Goal: Task Accomplishment & Management: Use online tool/utility

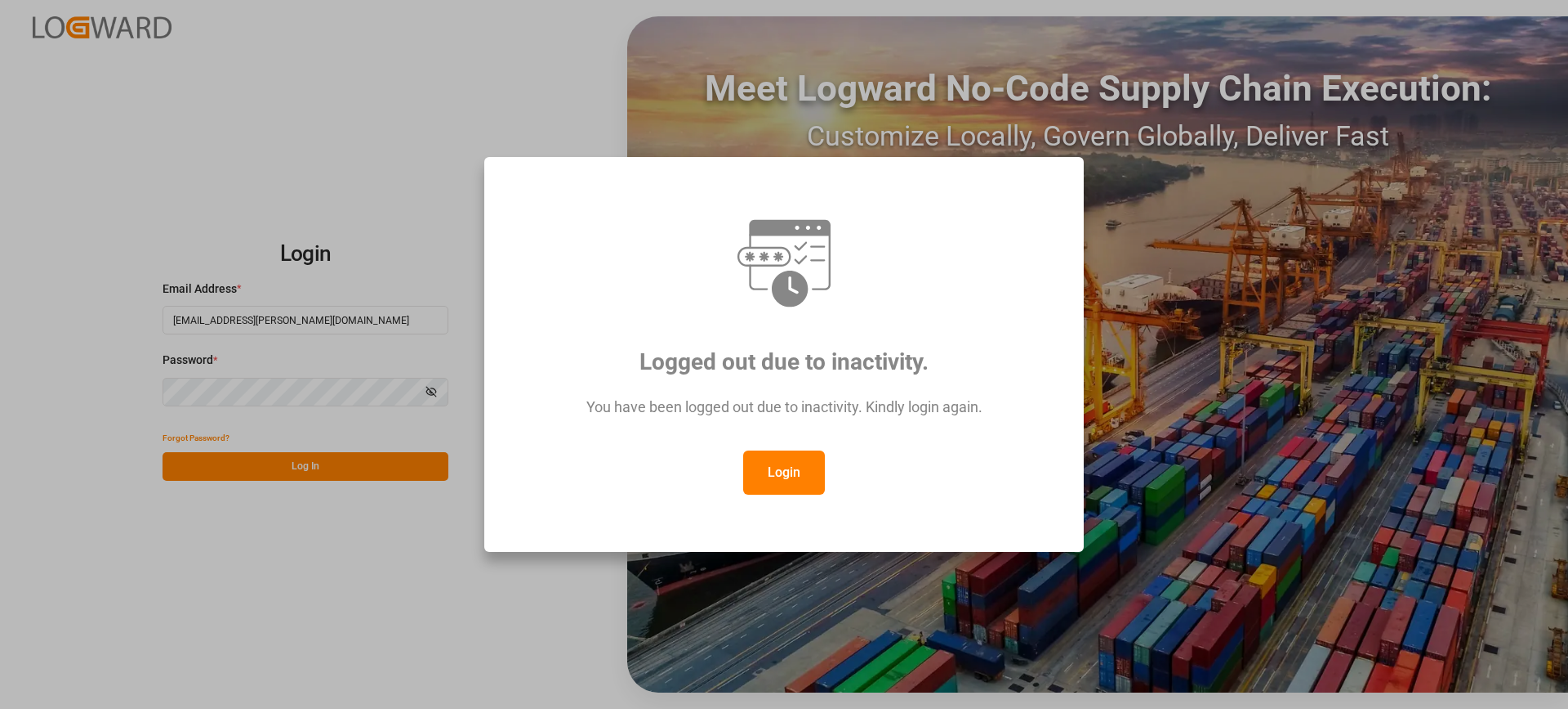
click at [783, 468] on button "Login" at bounding box center [784, 472] width 81 height 44
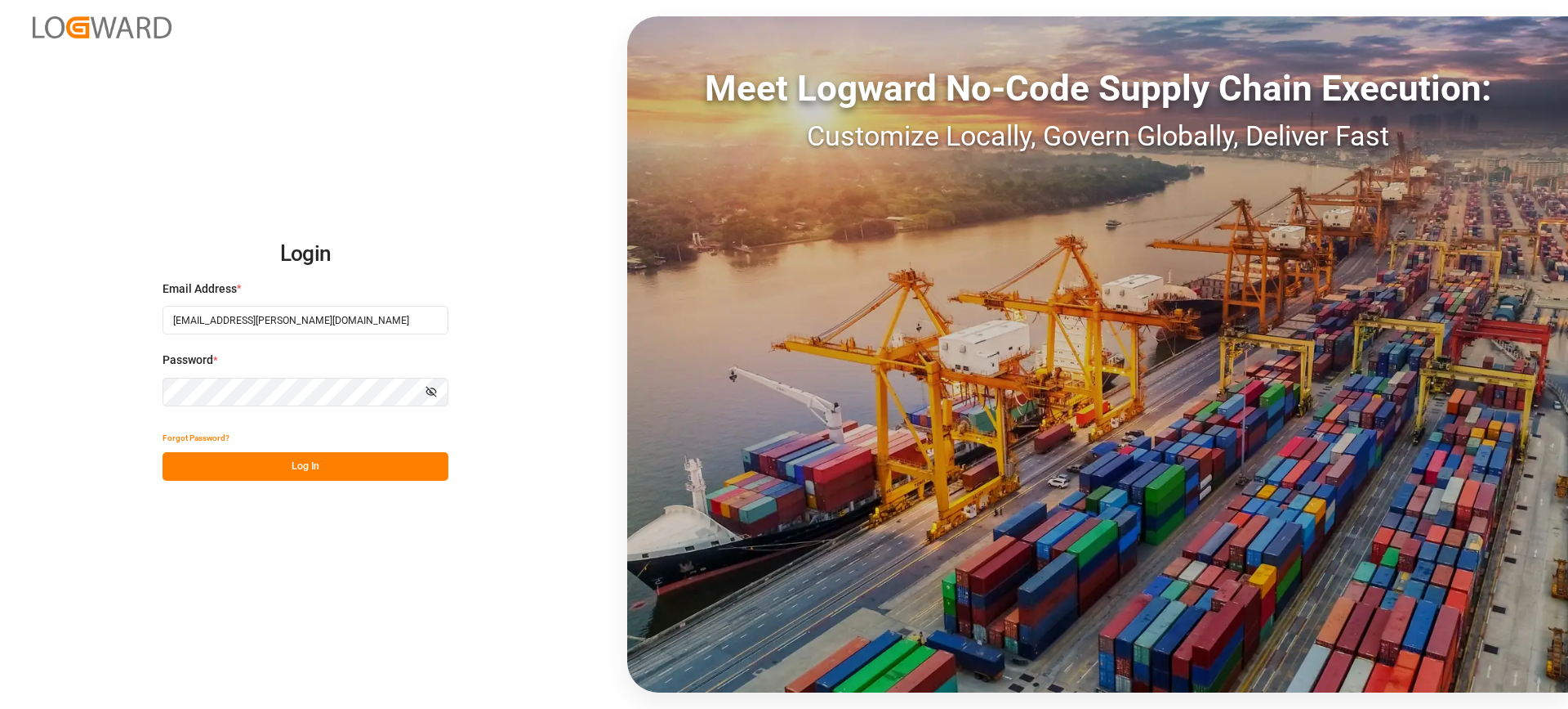
click at [364, 467] on button "Log In" at bounding box center [305, 466] width 286 height 28
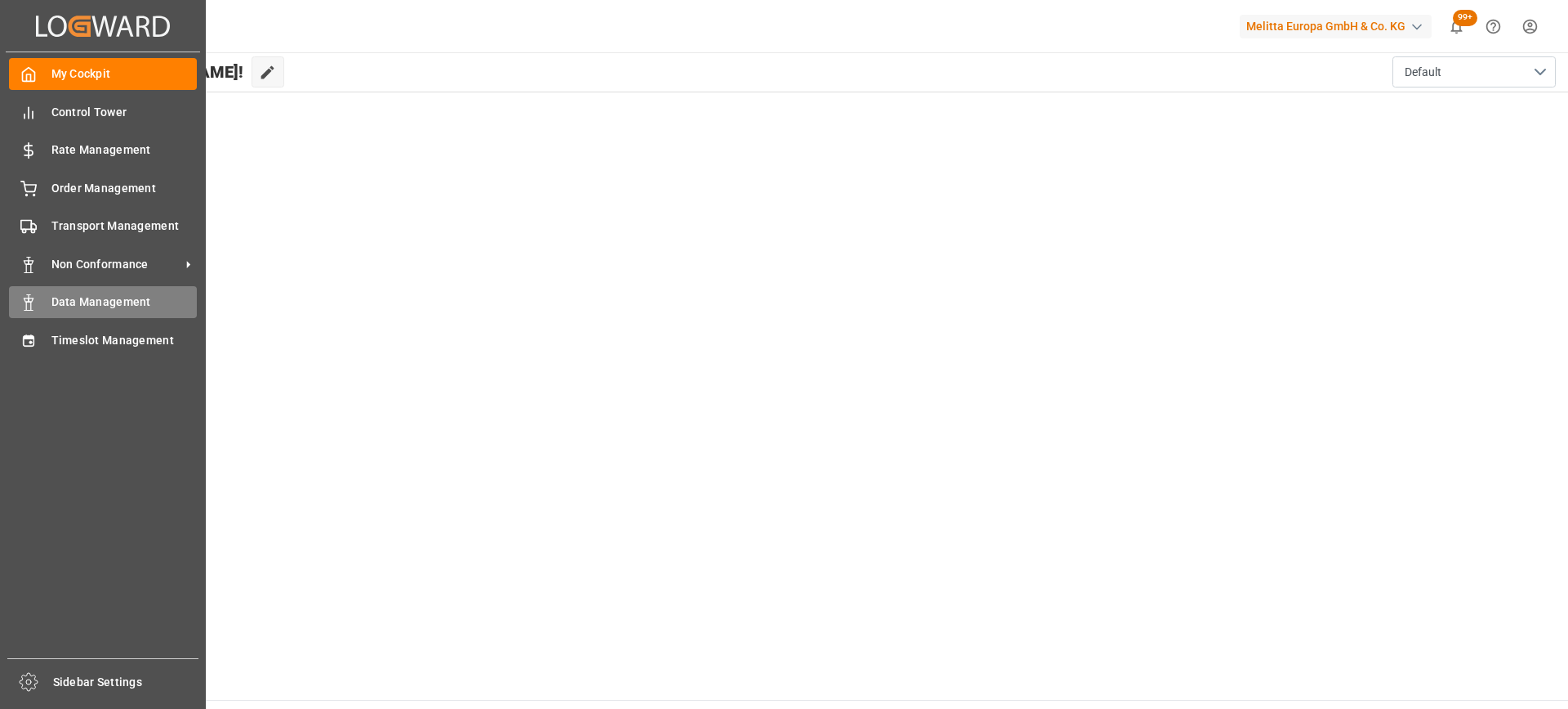
click at [80, 303] on span "Data Management" at bounding box center [124, 302] width 146 height 17
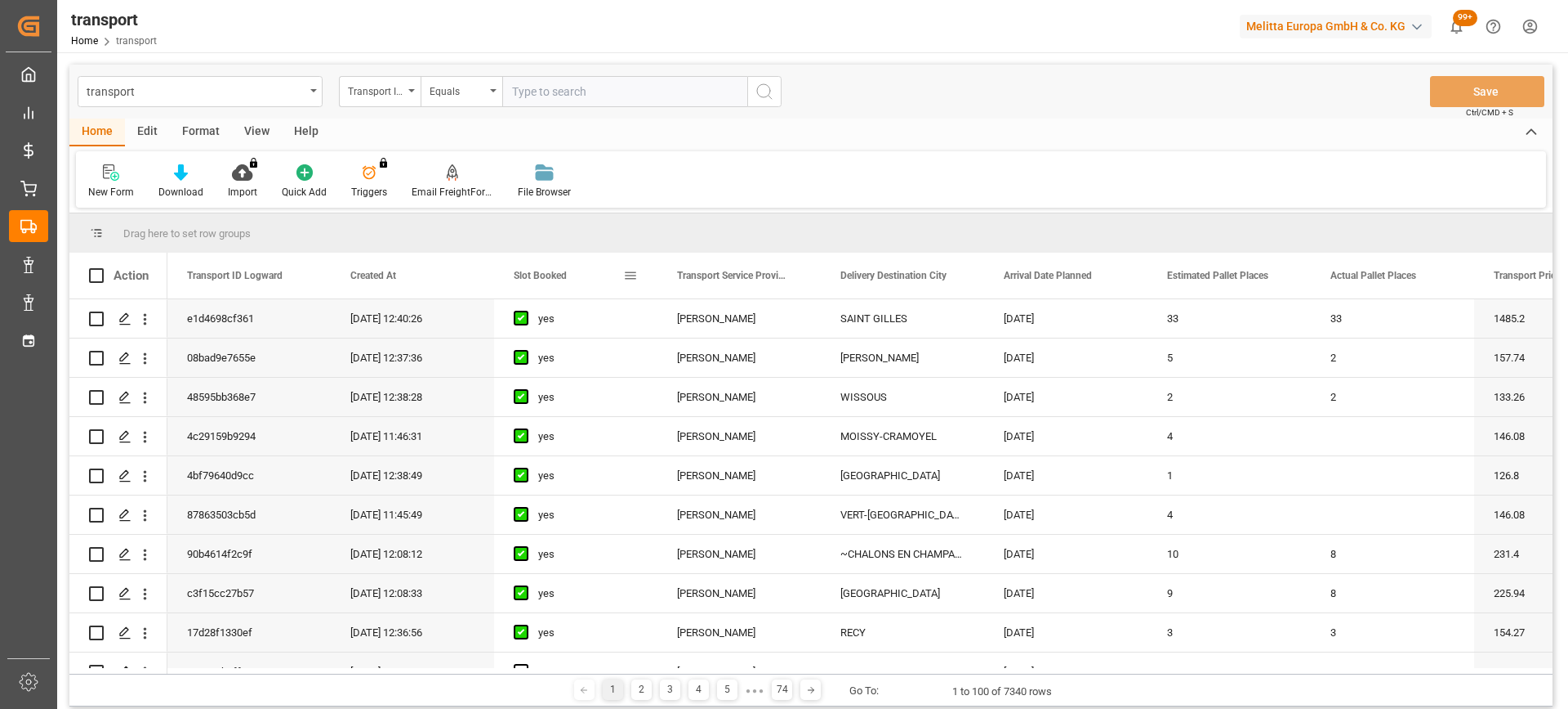
click at [543, 269] on div "Slot Booked" at bounding box center [569, 275] width 110 height 46
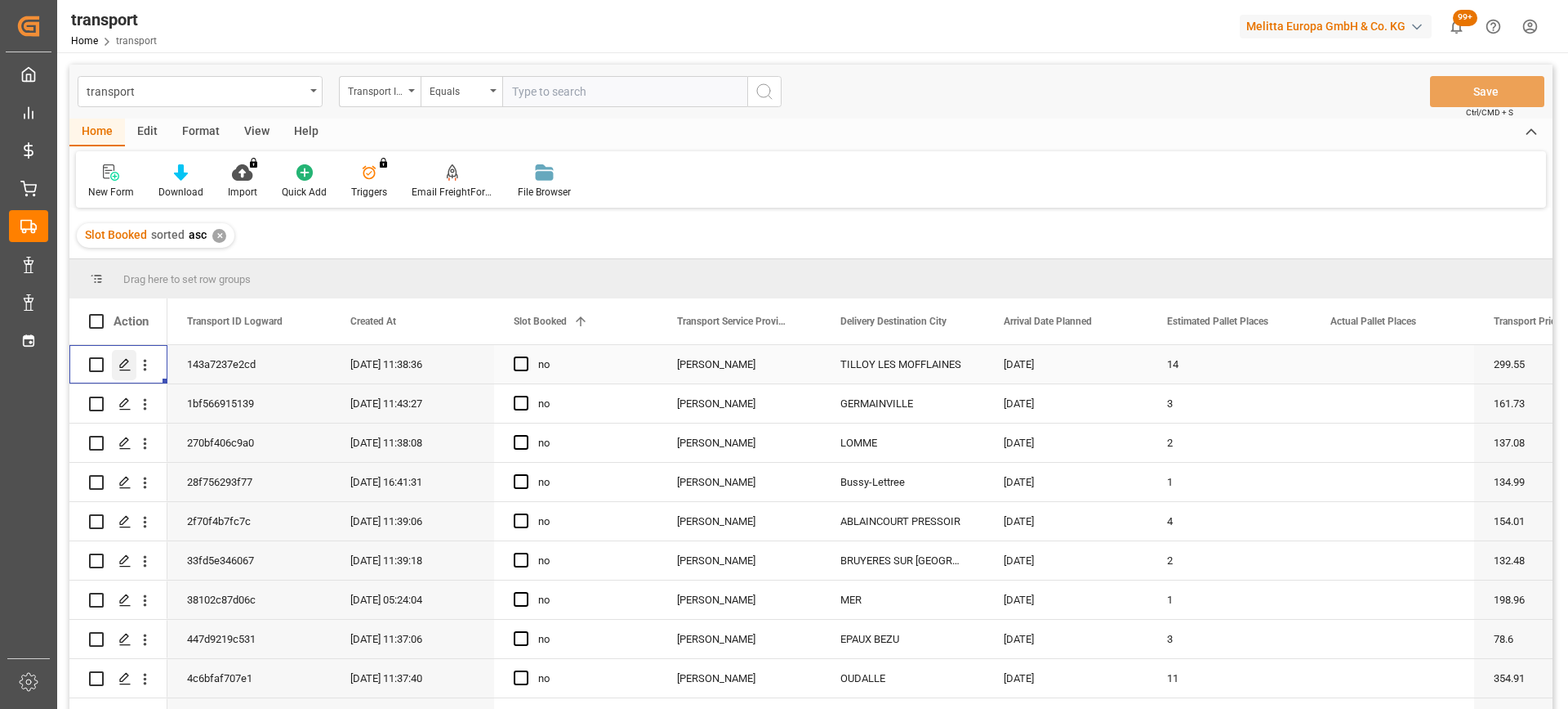
click at [117, 366] on div "Press SPACE to select this row." at bounding box center [123, 364] width 25 height 30
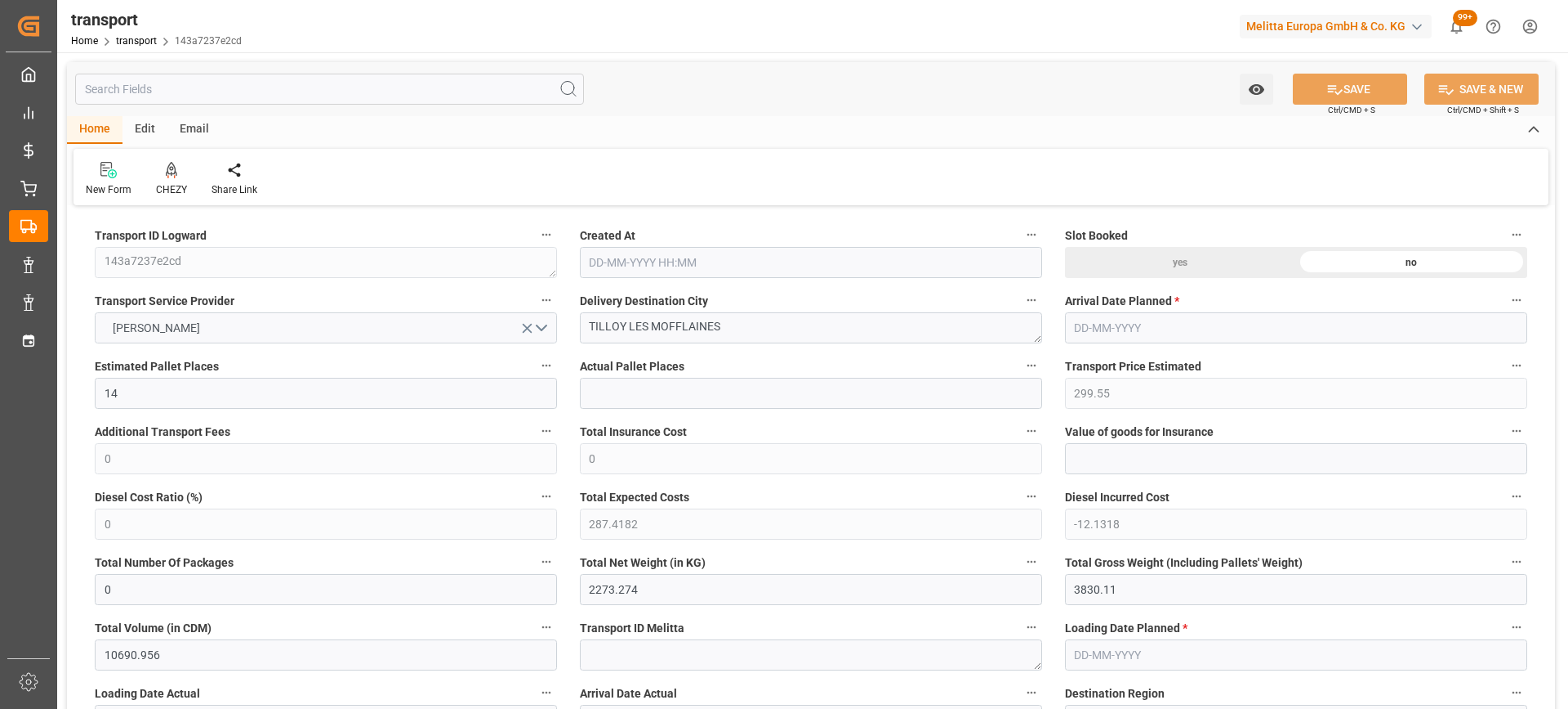
type input "14"
type input "299.55"
type input "0"
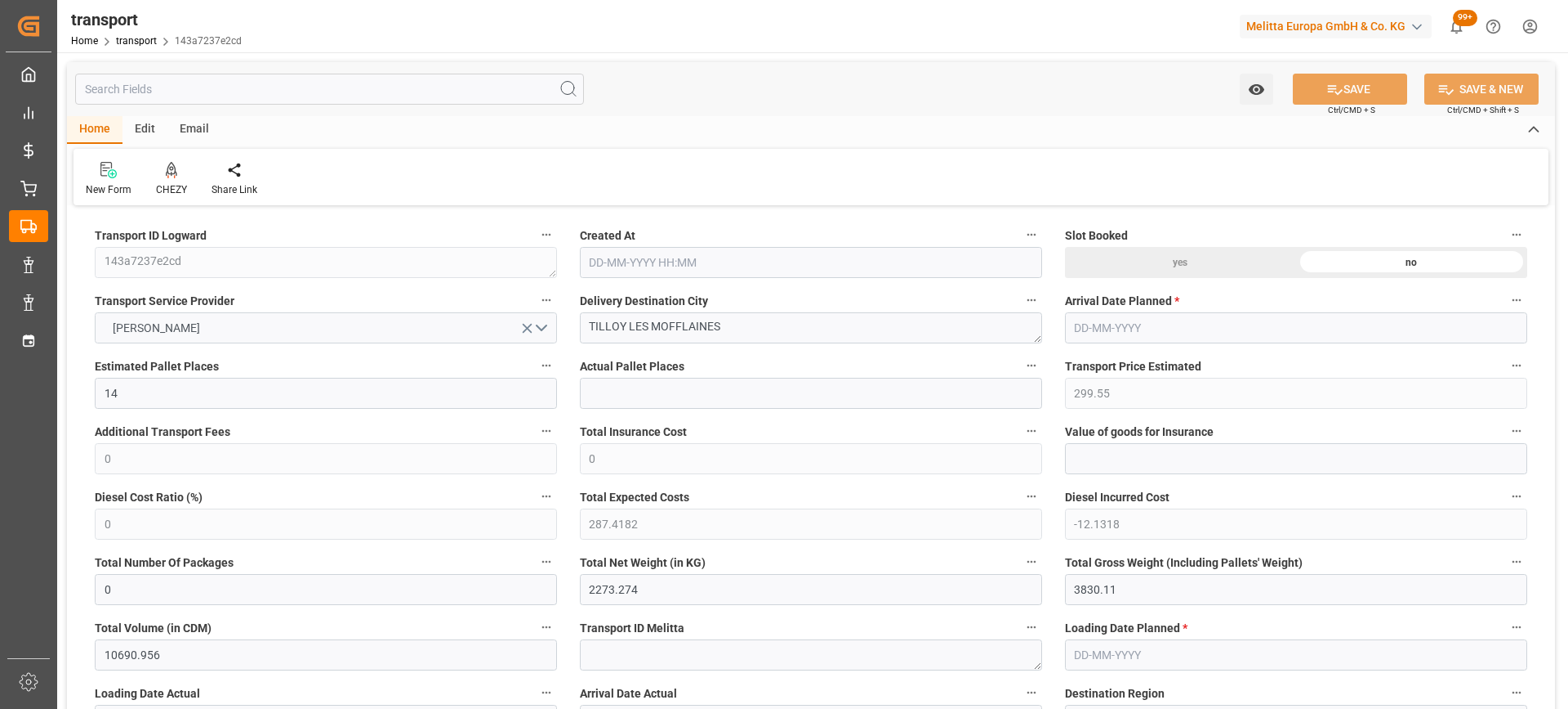
type input "287.4182"
type input "-12.1318"
type input "0"
type input "2273.274"
type input "3830.11"
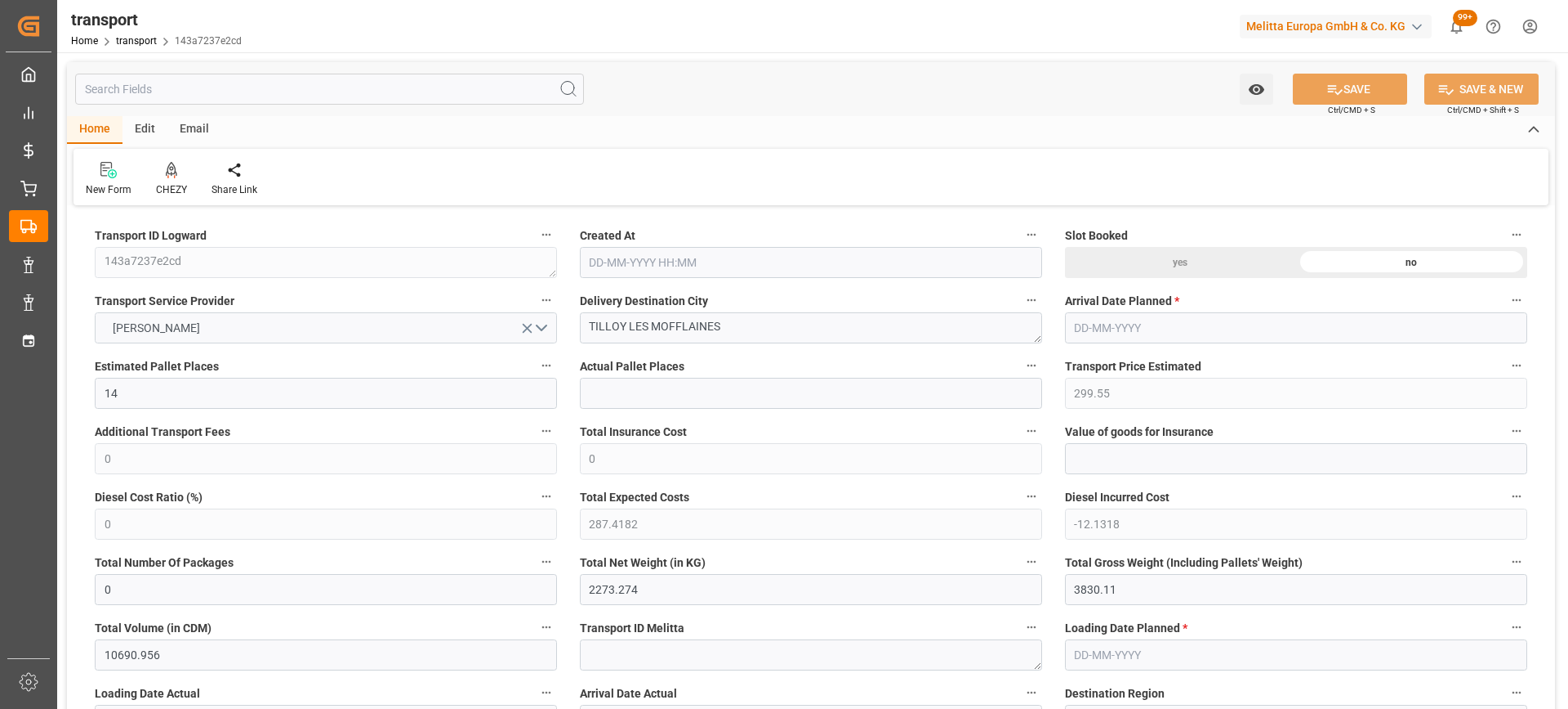
type input "10690.956"
type input "62"
type input "8"
type input "411"
type input "39"
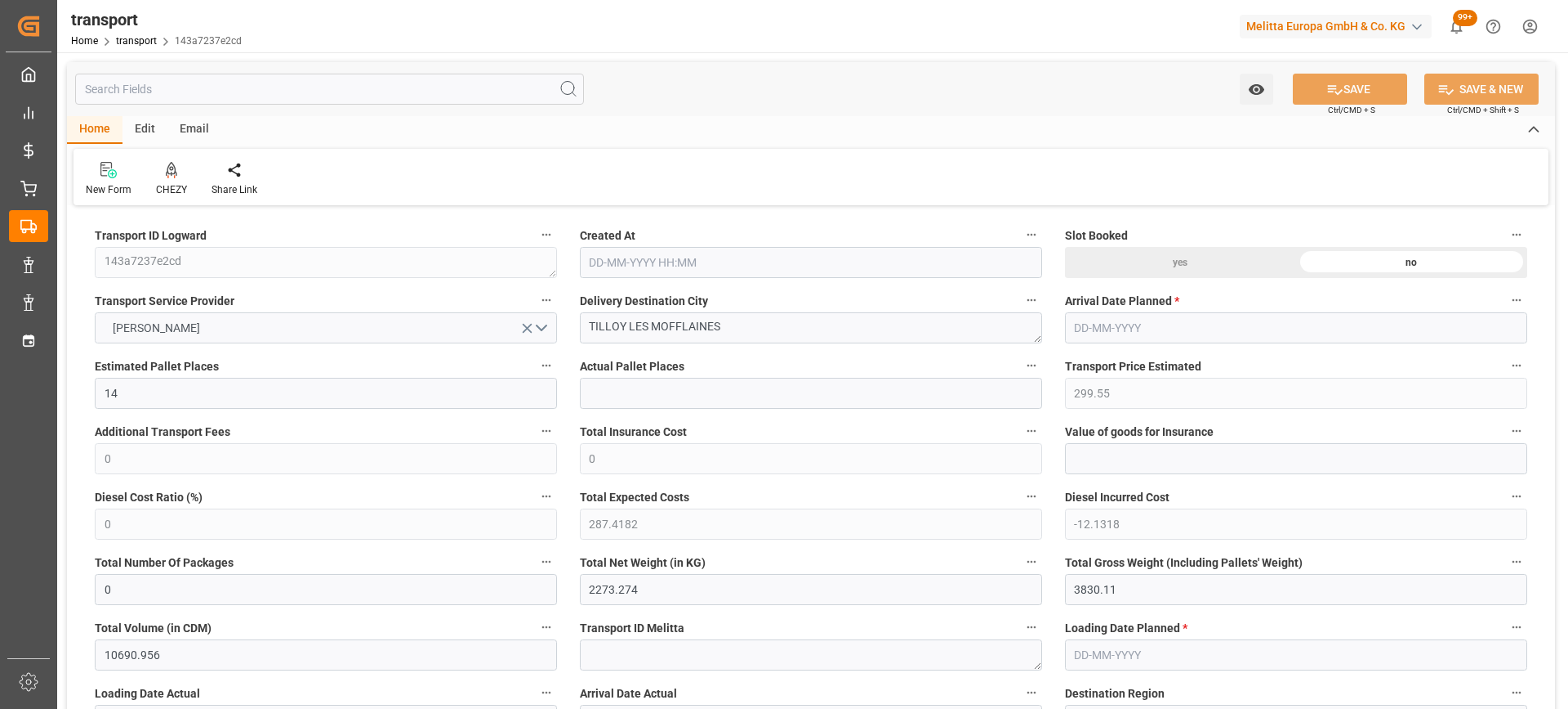
type input "101"
type input "2862.662"
type input "0"
type input "4710.8598"
type input "0"
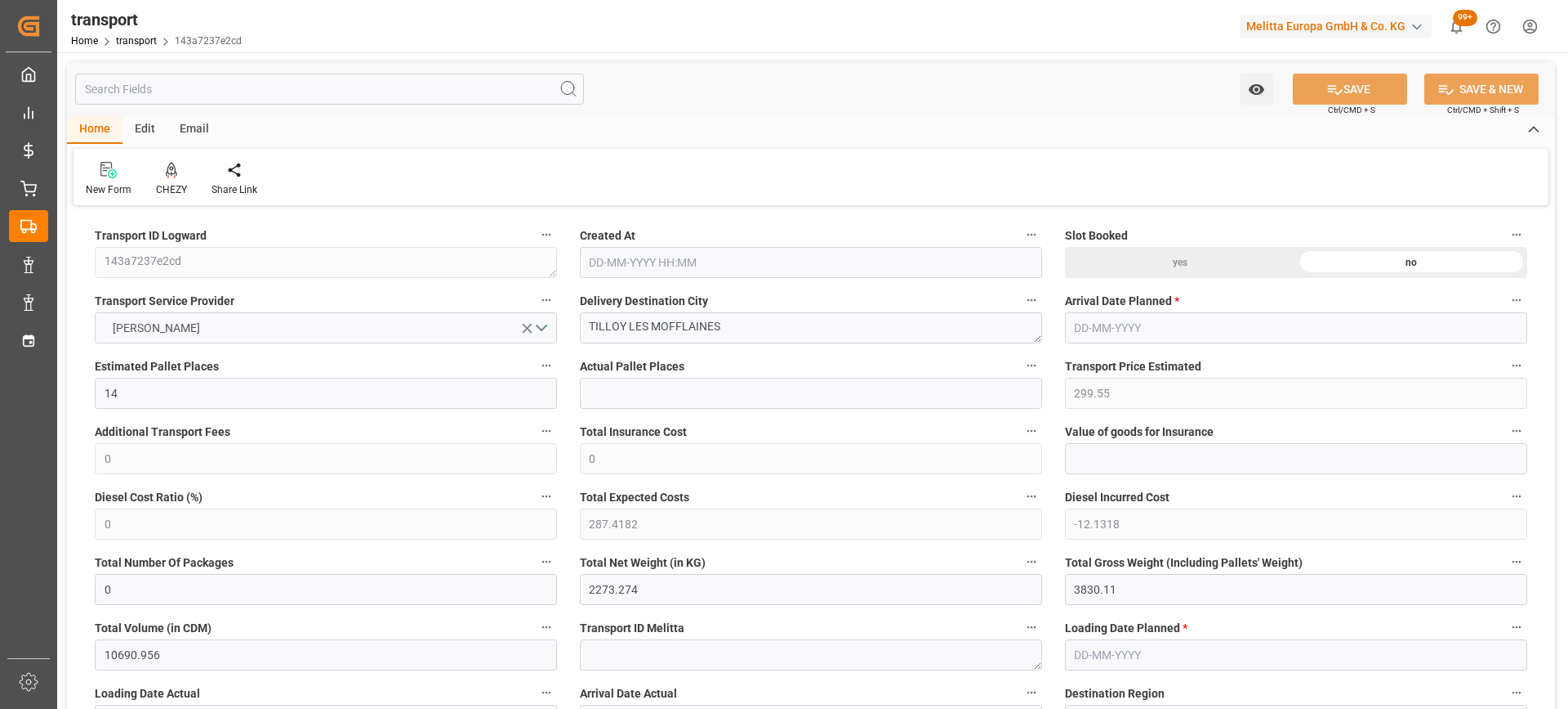
type input "0"
type input "21"
type input "35"
type input "[DATE] 11:38"
type input "[DATE]"
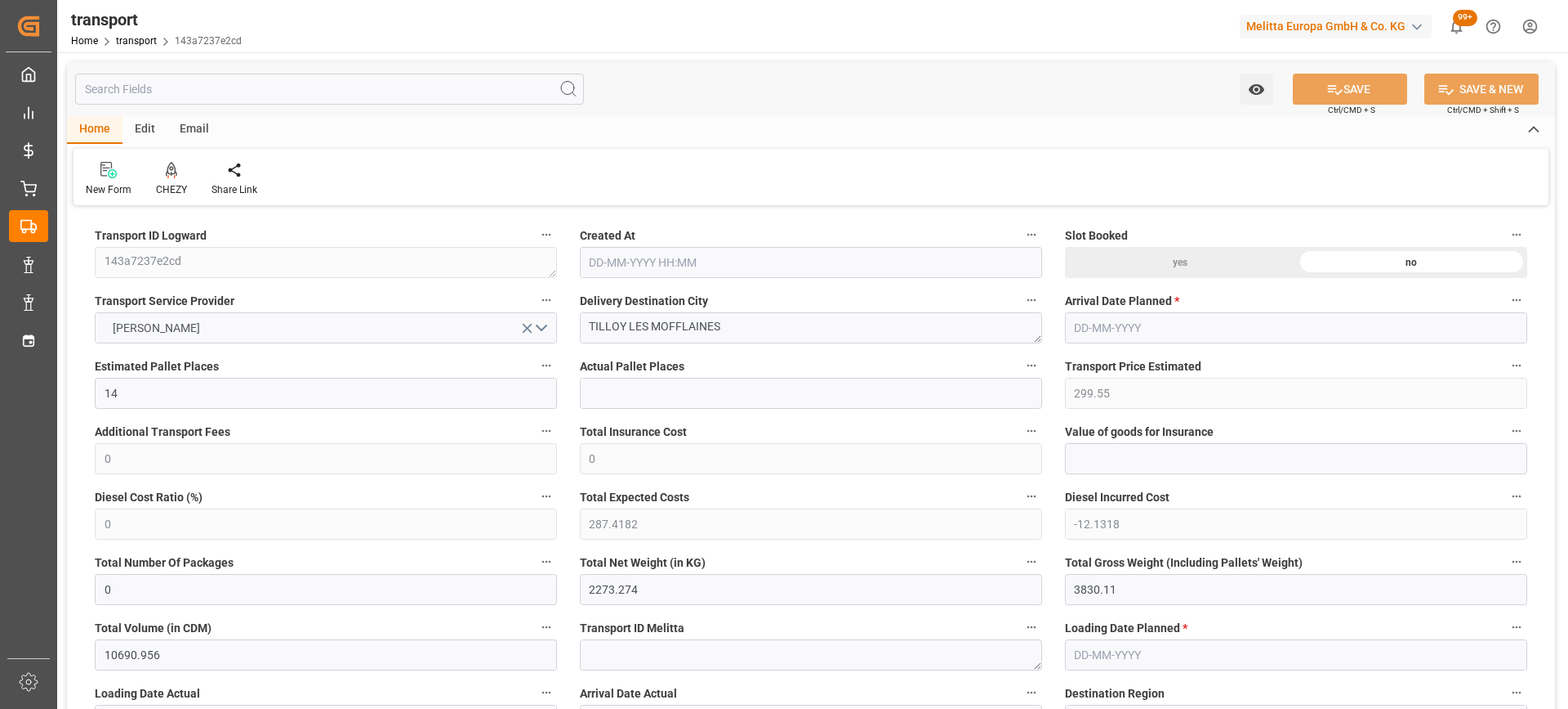
type input "[DATE]"
drag, startPoint x: 775, startPoint y: 332, endPoint x: 549, endPoint y: 304, distance: 227.7
click at [169, 173] on icon at bounding box center [171, 170] width 12 height 16
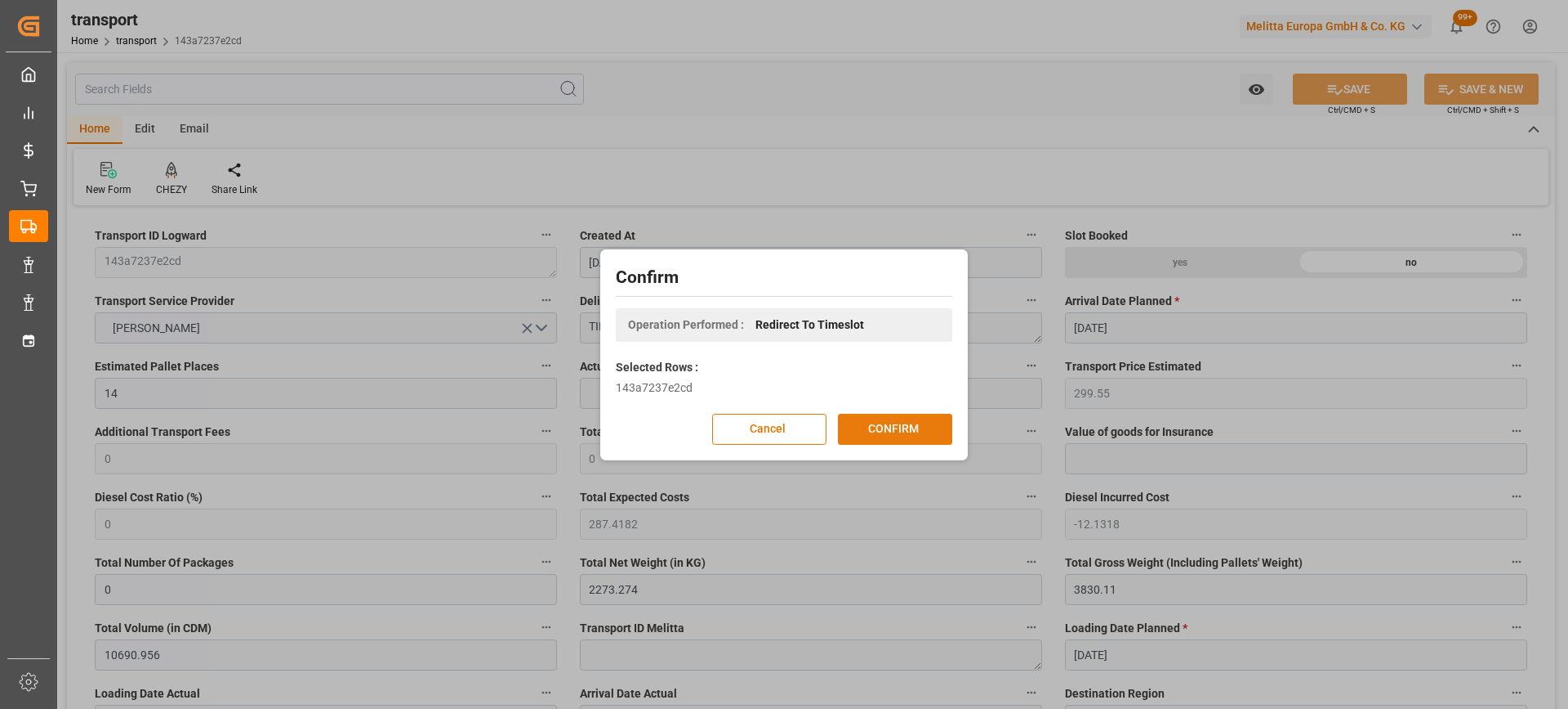
click at [889, 426] on button "CONFIRM" at bounding box center [895, 429] width 114 height 31
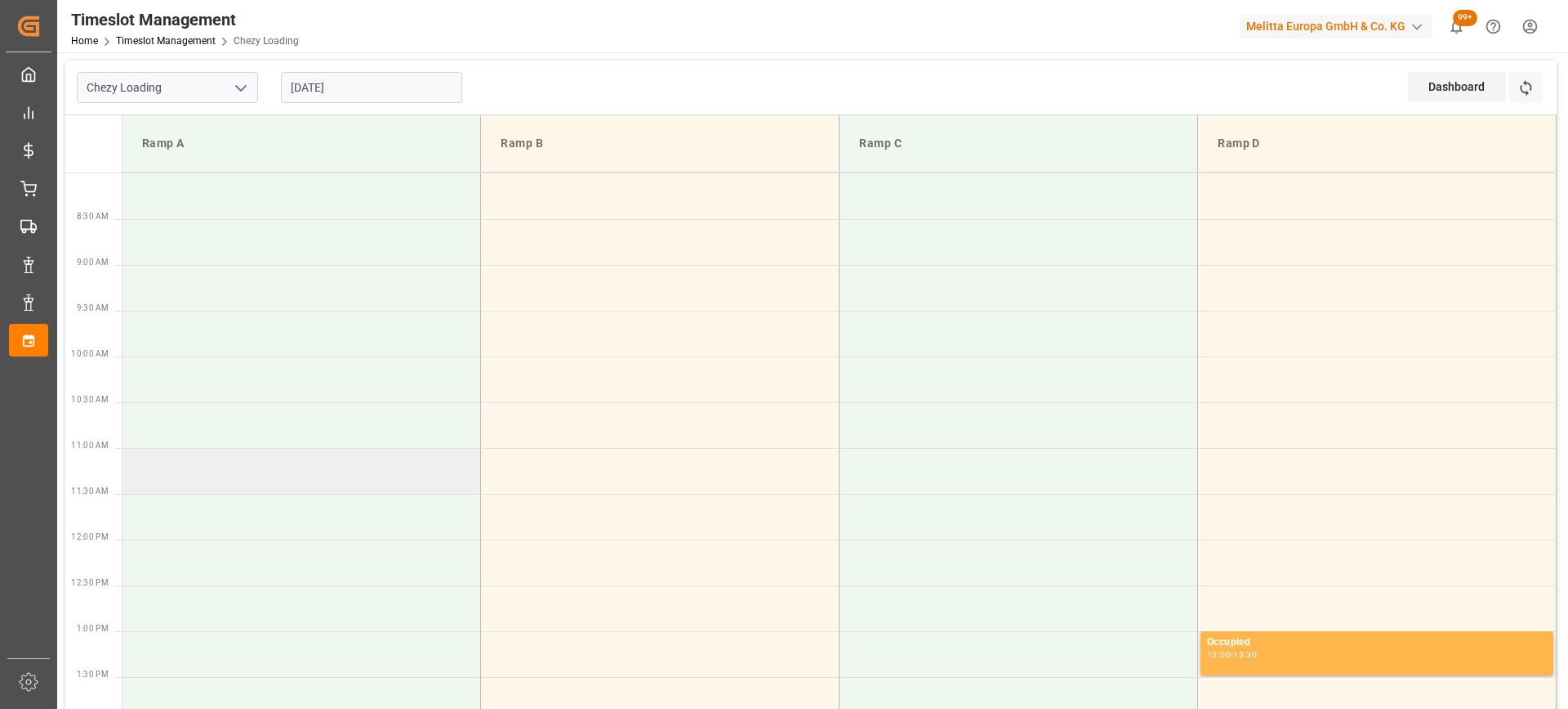
click at [181, 480] on td at bounding box center [302, 471] width 358 height 46
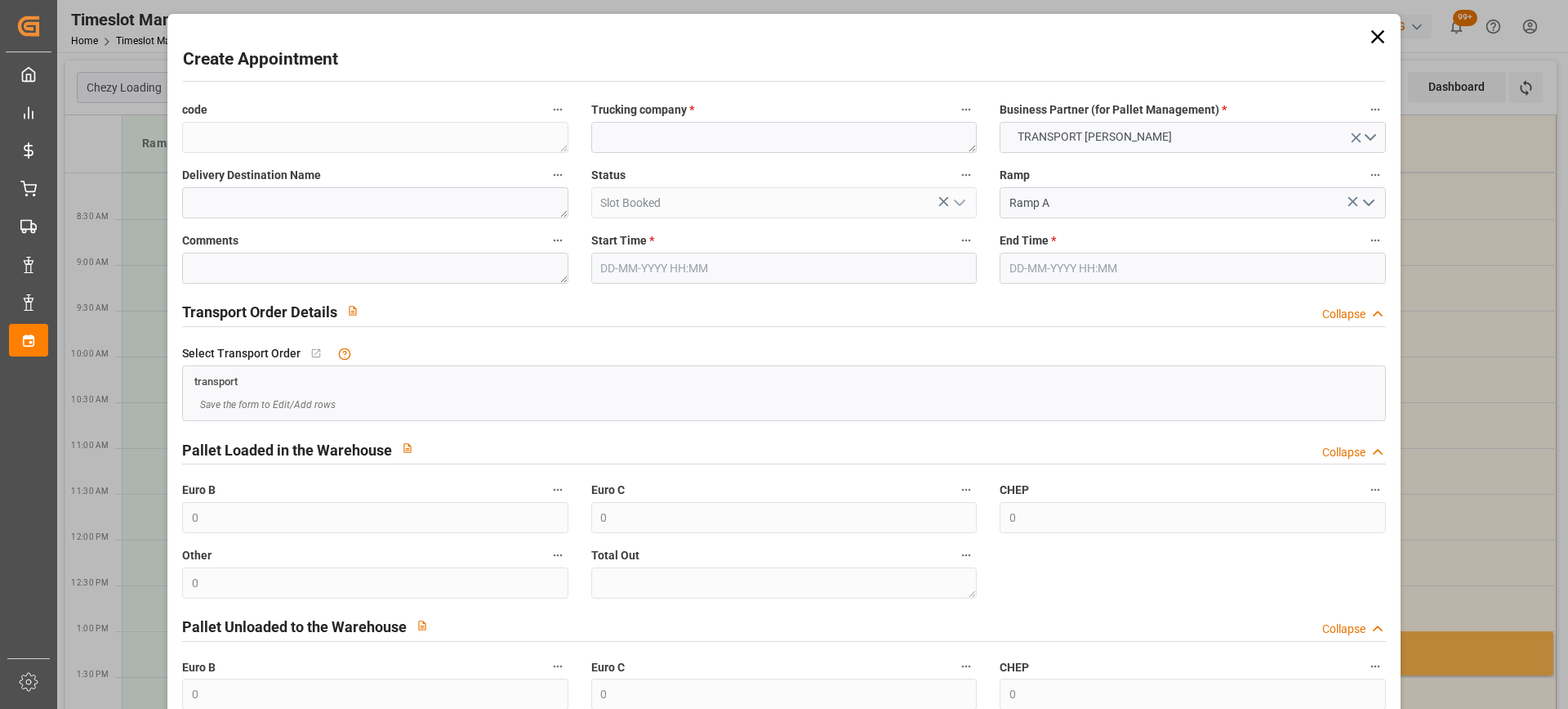
type input "22-08-2025 11:00"
type input "22-08-2025 11:30"
paste textarea "TILLOY LES MOFFLAINES"
type textarea "TILLOY LES MOFFLAINES"
paste textarea "TILLOY LES MOFFLAINES"
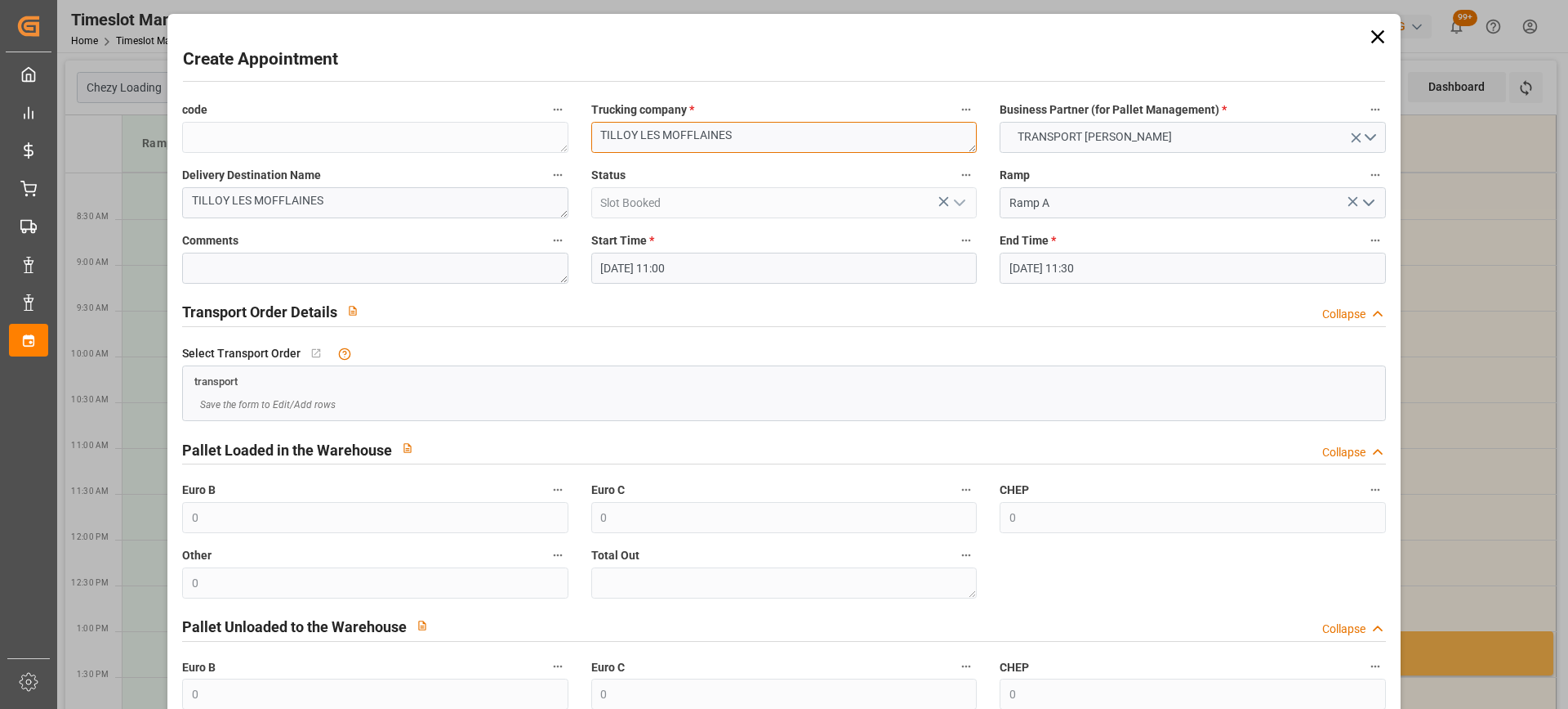
scroll to position [161, 0]
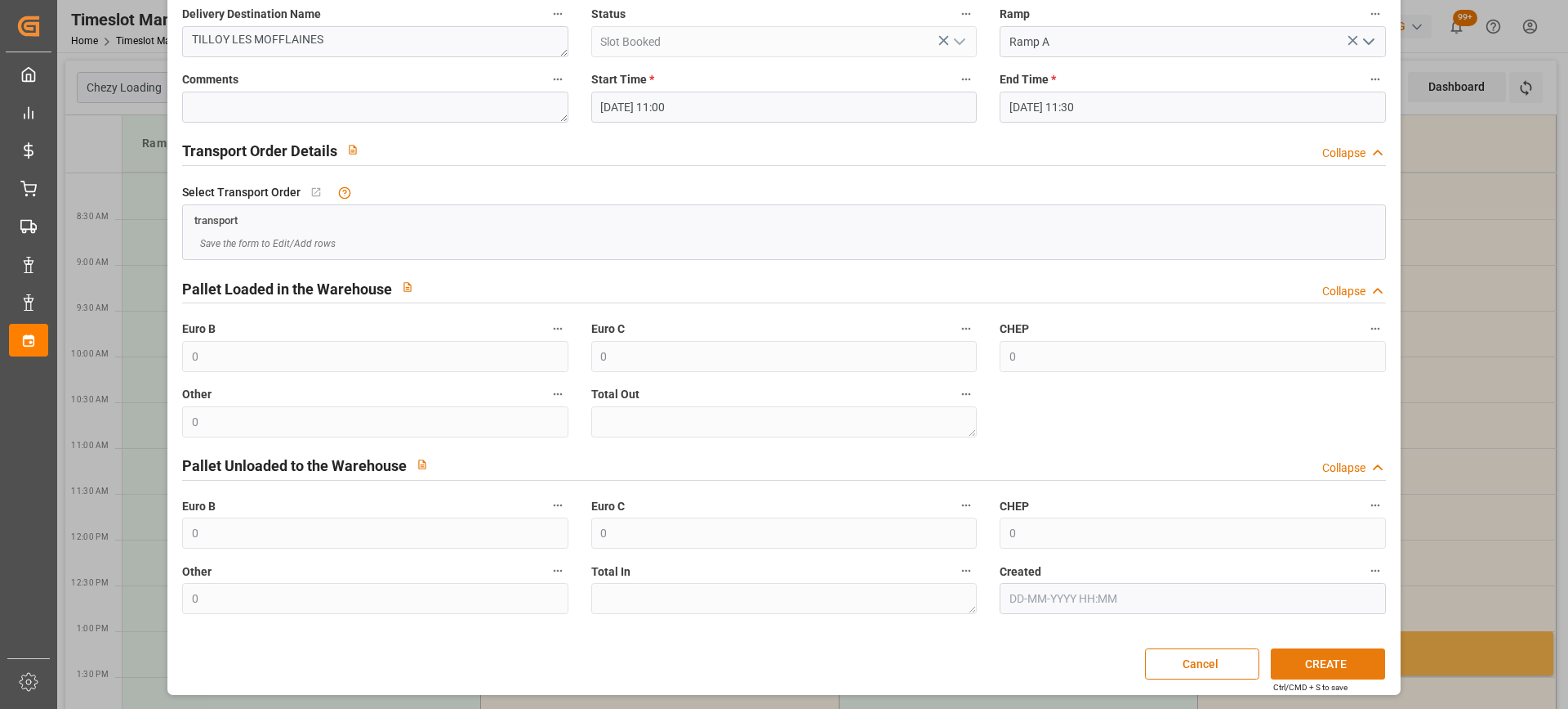
type textarea "TILLOY LES MOFFLAINES"
click at [1332, 667] on button "CREATE" at bounding box center [1328, 664] width 114 height 31
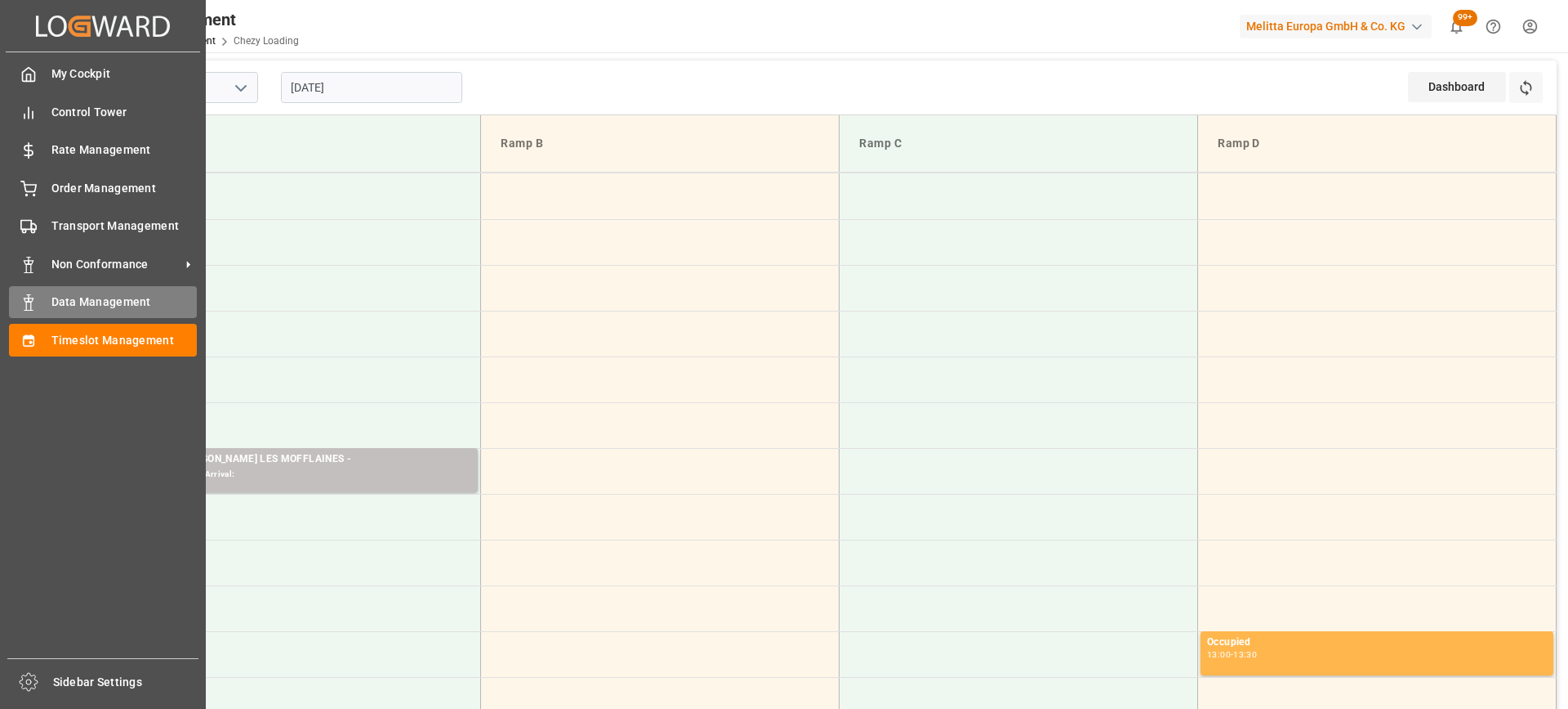
click at [78, 303] on span "Data Management" at bounding box center [124, 302] width 146 height 17
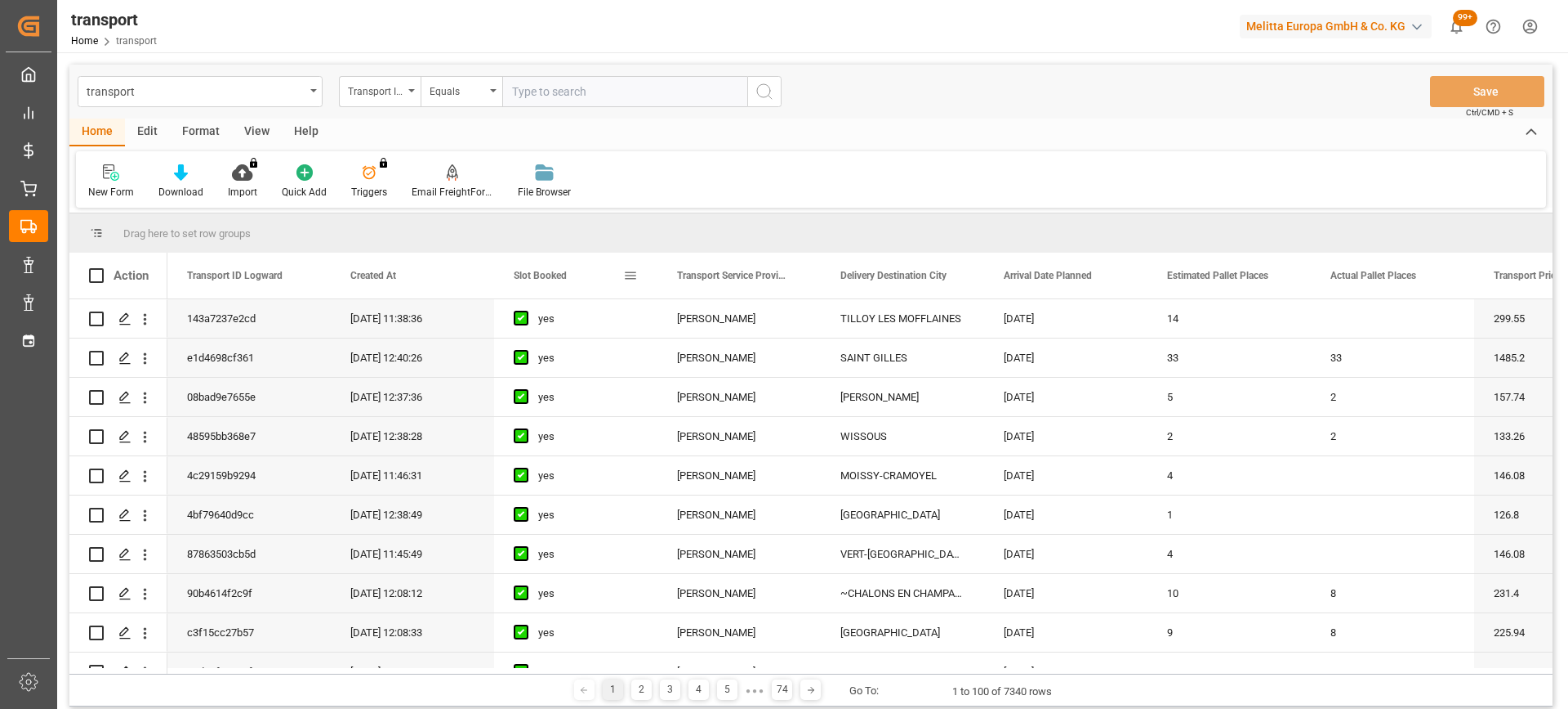
click at [539, 267] on div "Slot Booked" at bounding box center [569, 275] width 110 height 46
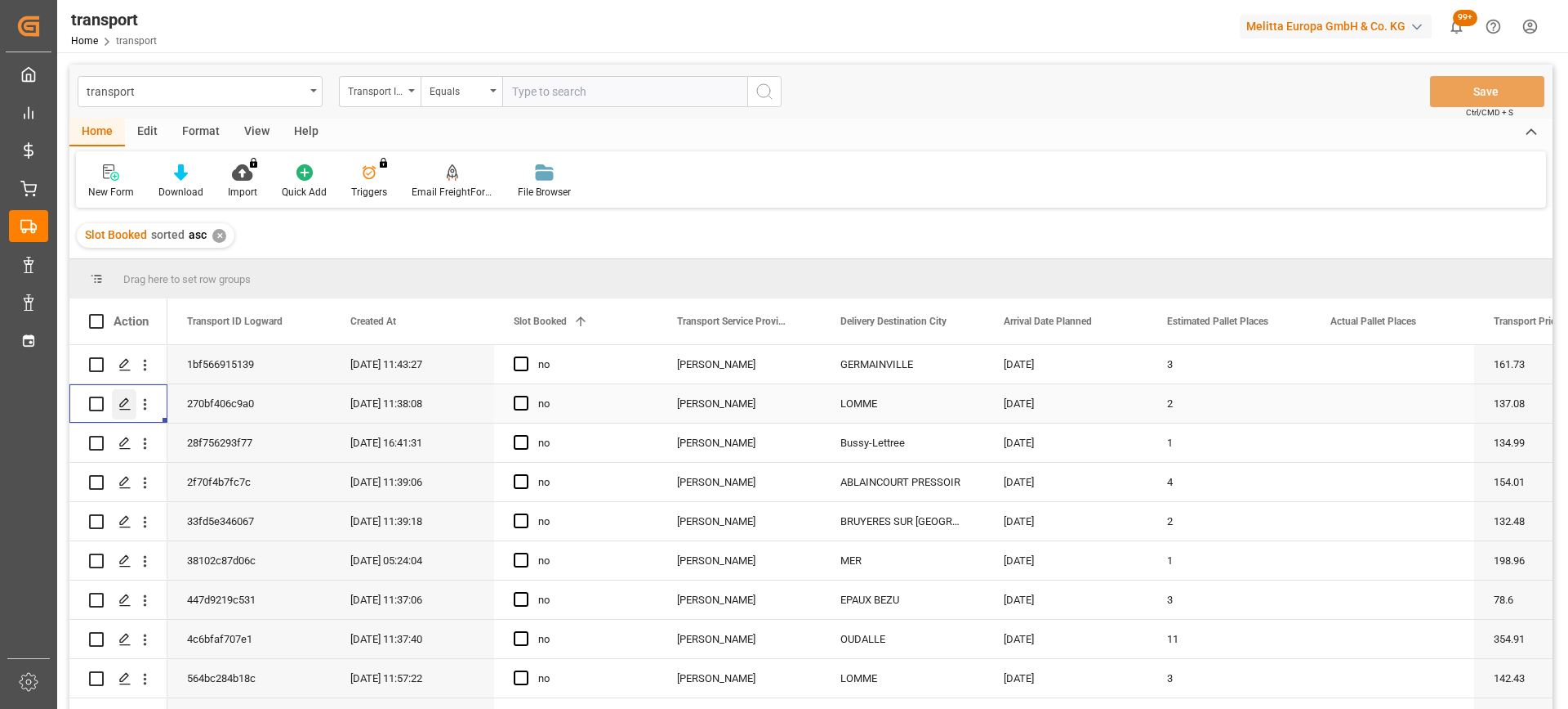
click at [128, 403] on icon "Press SPACE to select this row." at bounding box center [125, 403] width 13 height 13
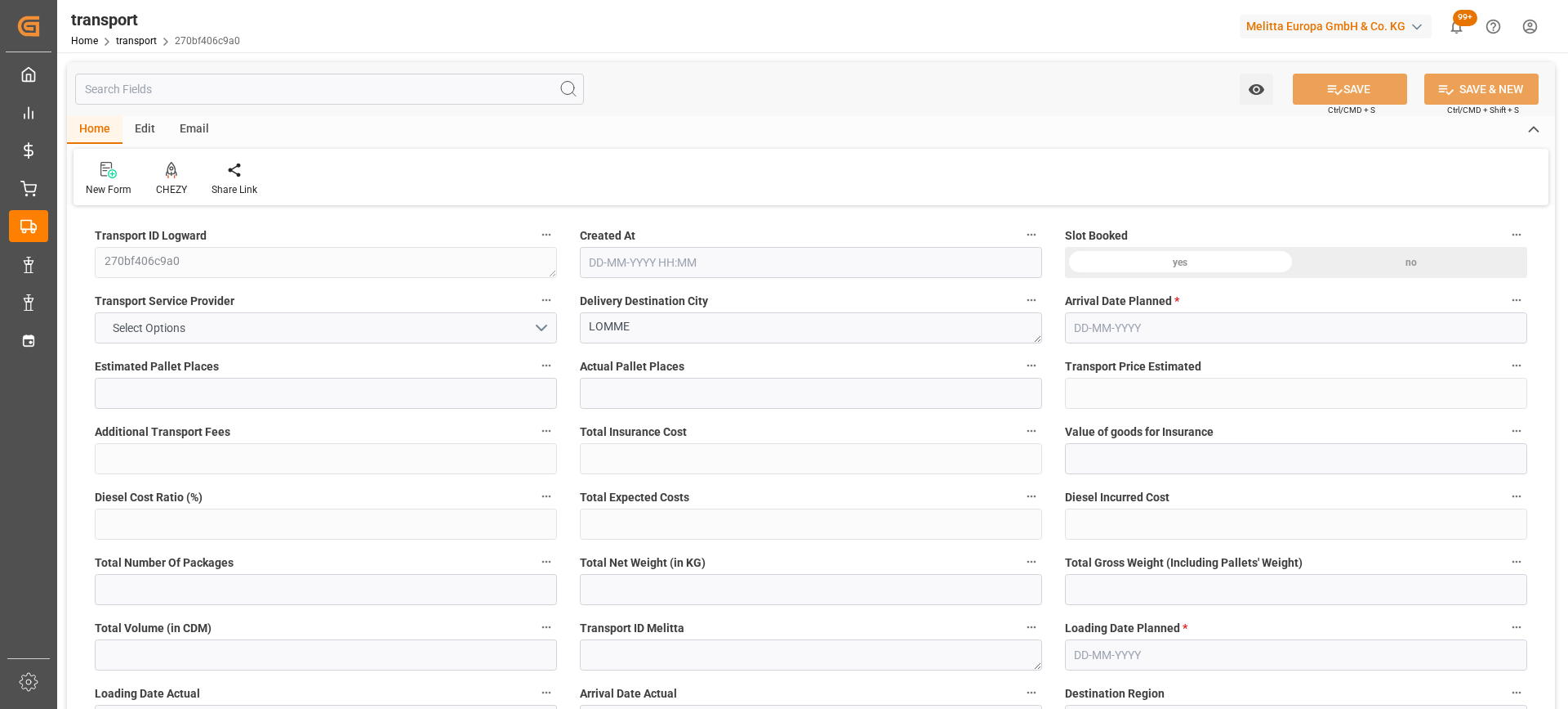
type input "2"
type input "137.08"
type input "0"
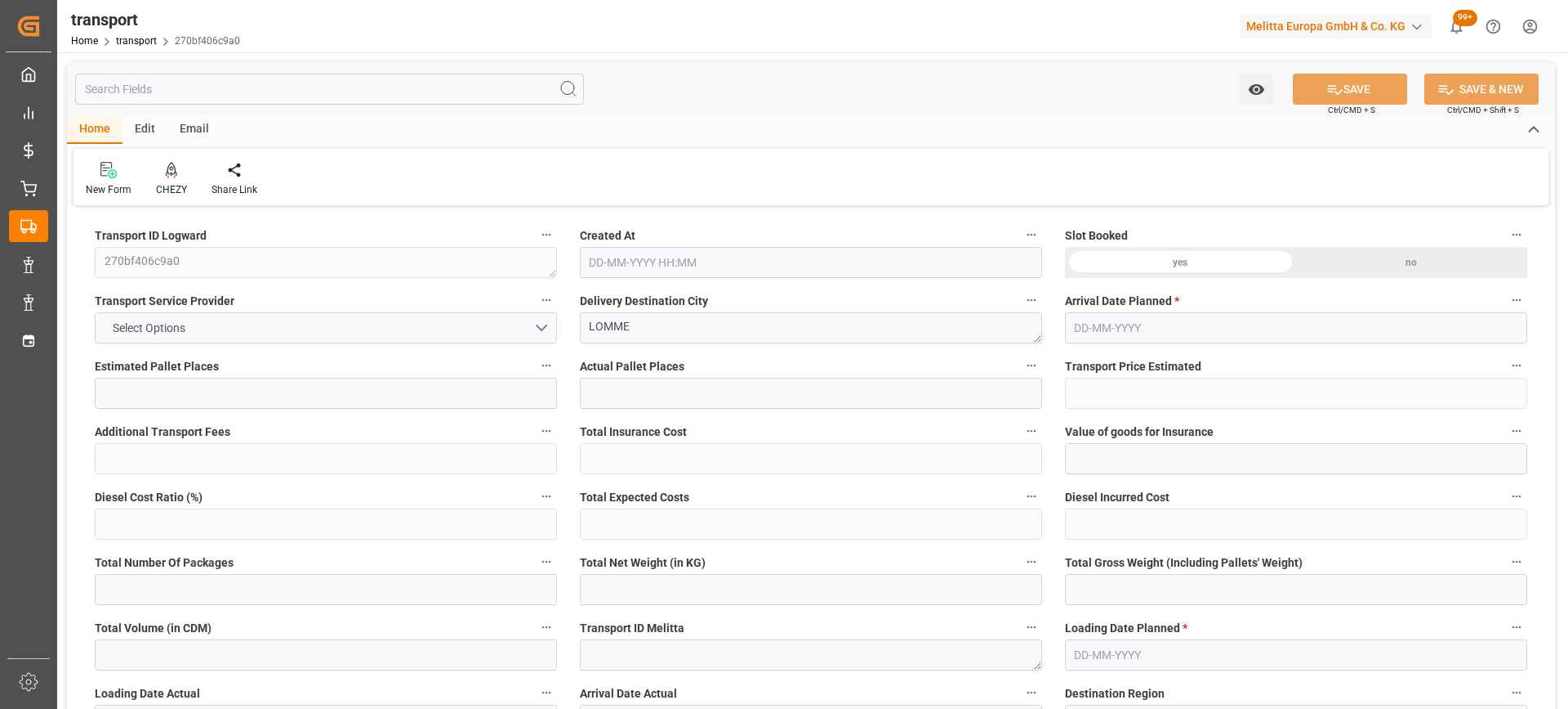
type input "131.5283"
type input "-5.5517"
type input "0"
type input "105.12"
type input "176.336"
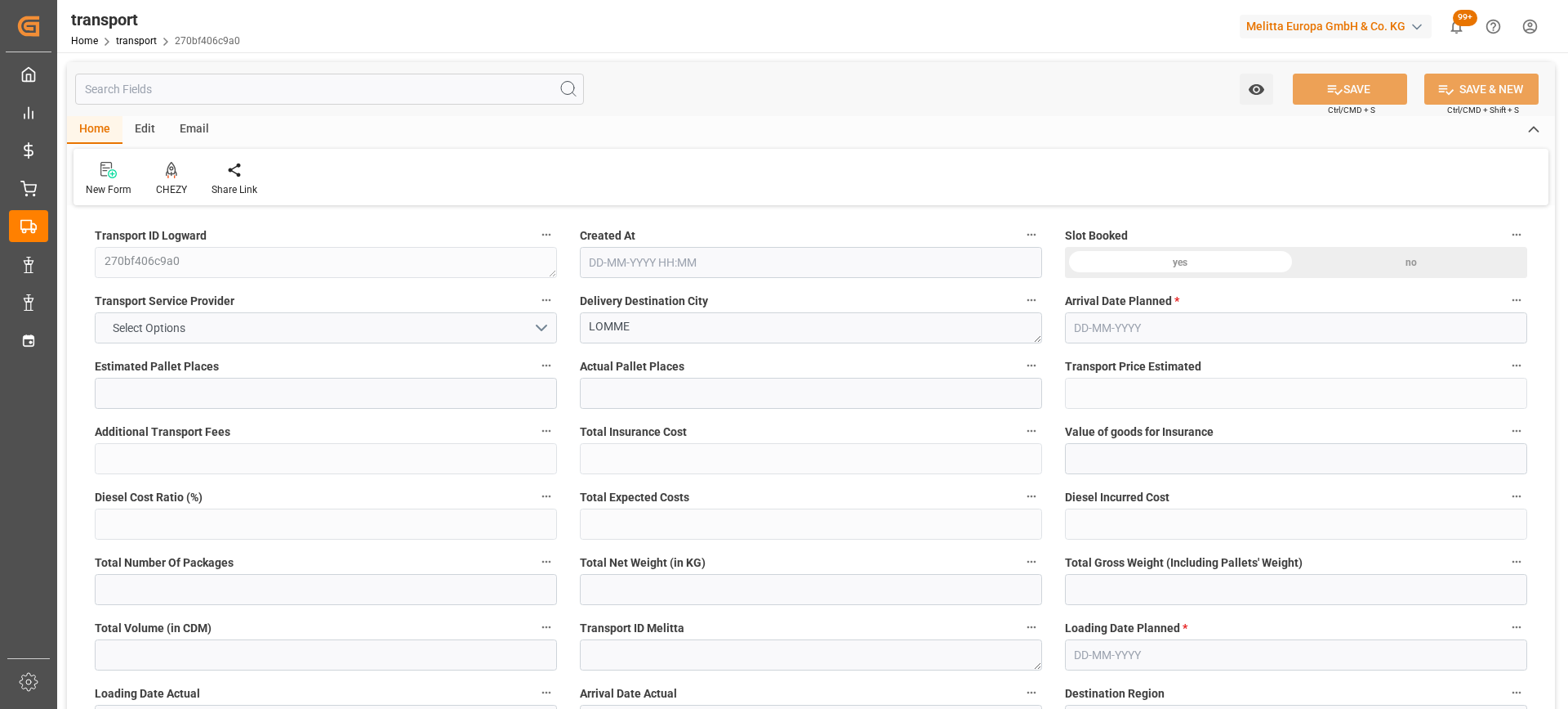
type input "759.2"
type input "59"
type input "1"
type input "9"
type input "2"
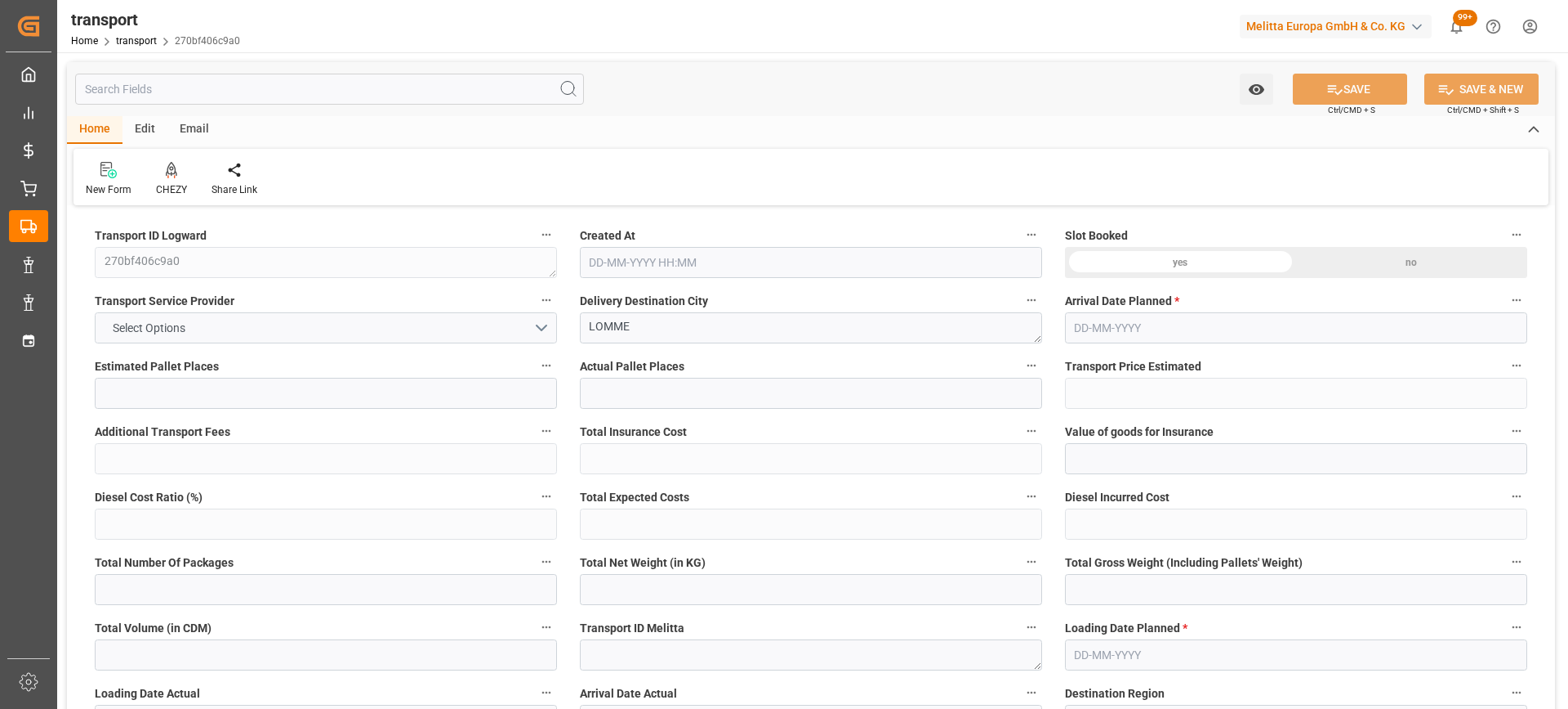
type input "101"
type input "124.392"
type input "0"
type input "4710.8598"
type input "0"
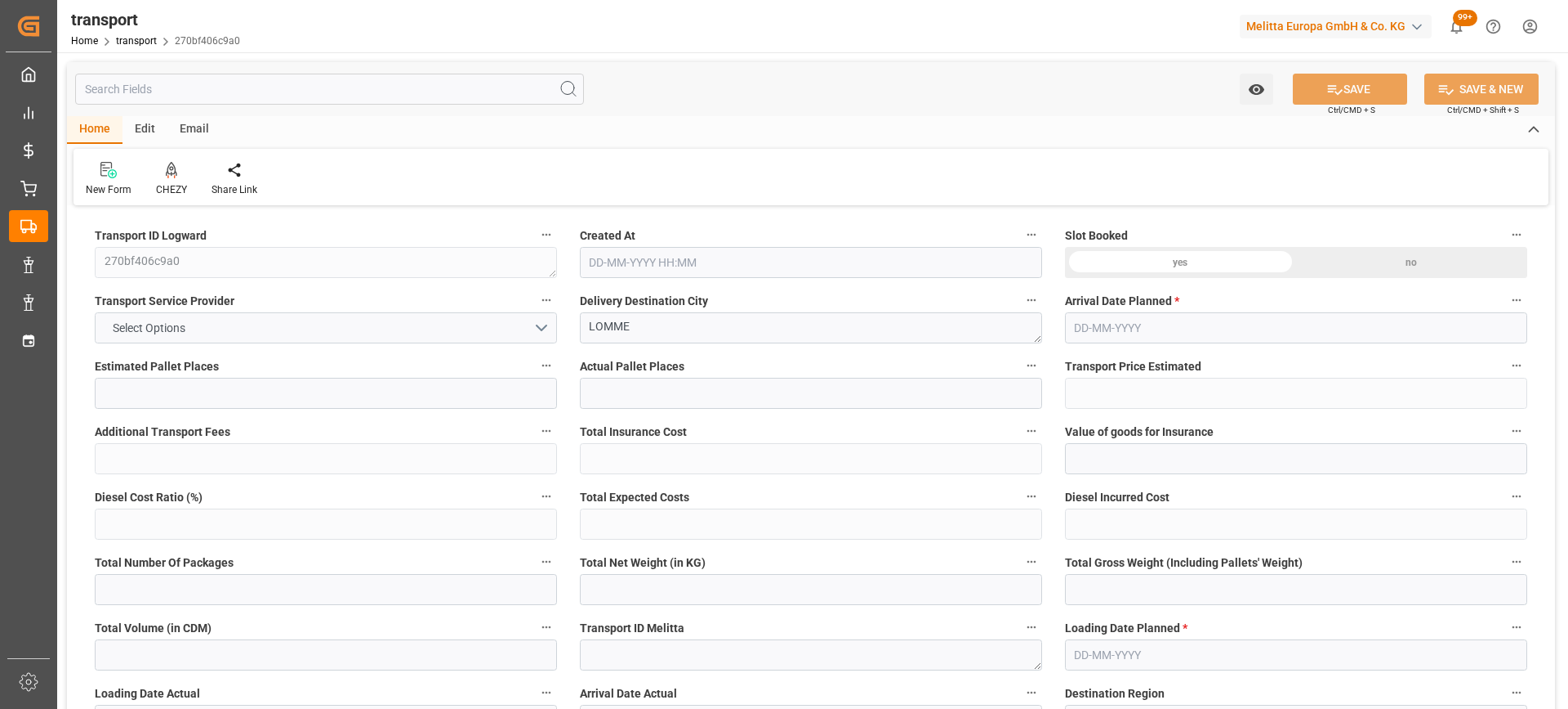
type input "0"
type input "21"
type input "35"
type input "[DATE] 11:38"
type input "[DATE]"
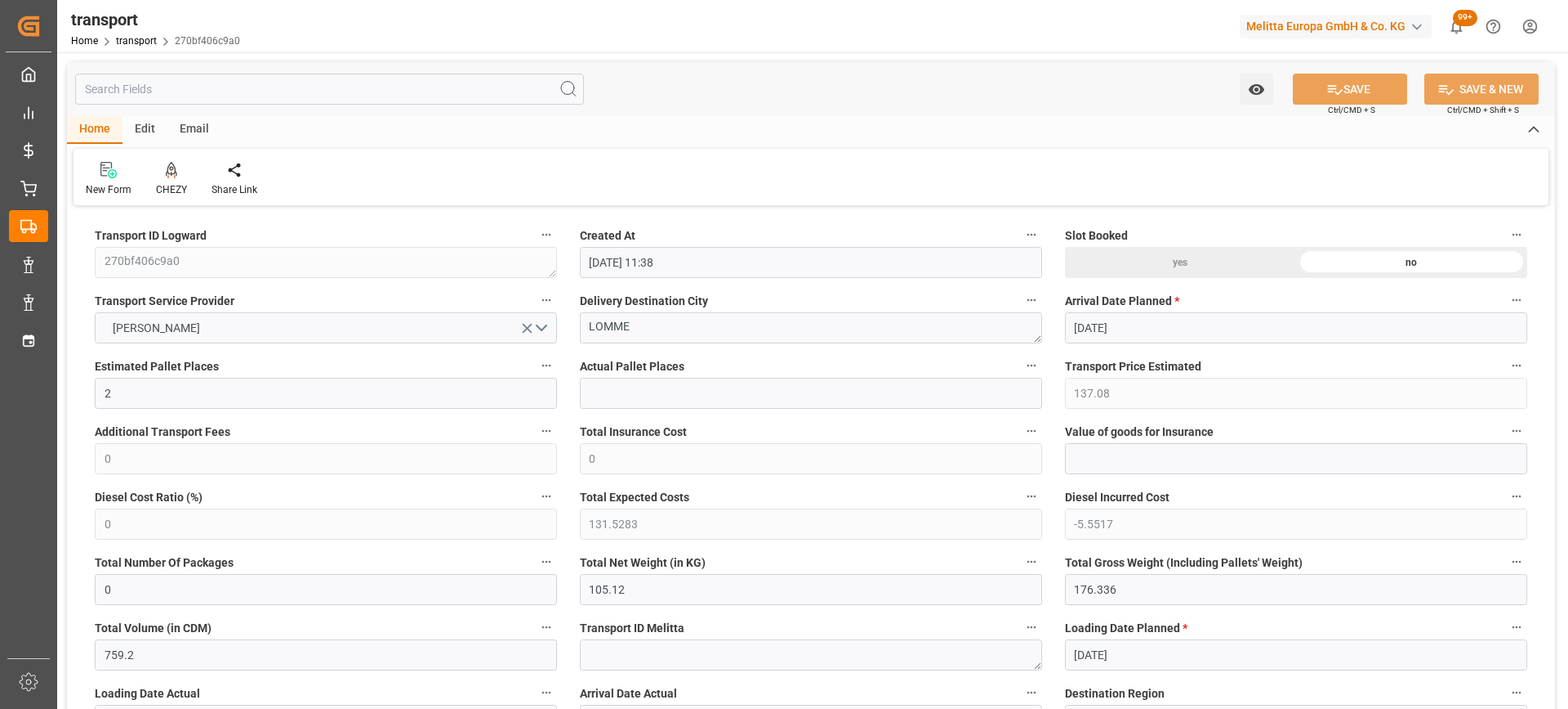
type input "[DATE]"
drag, startPoint x: 669, startPoint y: 324, endPoint x: 541, endPoint y: 324, distance: 128.0
click at [175, 180] on div "CHEZY" at bounding box center [171, 178] width 56 height 36
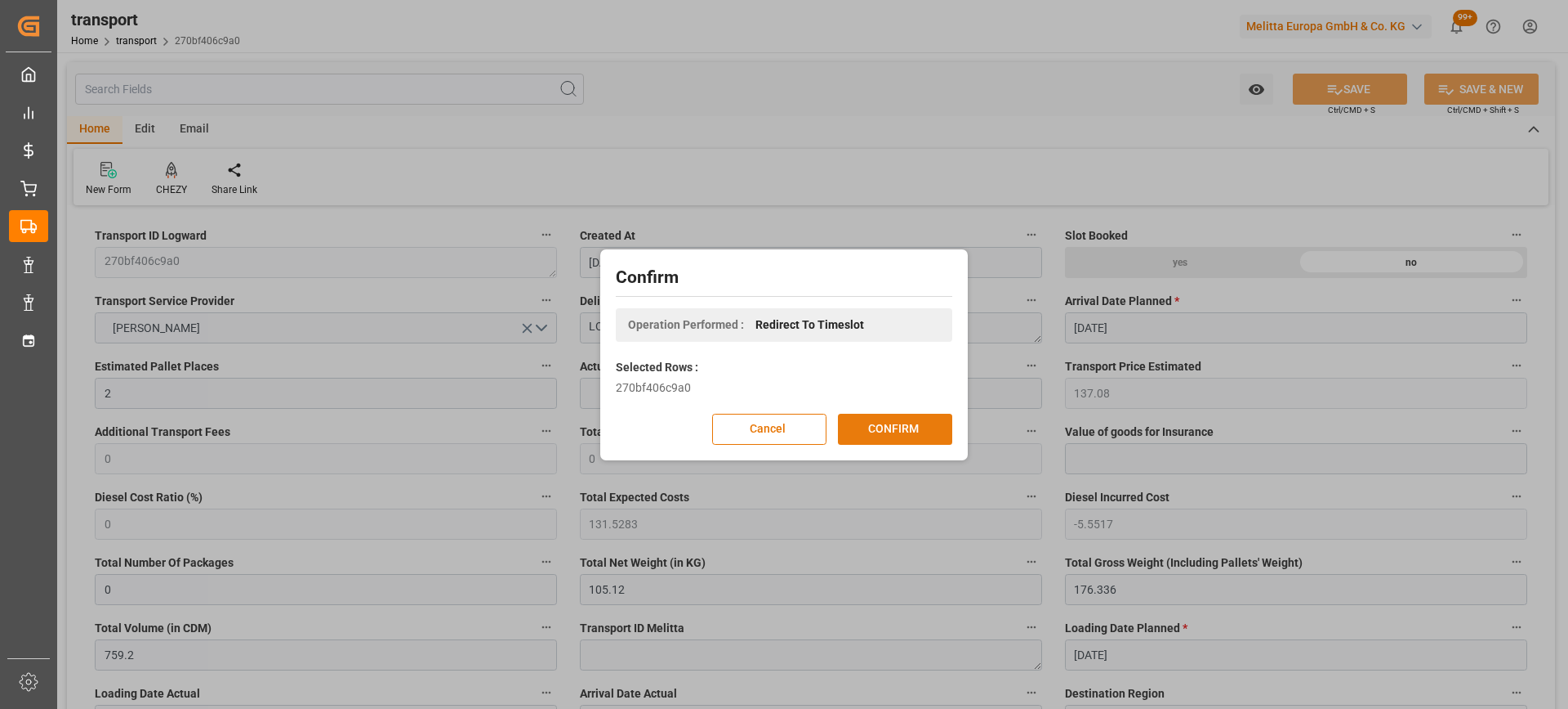
click at [879, 427] on button "CONFIRM" at bounding box center [895, 429] width 114 height 31
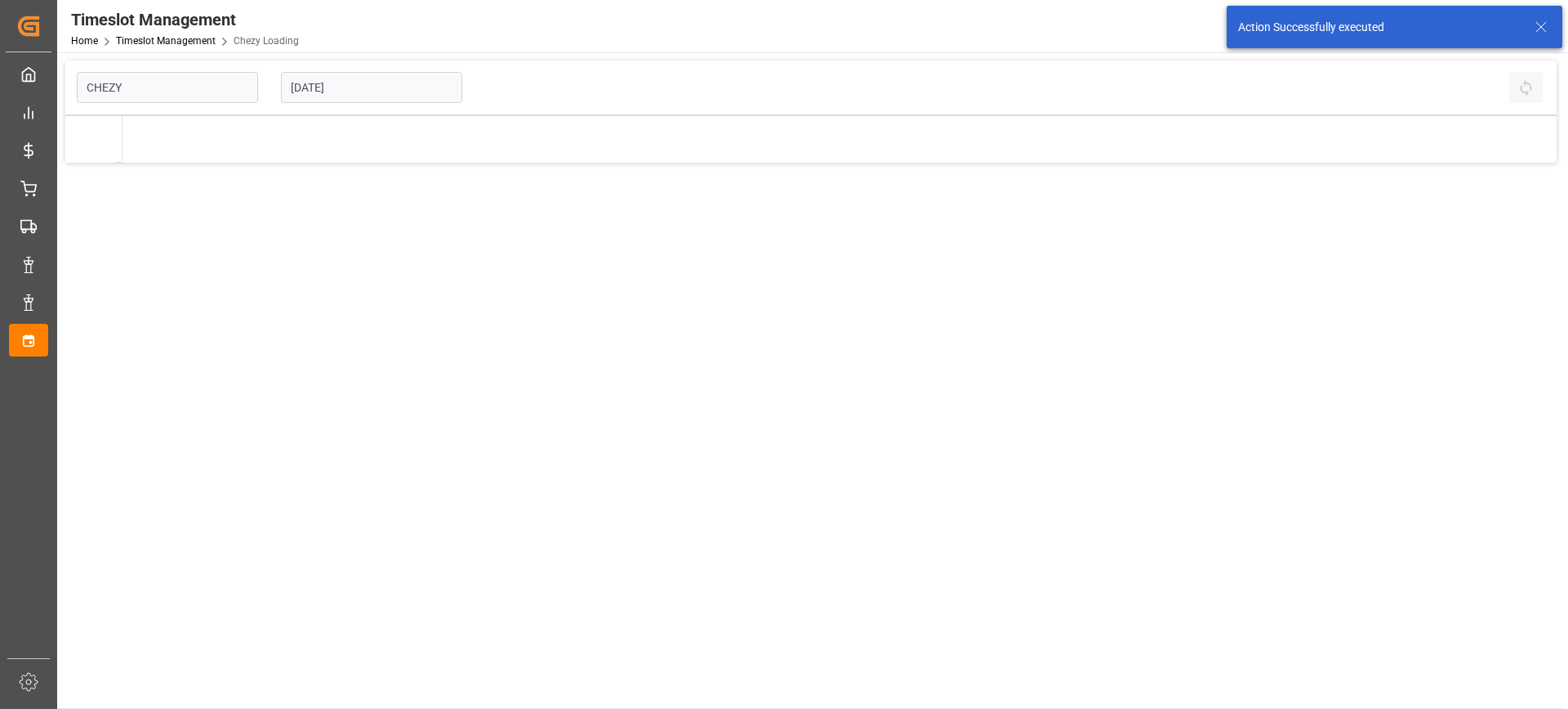
type input "Chezy Loading"
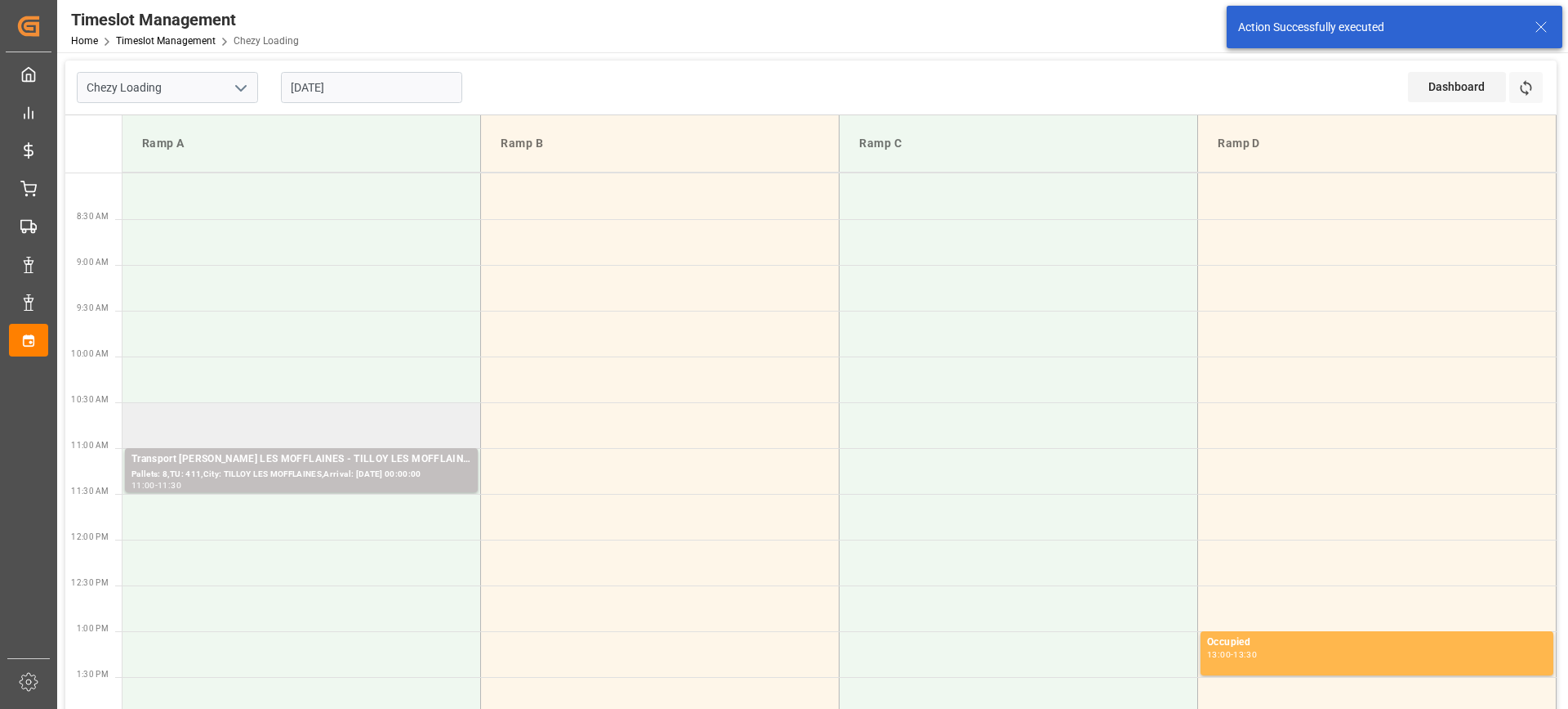
click at [226, 423] on td at bounding box center [302, 425] width 358 height 46
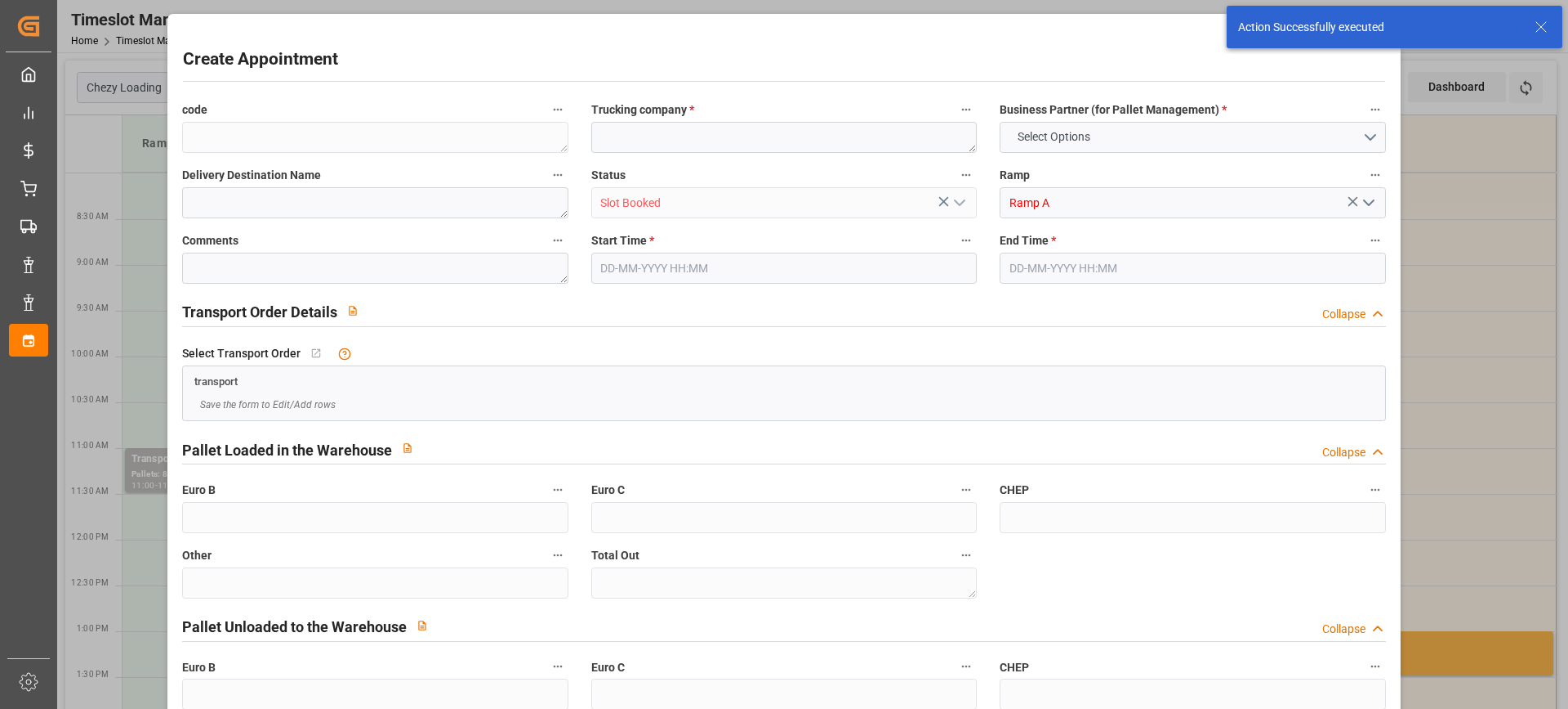
type input "0"
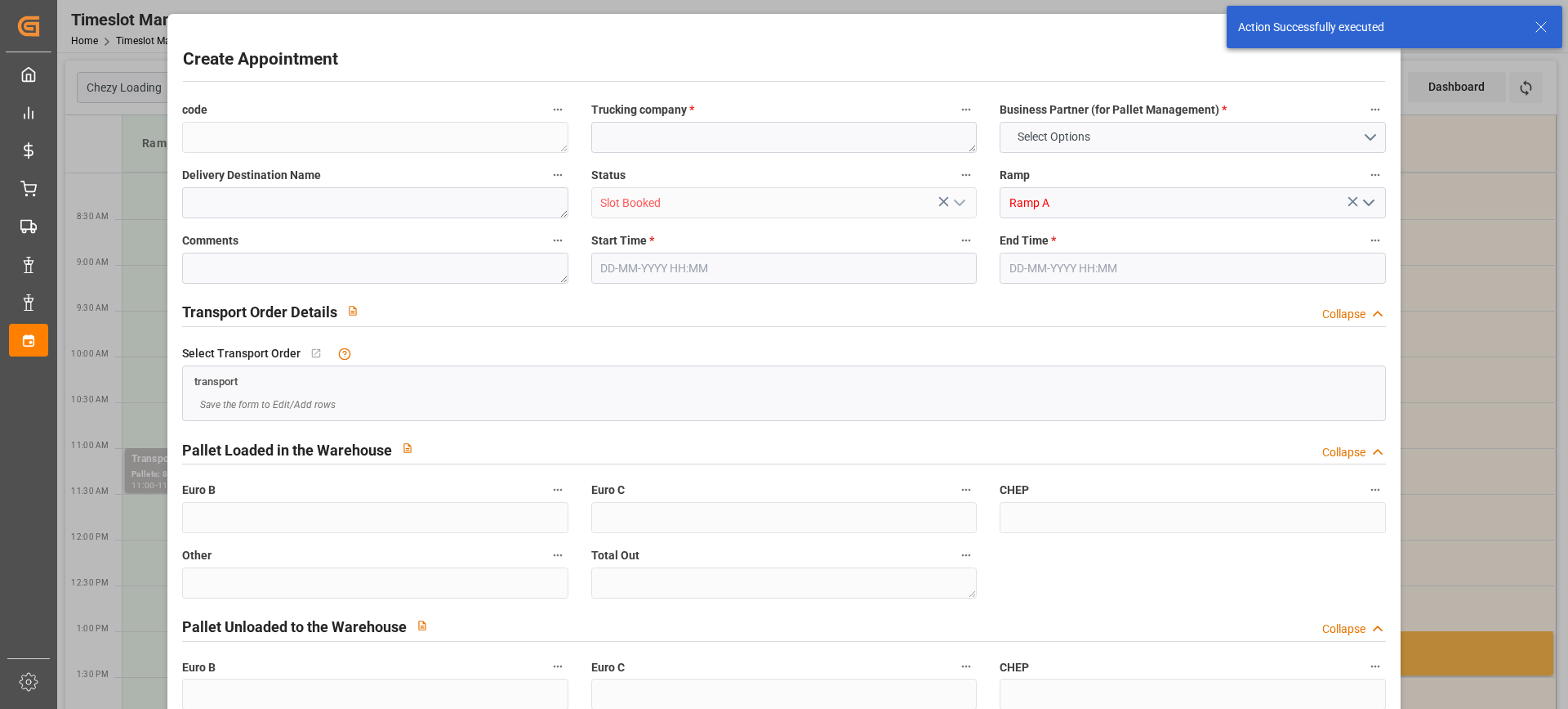
type input "0"
type input "22-08-2025 10:30"
type input "22-08-2025 10:45"
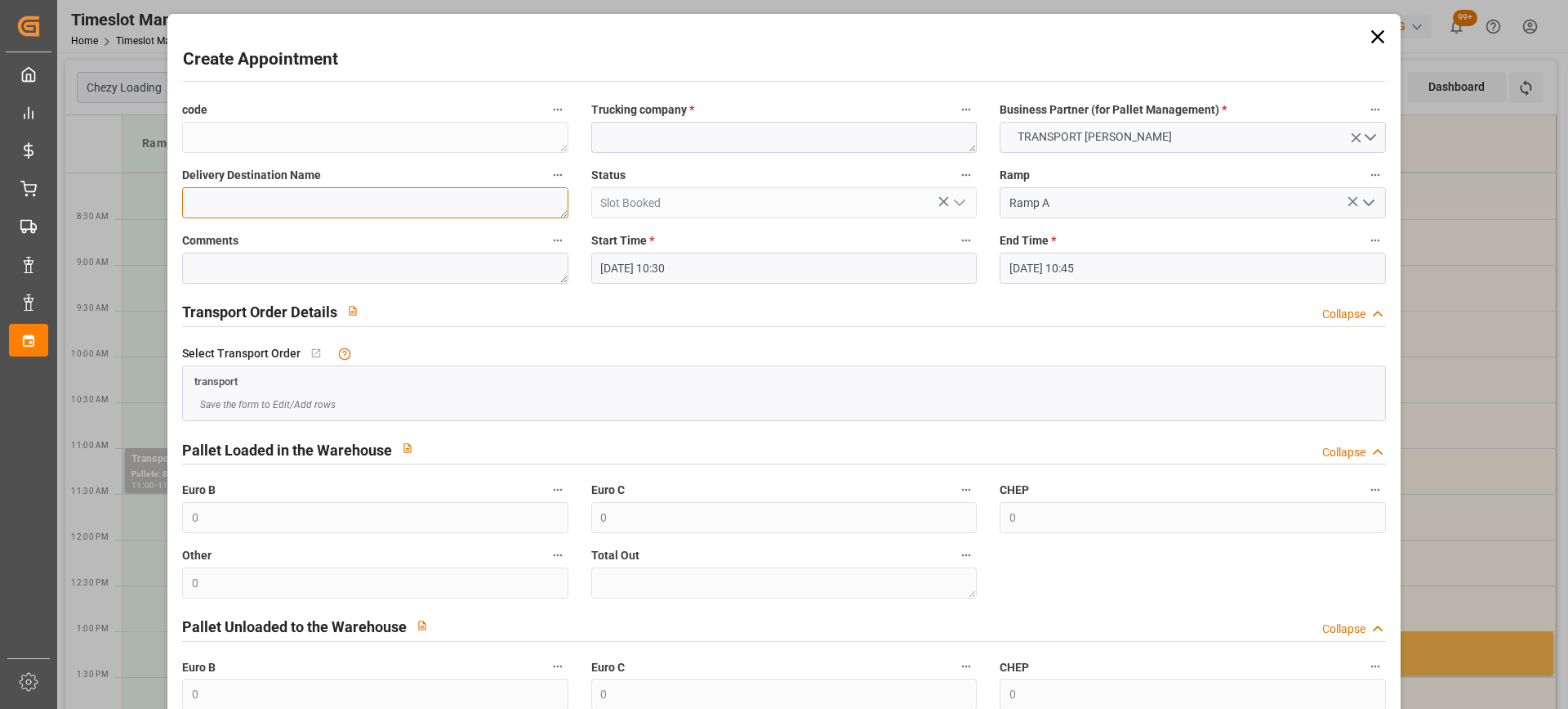
paste textarea "LOMME"
type textarea "LOMME"
paste textarea "LOMME"
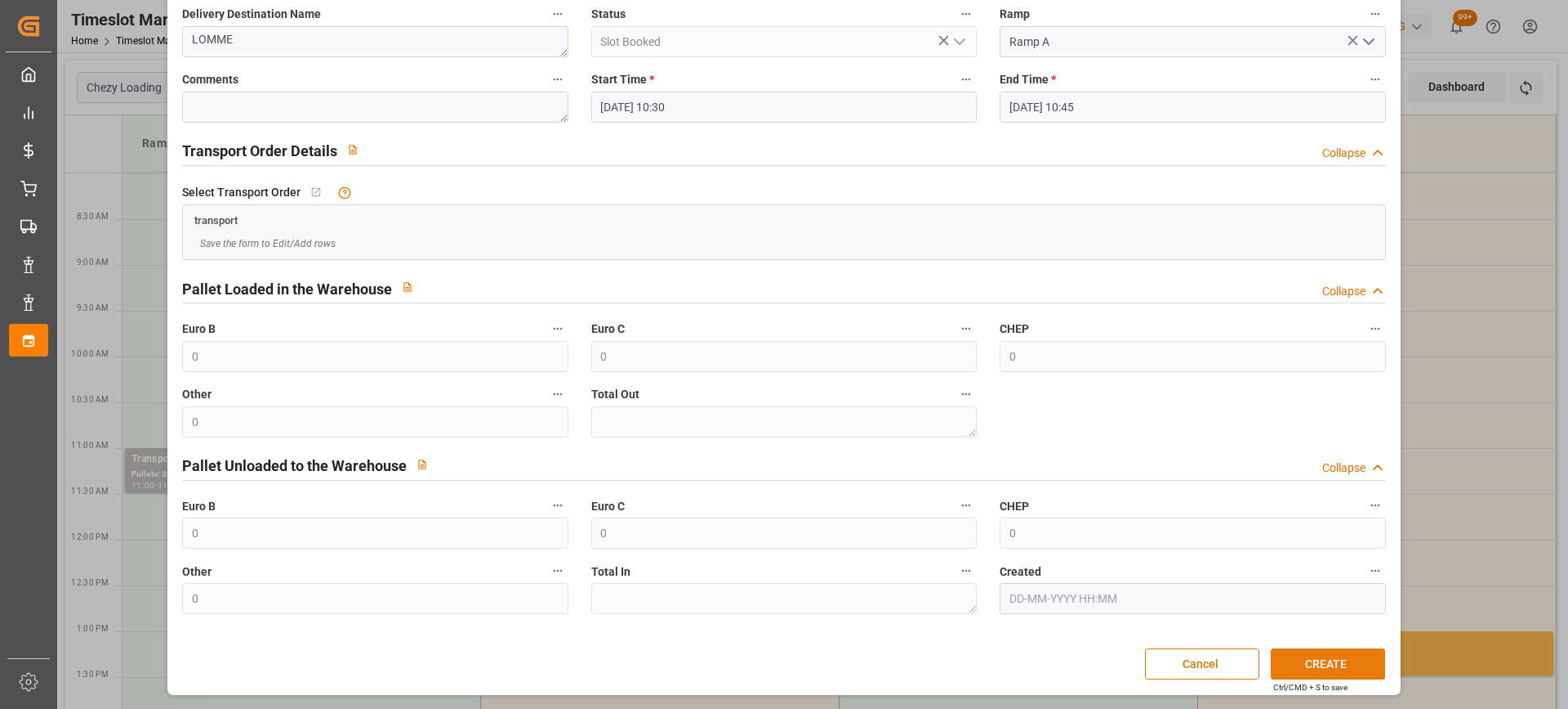
type textarea "LOMME"
click at [1313, 663] on button "CREATE" at bounding box center [1328, 664] width 114 height 31
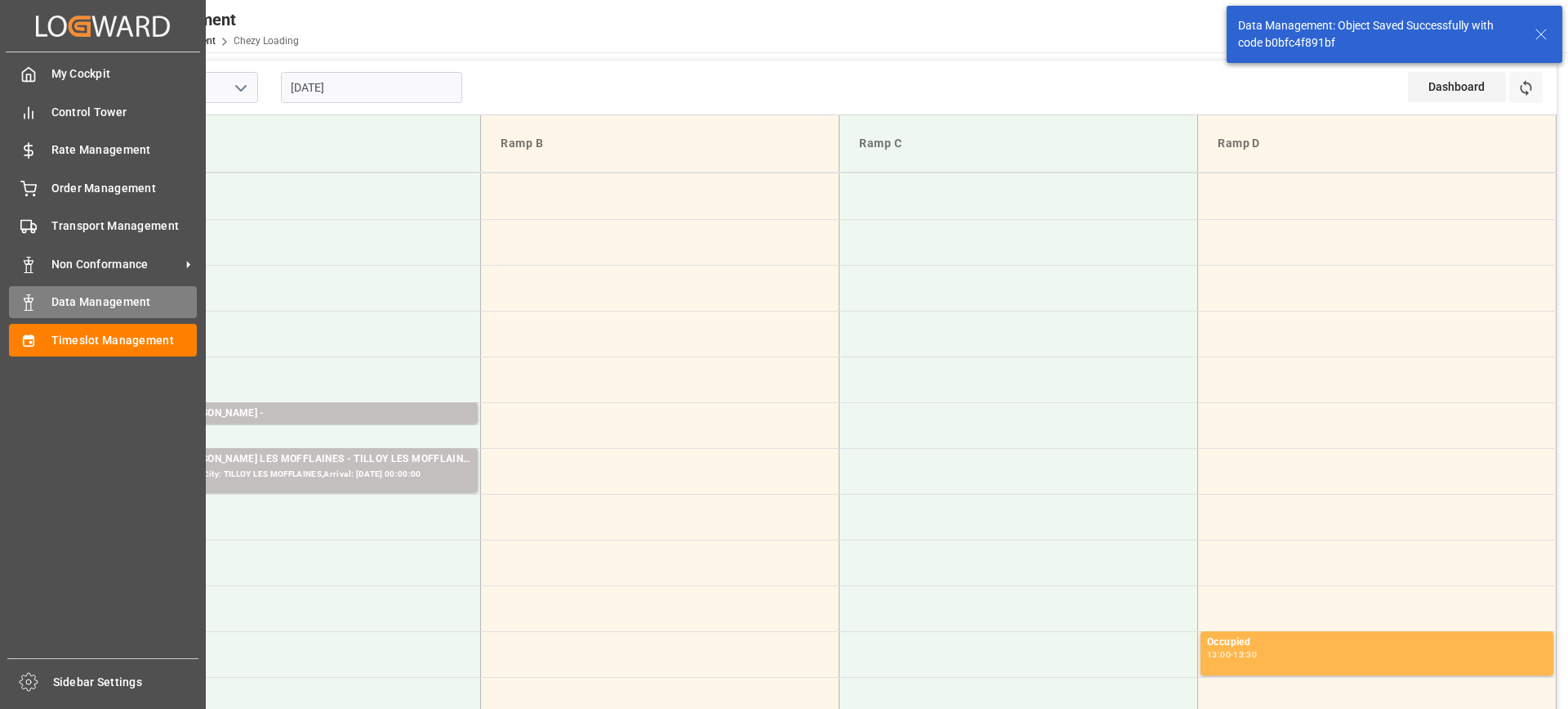
click at [80, 303] on span "Data Management" at bounding box center [124, 302] width 146 height 17
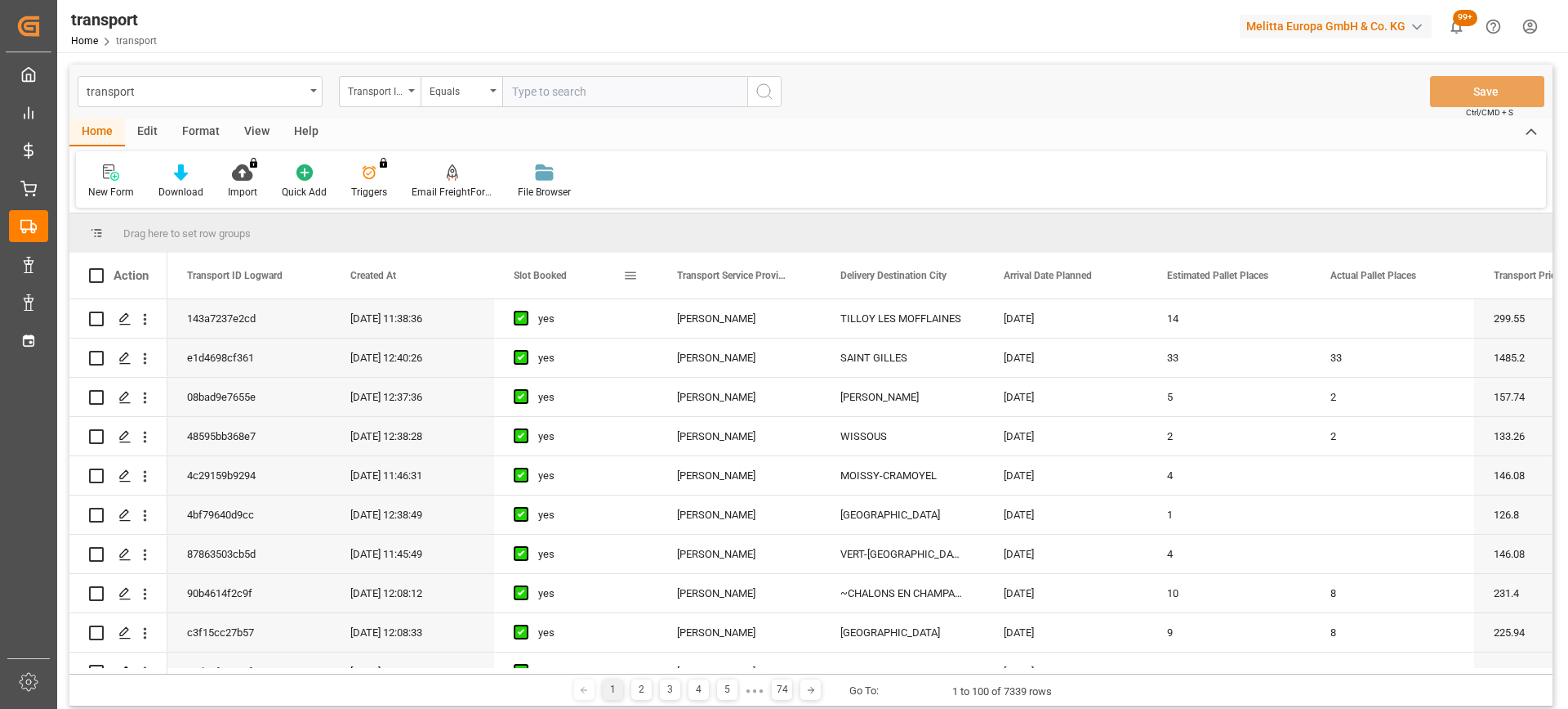
click at [539, 276] on span "Slot Booked" at bounding box center [540, 275] width 53 height 12
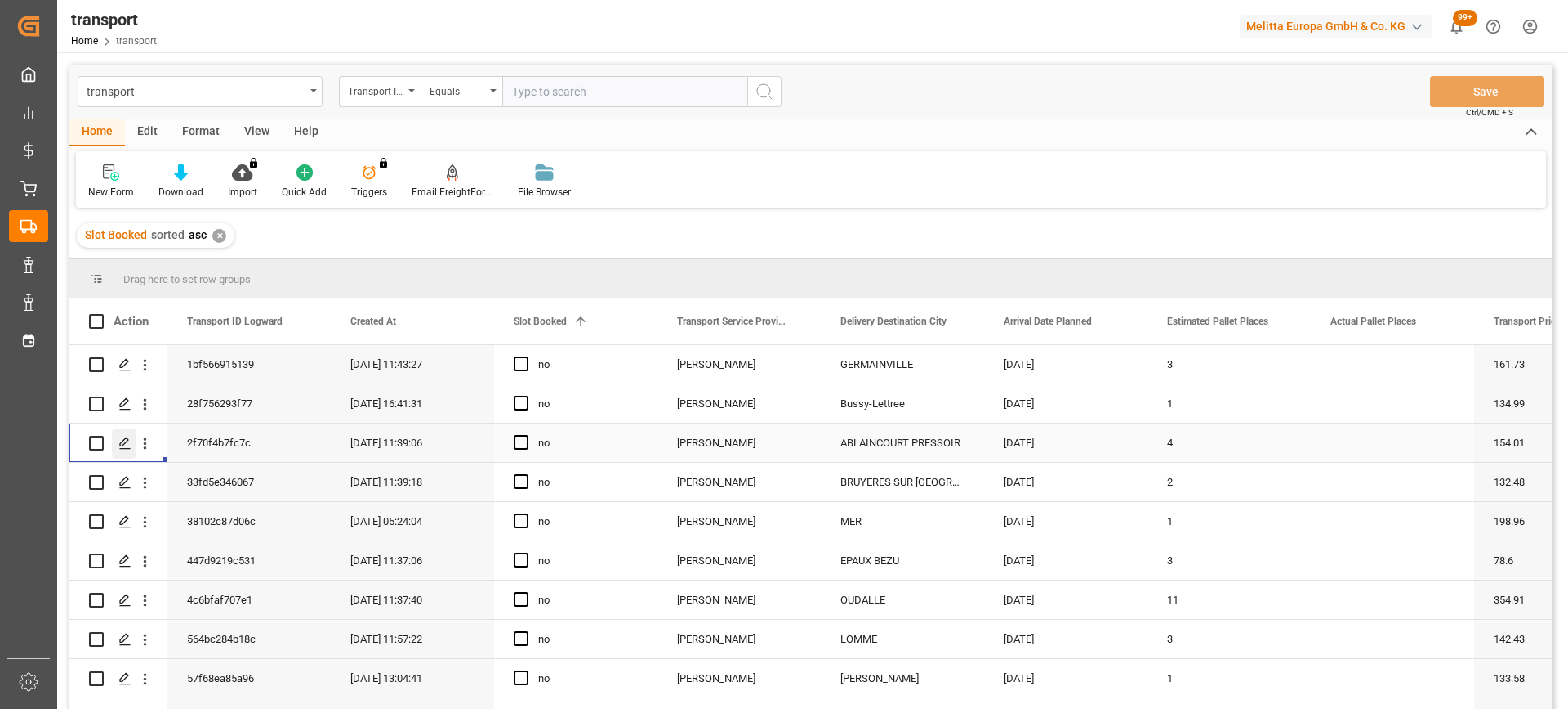
click at [121, 441] on icon "Press SPACE to select this row." at bounding box center [125, 443] width 13 height 13
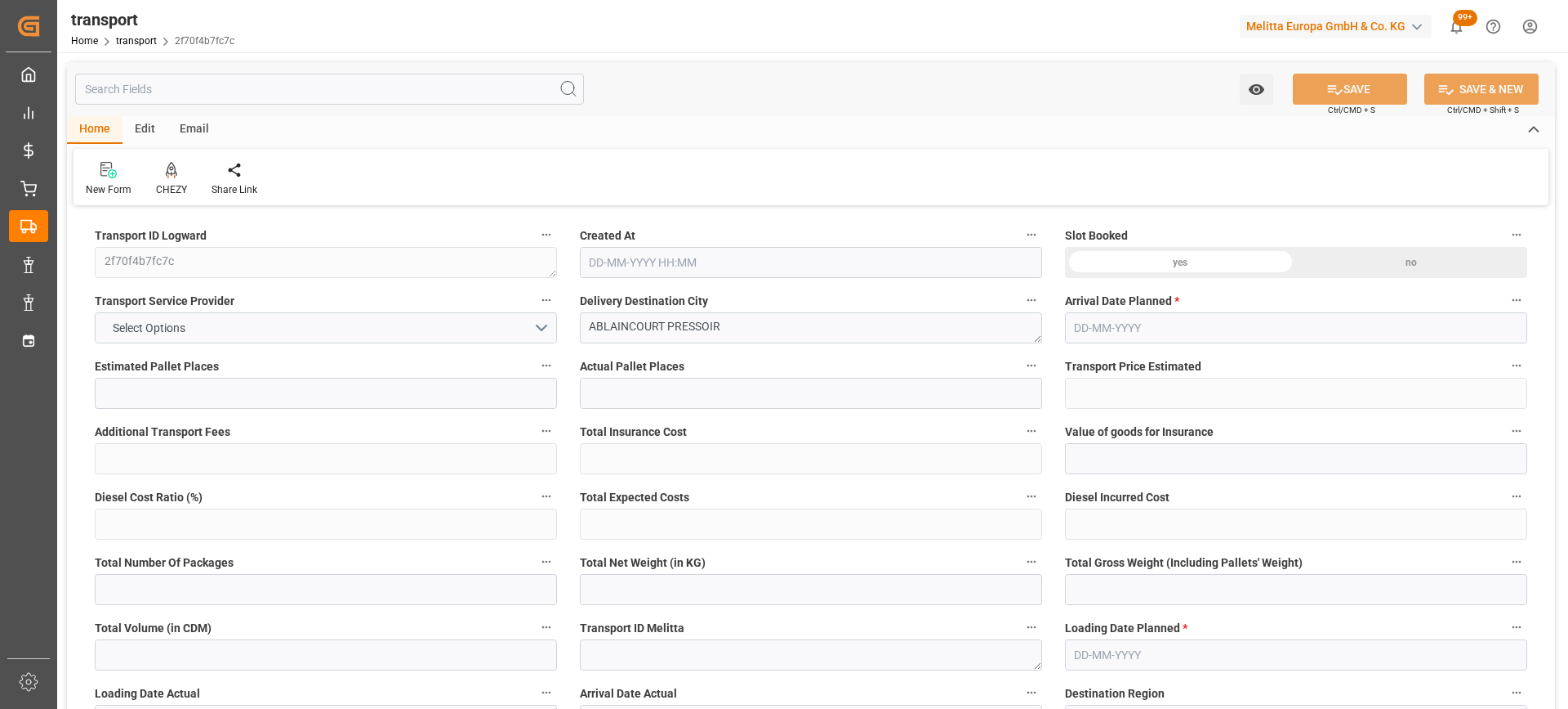
type input "4"
type input "154.01"
type input "0"
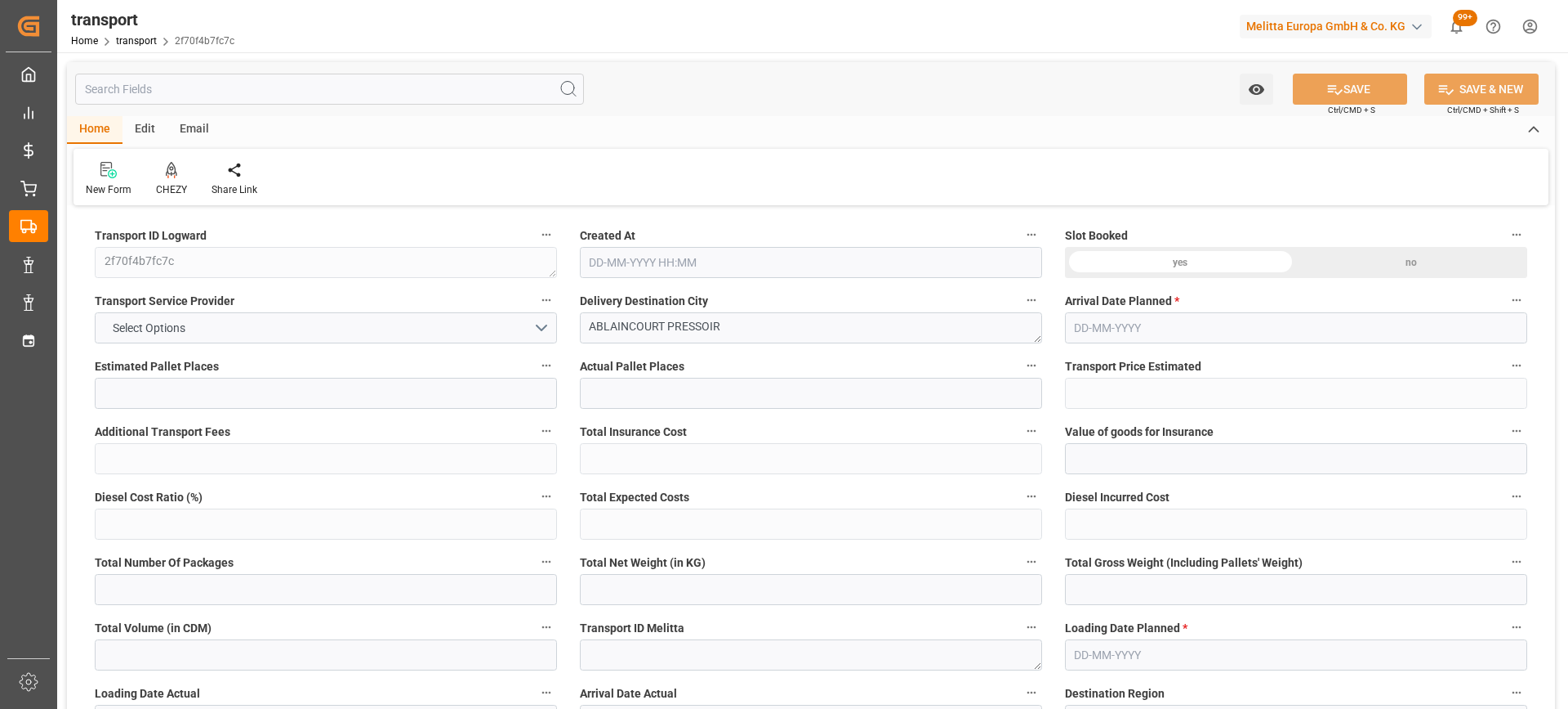
type input "147.7726"
type input "-6.2374"
type input "0"
type input "418.5"
type input "644.27"
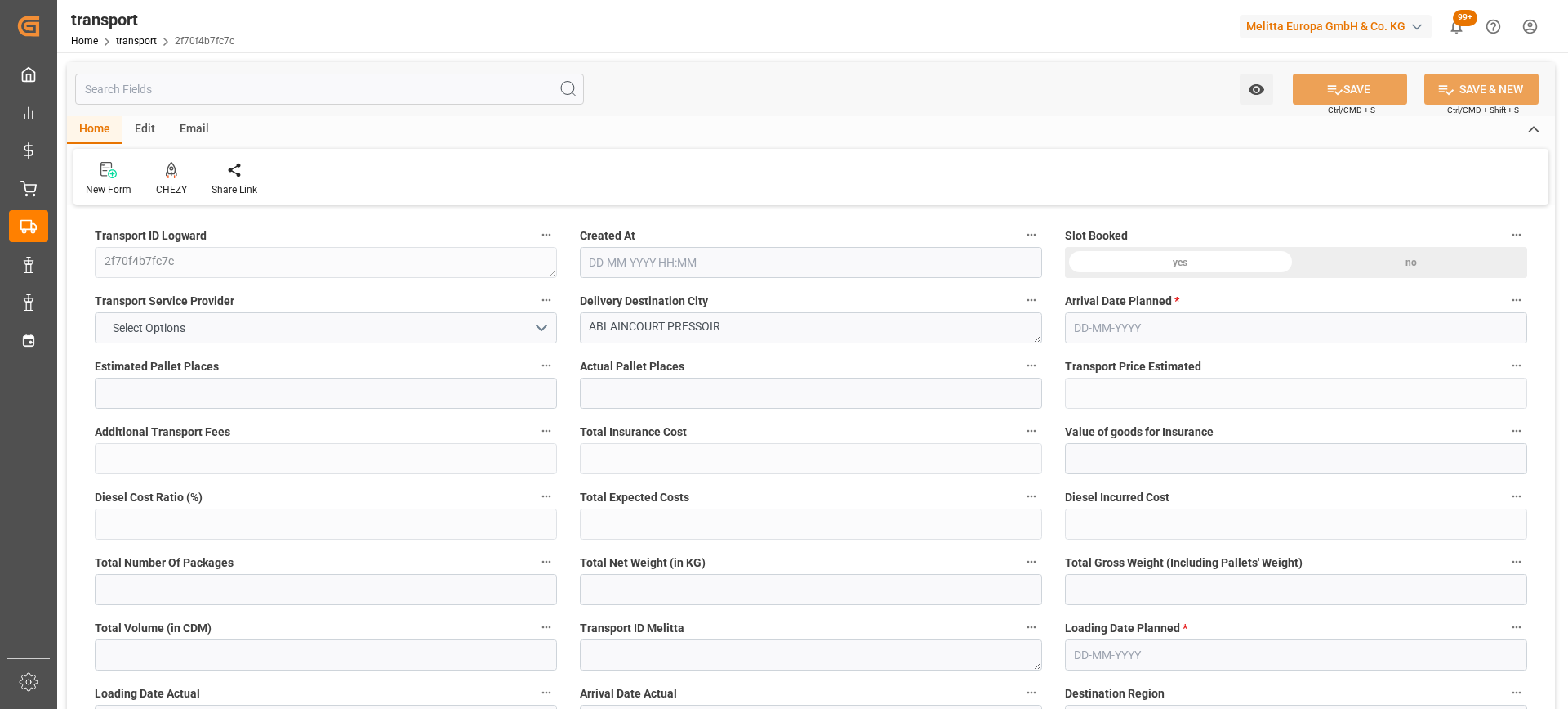
type input "4650"
type input "80"
type input "3"
type input "30"
type input "4"
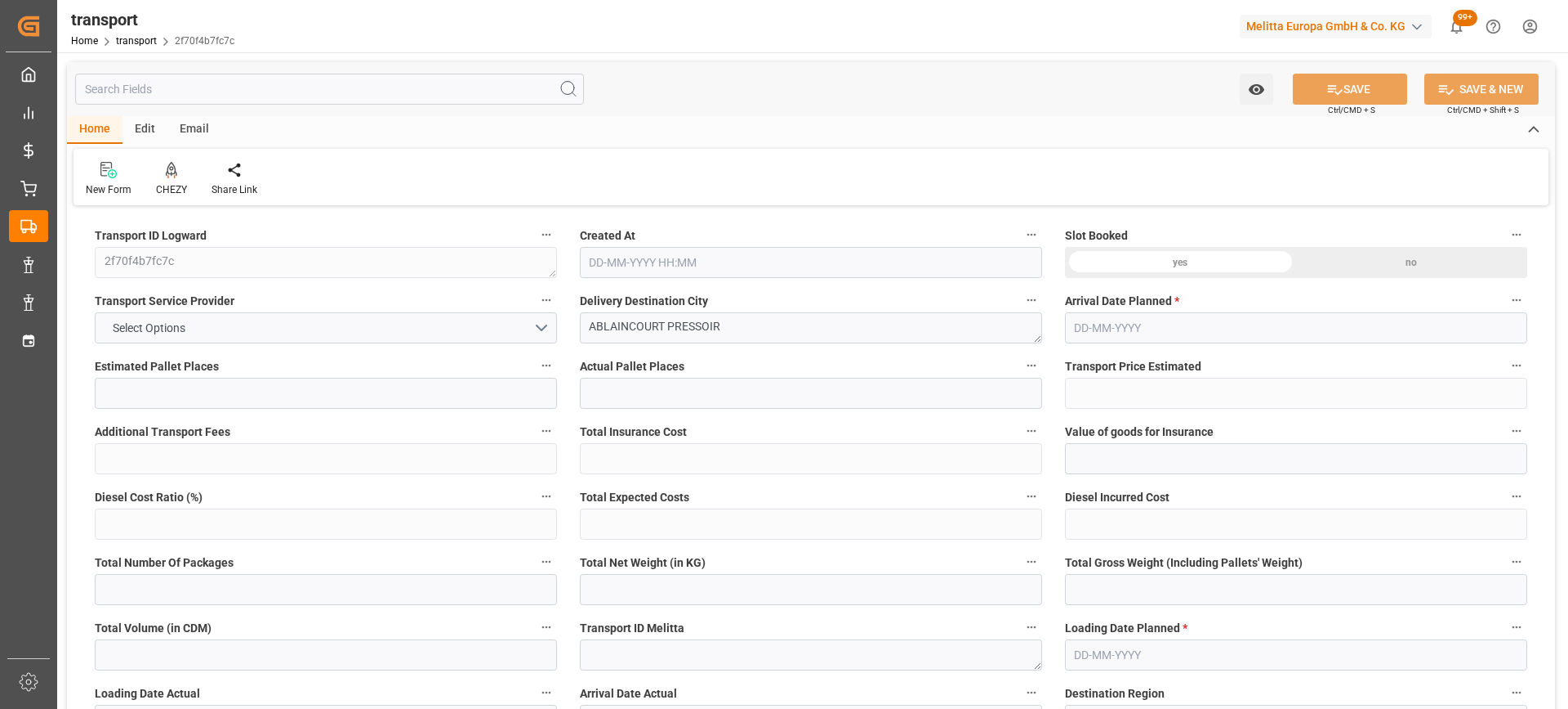
type input "101"
type input "512.7"
type input "0"
type input "4710.8598"
type input "0"
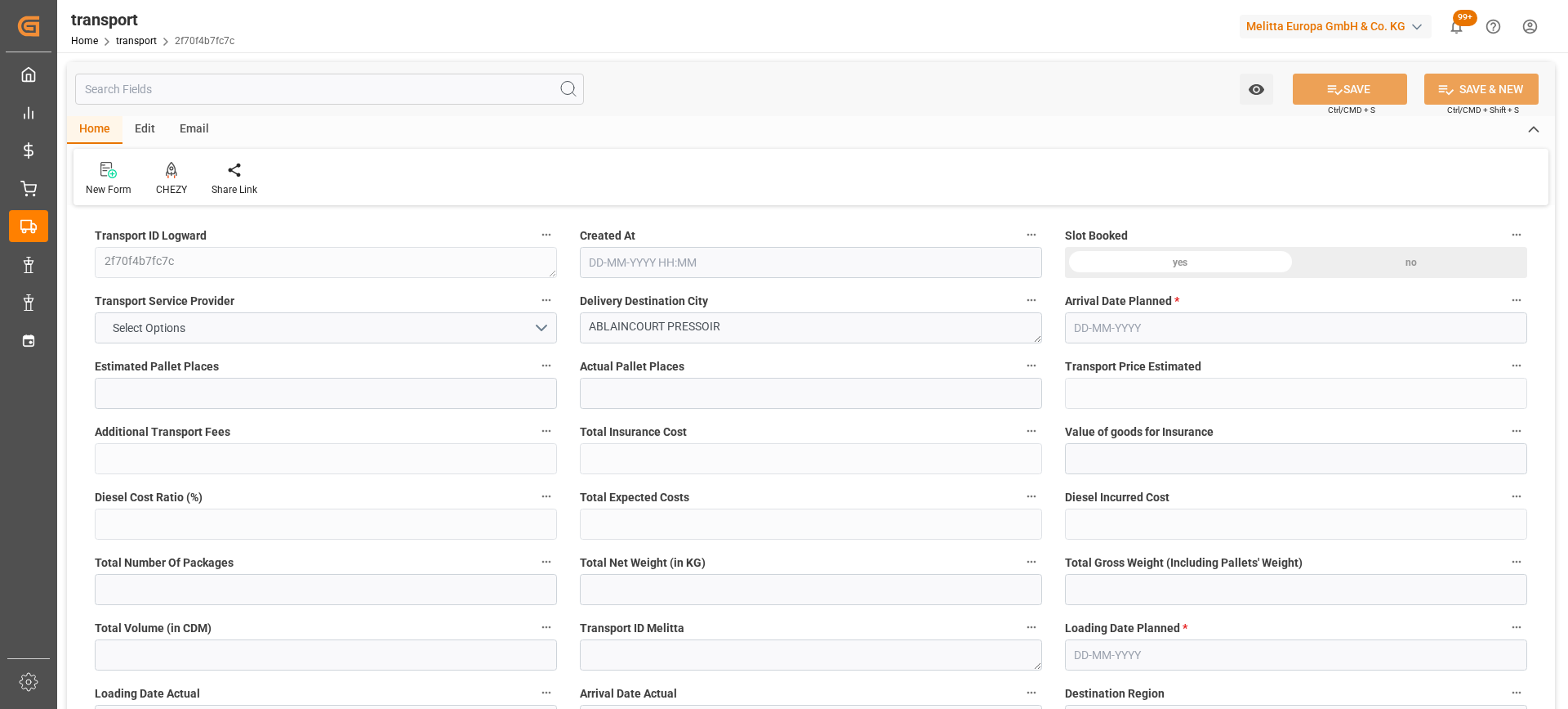
type input "0"
type input "21"
type input "35"
type input "18-08-2025 11:39"
type input "[DATE]"
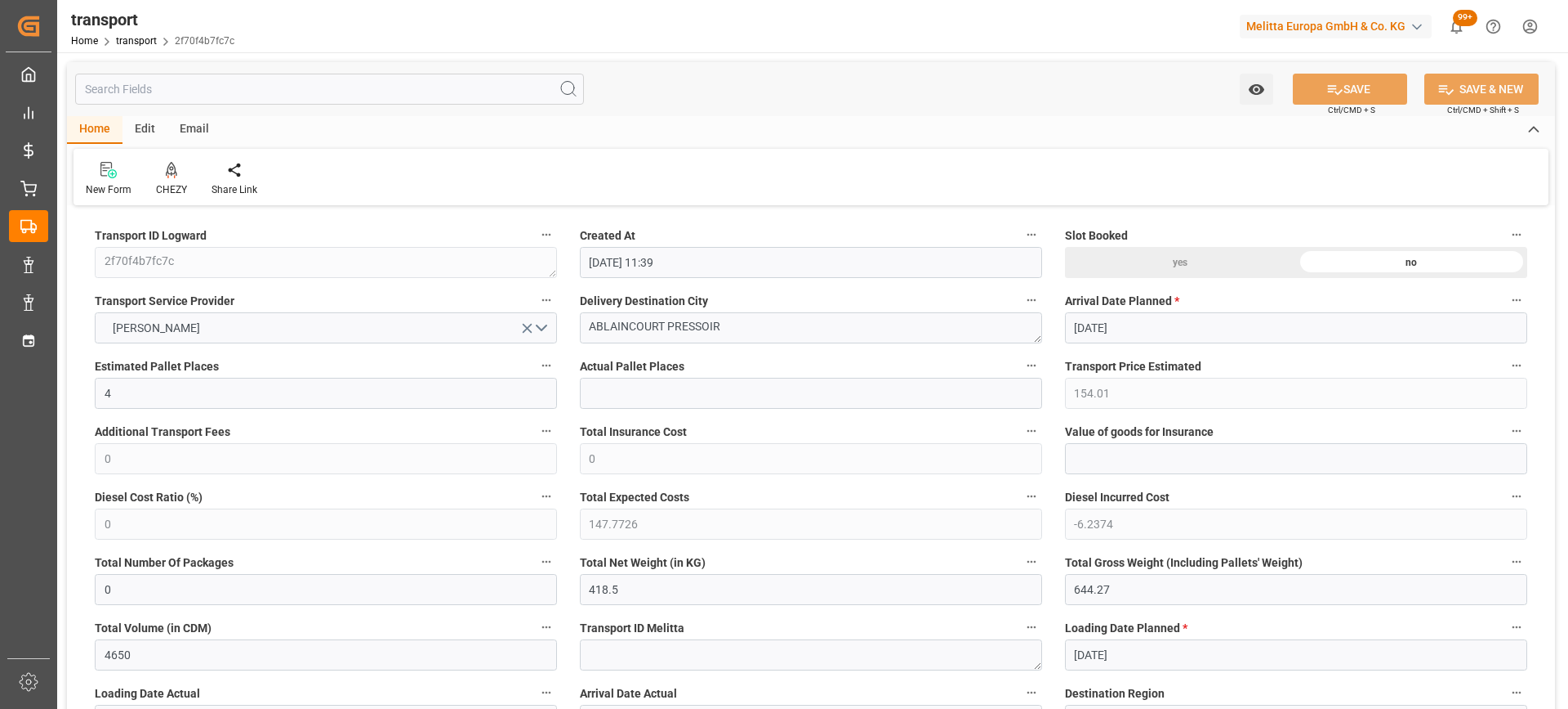
type input "[DATE]"
drag, startPoint x: 733, startPoint y: 326, endPoint x: 498, endPoint y: 310, distance: 235.5
click at [176, 177] on icon at bounding box center [171, 170] width 12 height 16
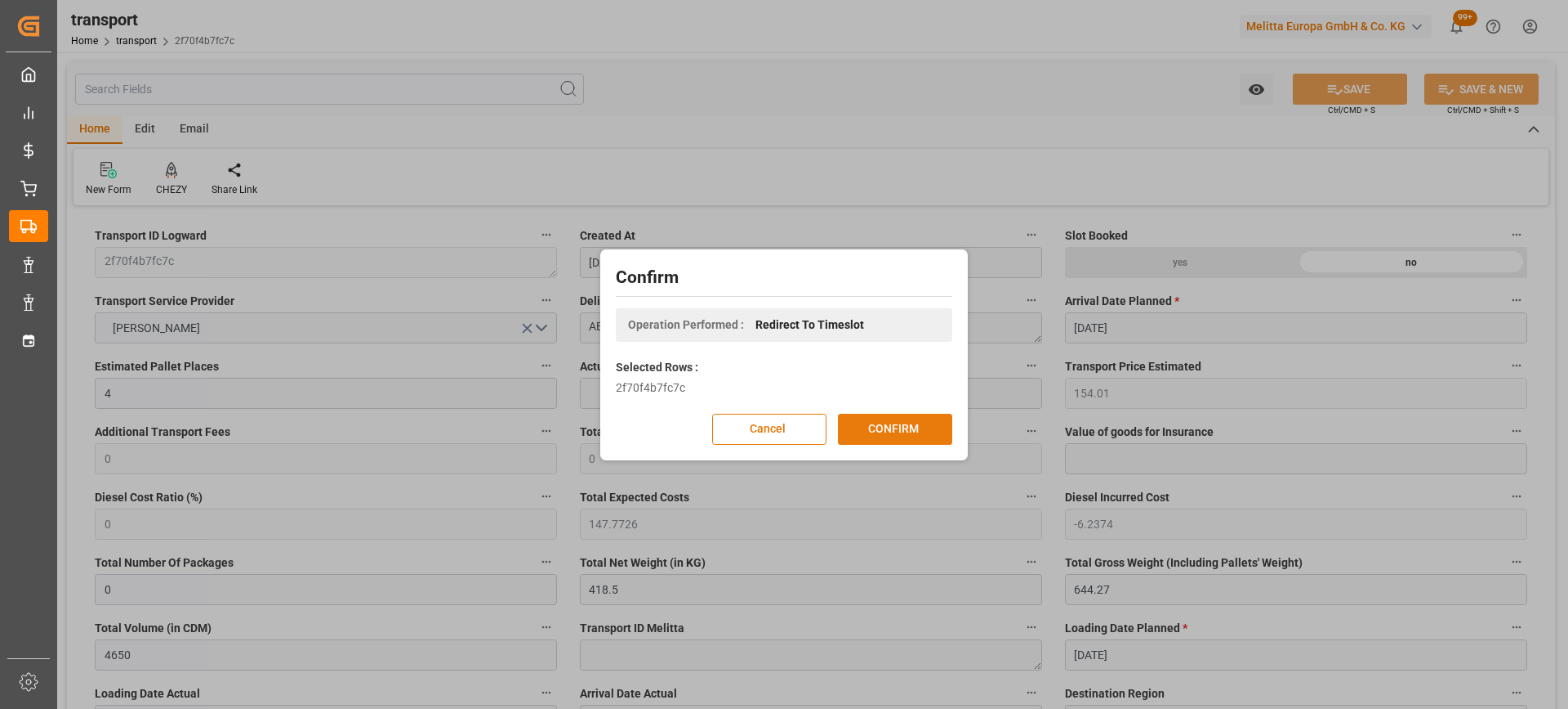
click at [882, 430] on button "CONFIRM" at bounding box center [895, 429] width 114 height 31
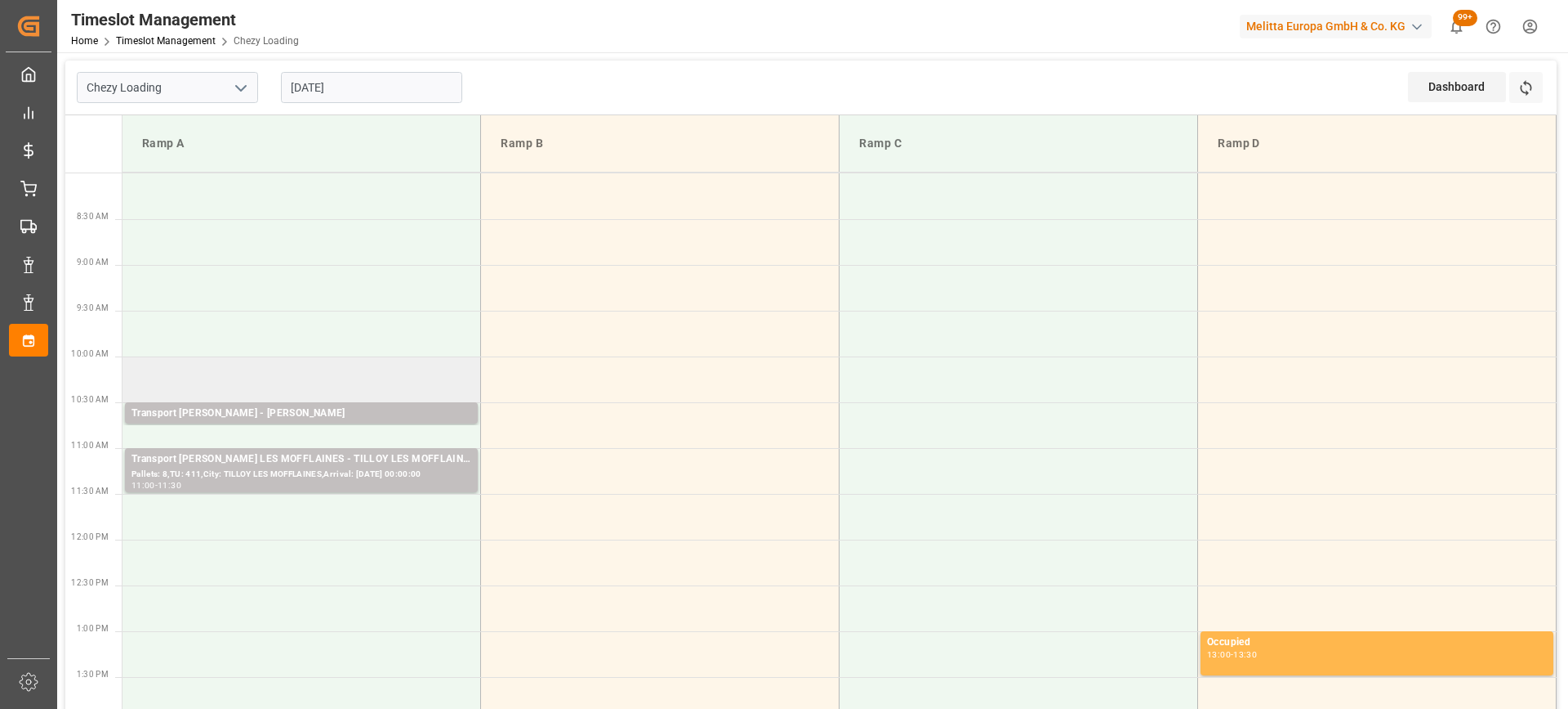
click at [151, 372] on td at bounding box center [302, 380] width 358 height 46
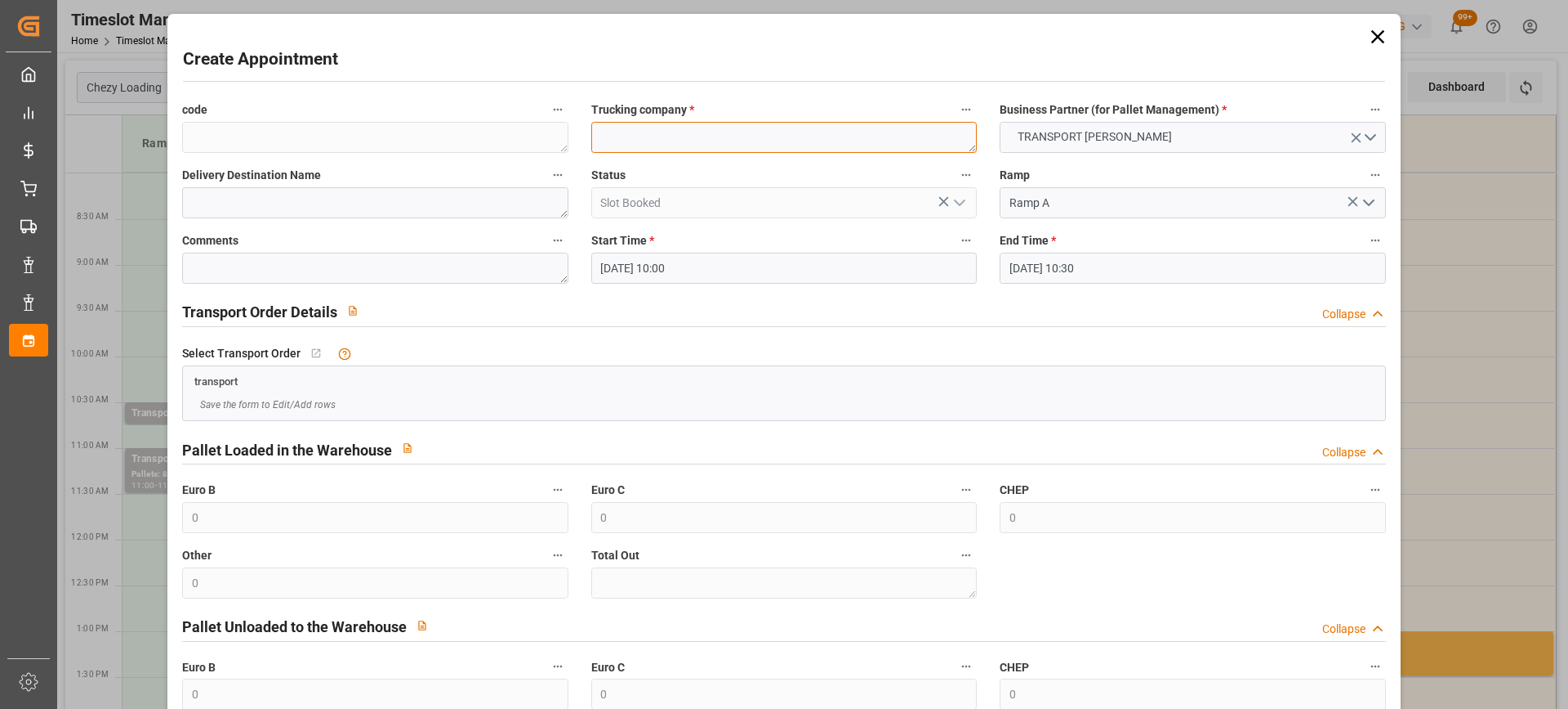
click at [625, 138] on textarea at bounding box center [784, 137] width 386 height 31
paste textarea "ABLAINCOURT PRESSOIR"
type textarea "ABLAINCOURT PRESSOIR"
paste textarea "ABLAINCOURT PRESSOIR"
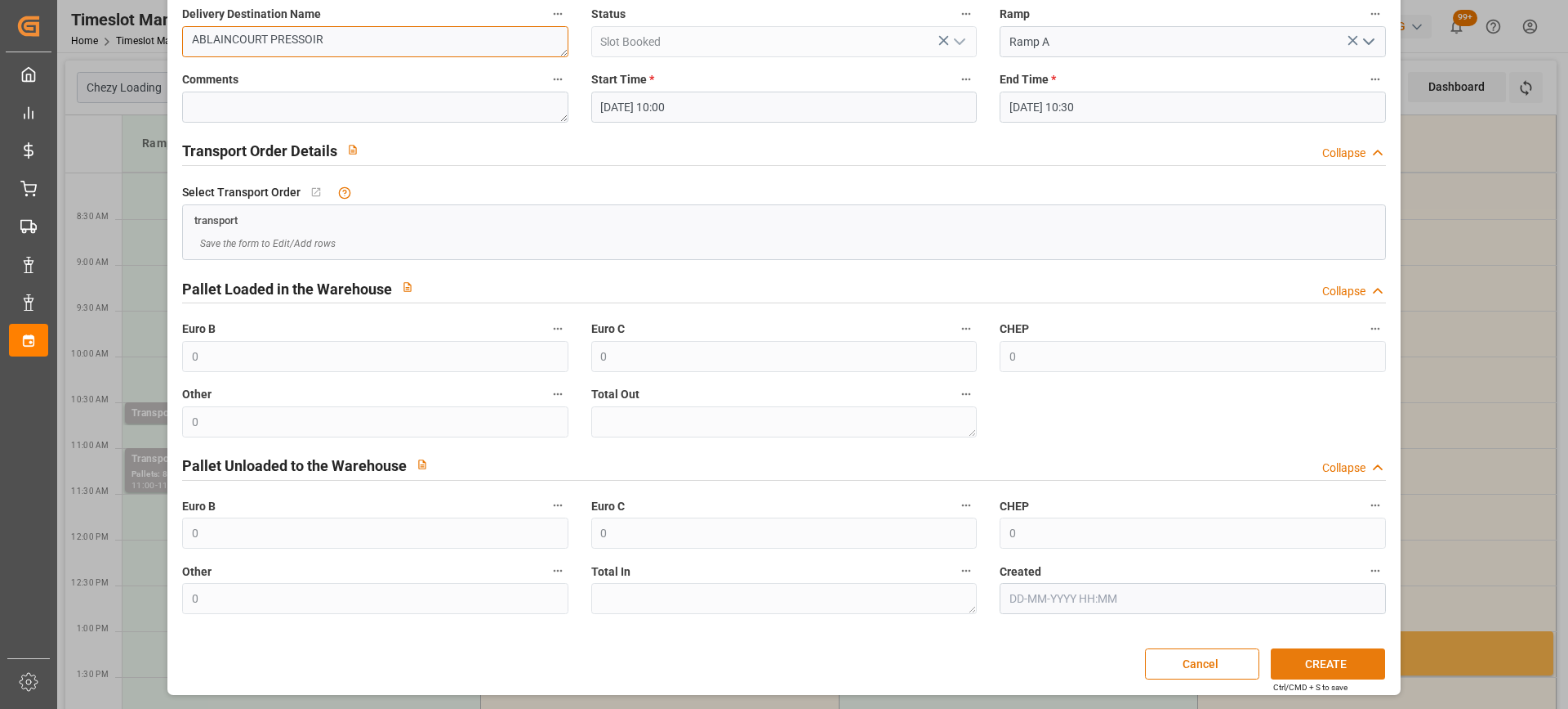
type textarea "ABLAINCOURT PRESSOIR"
click at [1336, 671] on button "CREATE" at bounding box center [1328, 664] width 114 height 31
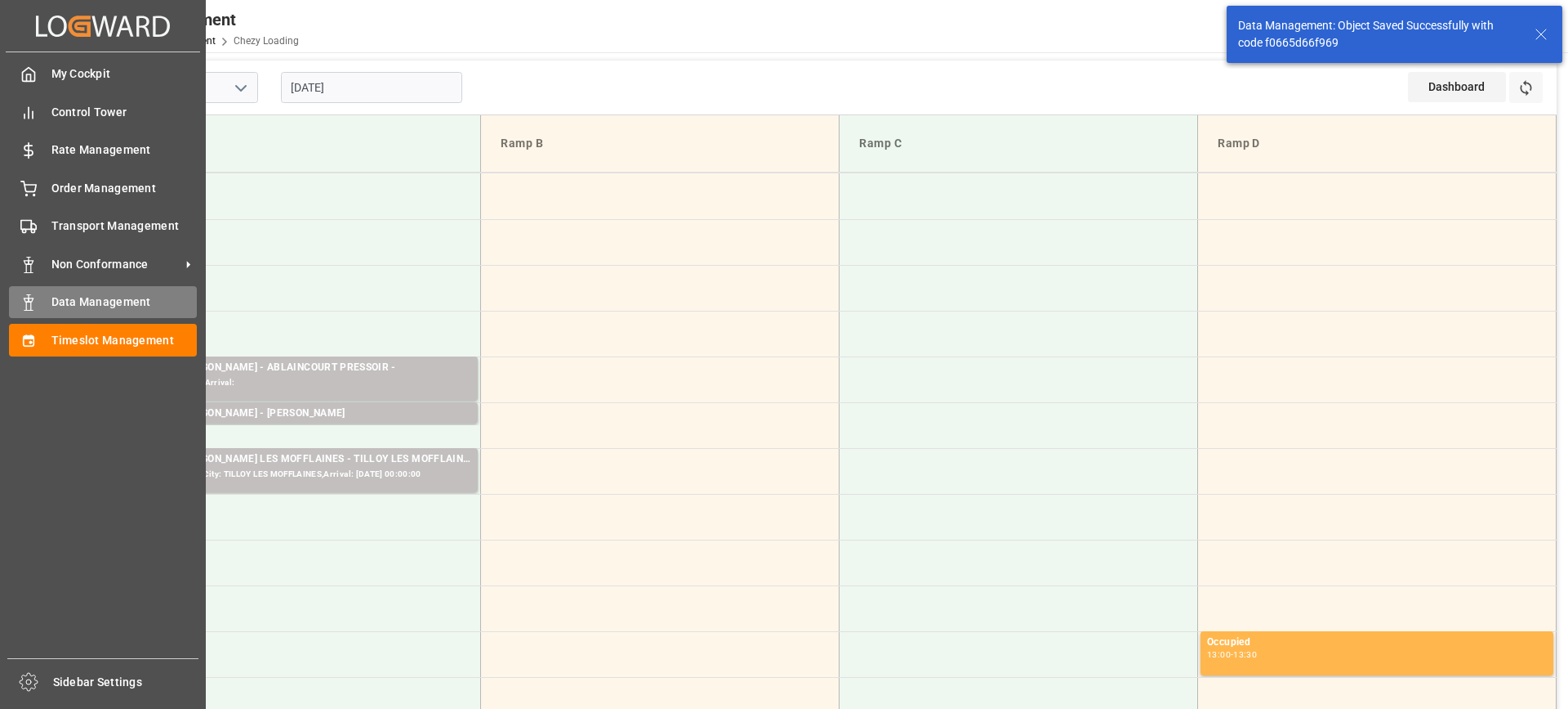
click at [47, 300] on div "Data Management Data Management" at bounding box center [103, 302] width 188 height 32
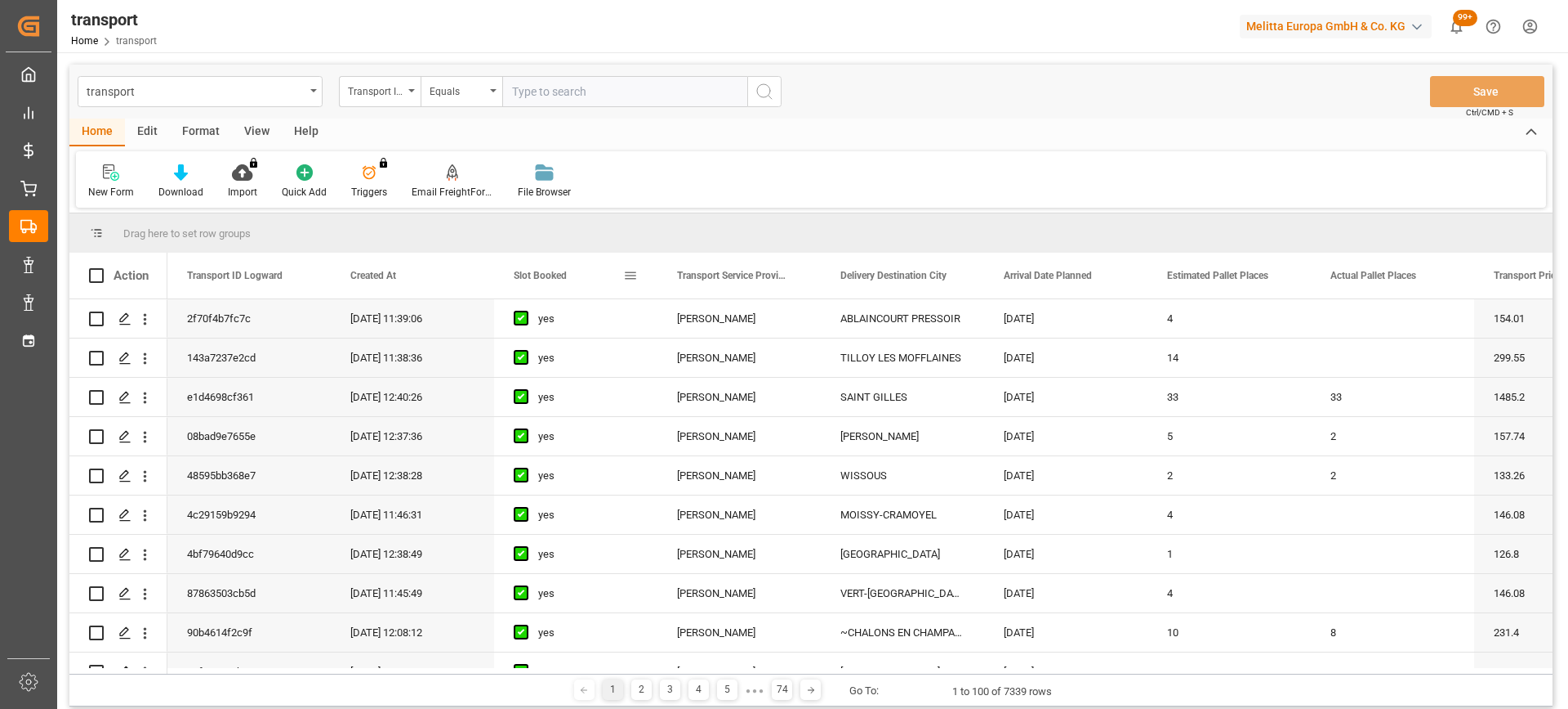
click at [523, 270] on span "Slot Booked" at bounding box center [540, 275] width 53 height 12
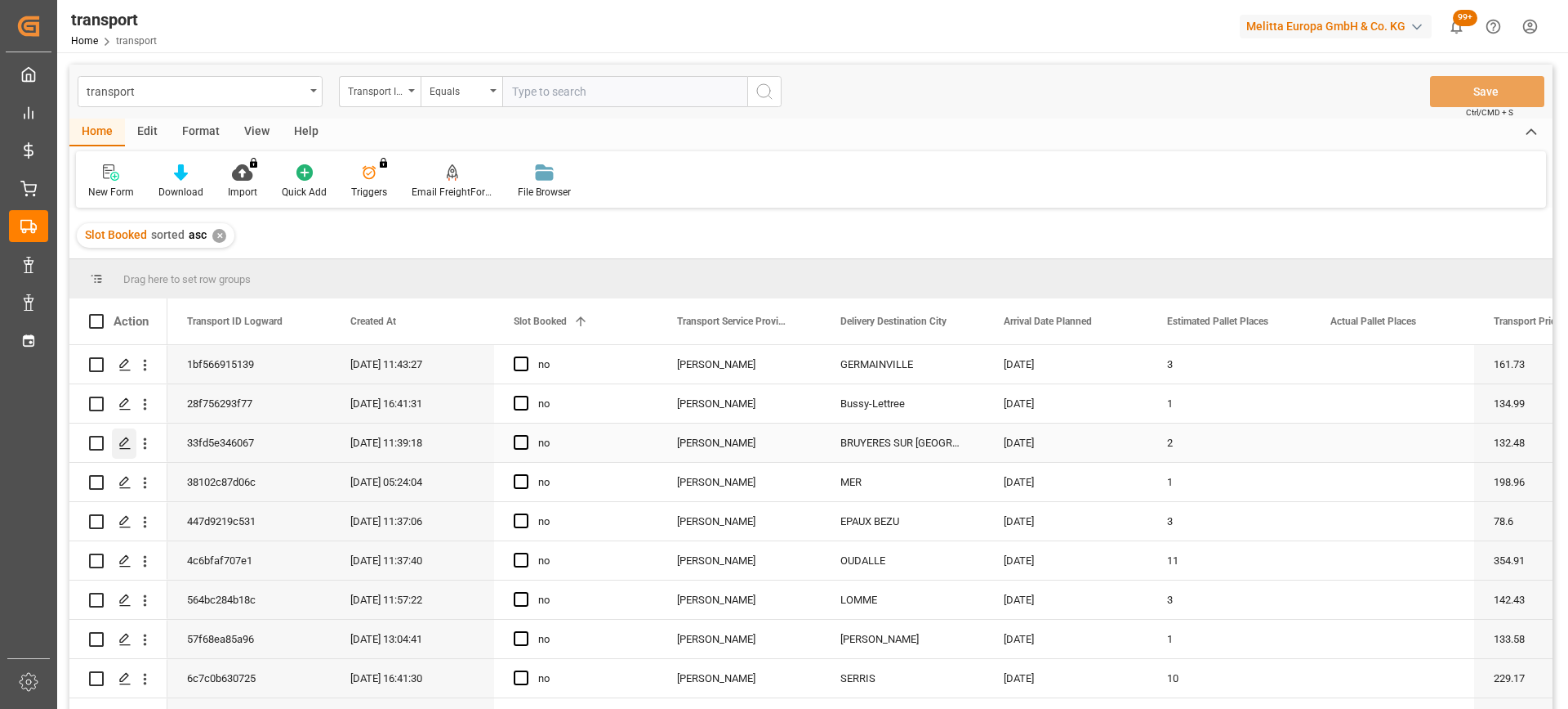
click at [125, 441] on icon "Press SPACE to select this row." at bounding box center [125, 443] width 13 height 13
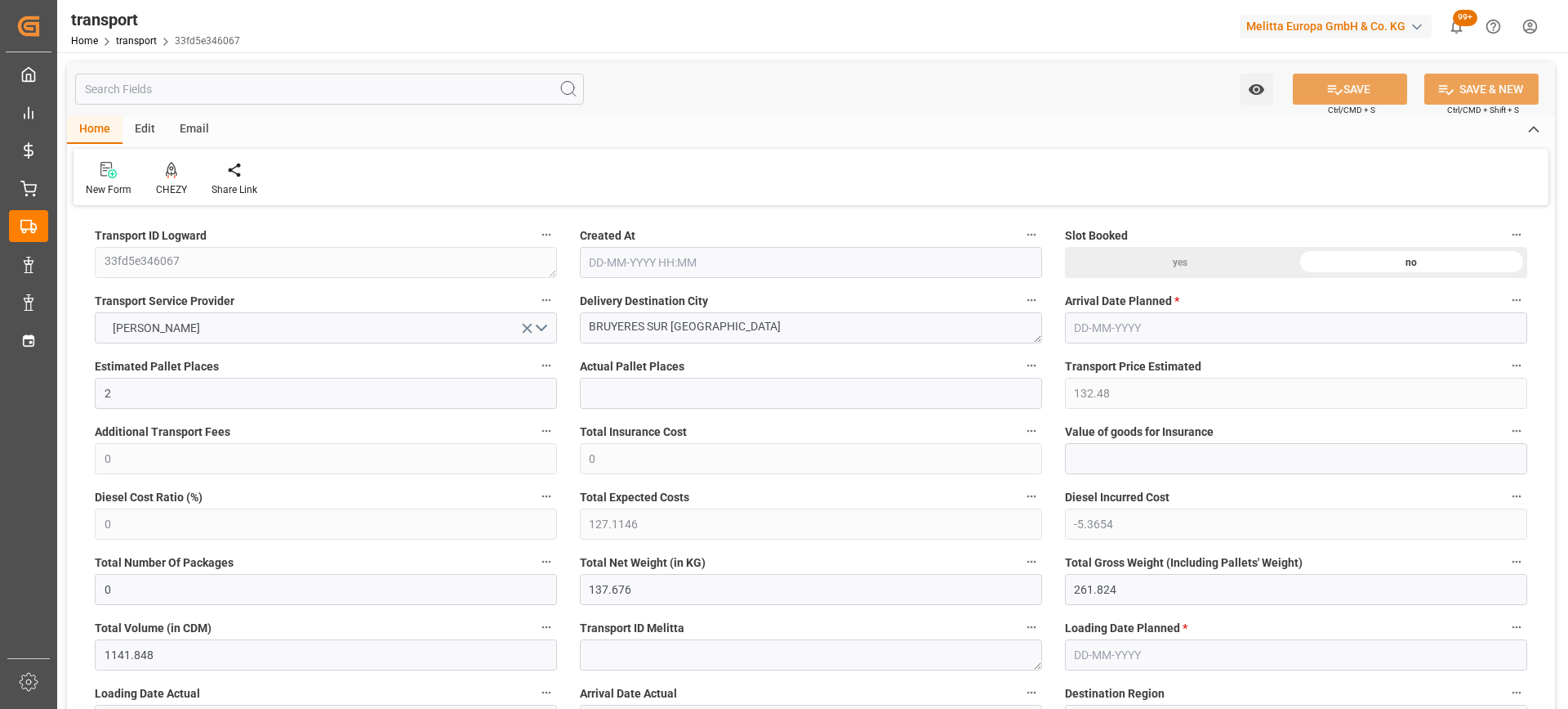
type input "18-08-2025 11:39"
type input "[DATE]"
drag, startPoint x: 726, startPoint y: 327, endPoint x: 539, endPoint y: 311, distance: 187.7
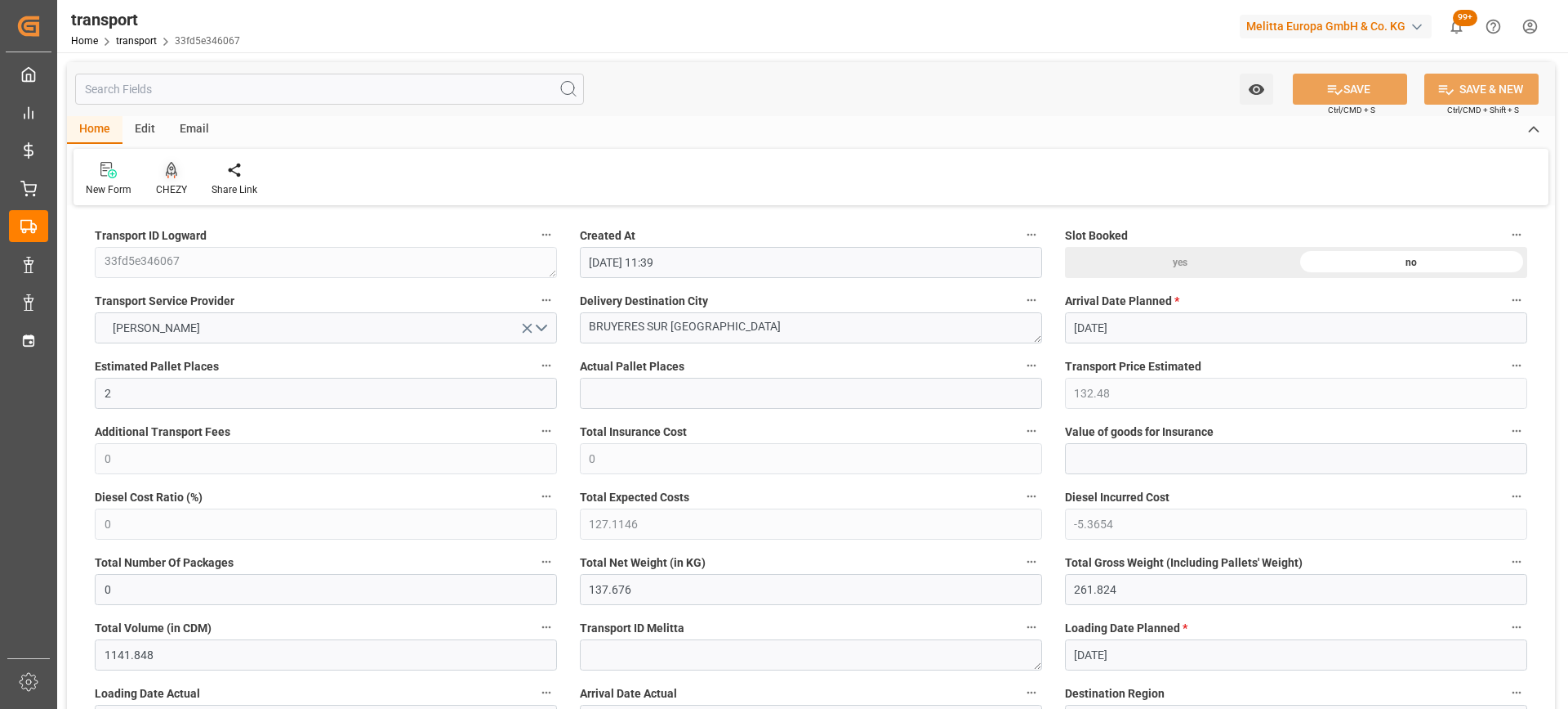
click at [177, 176] on div at bounding box center [172, 169] width 31 height 17
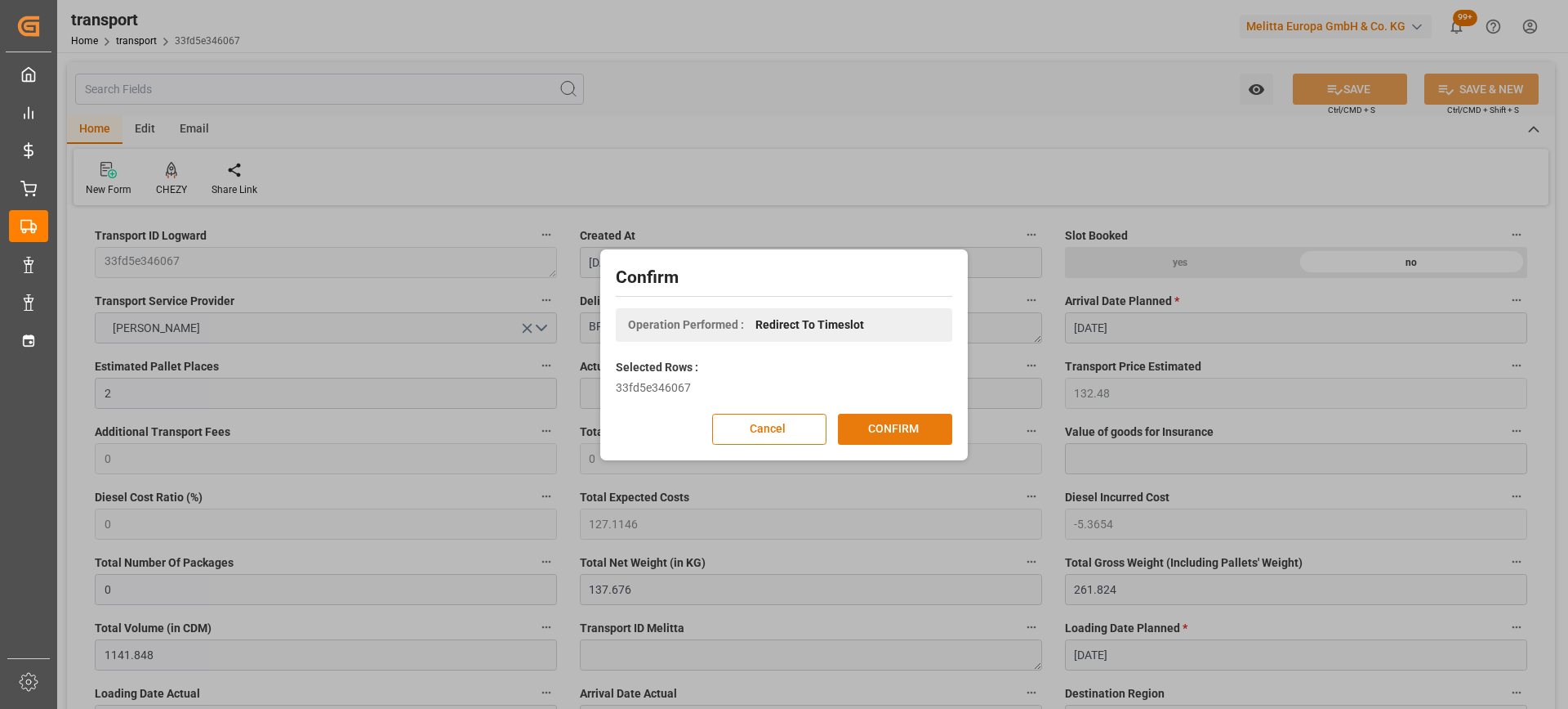
click at [864, 429] on button "CONFIRM" at bounding box center [895, 429] width 114 height 31
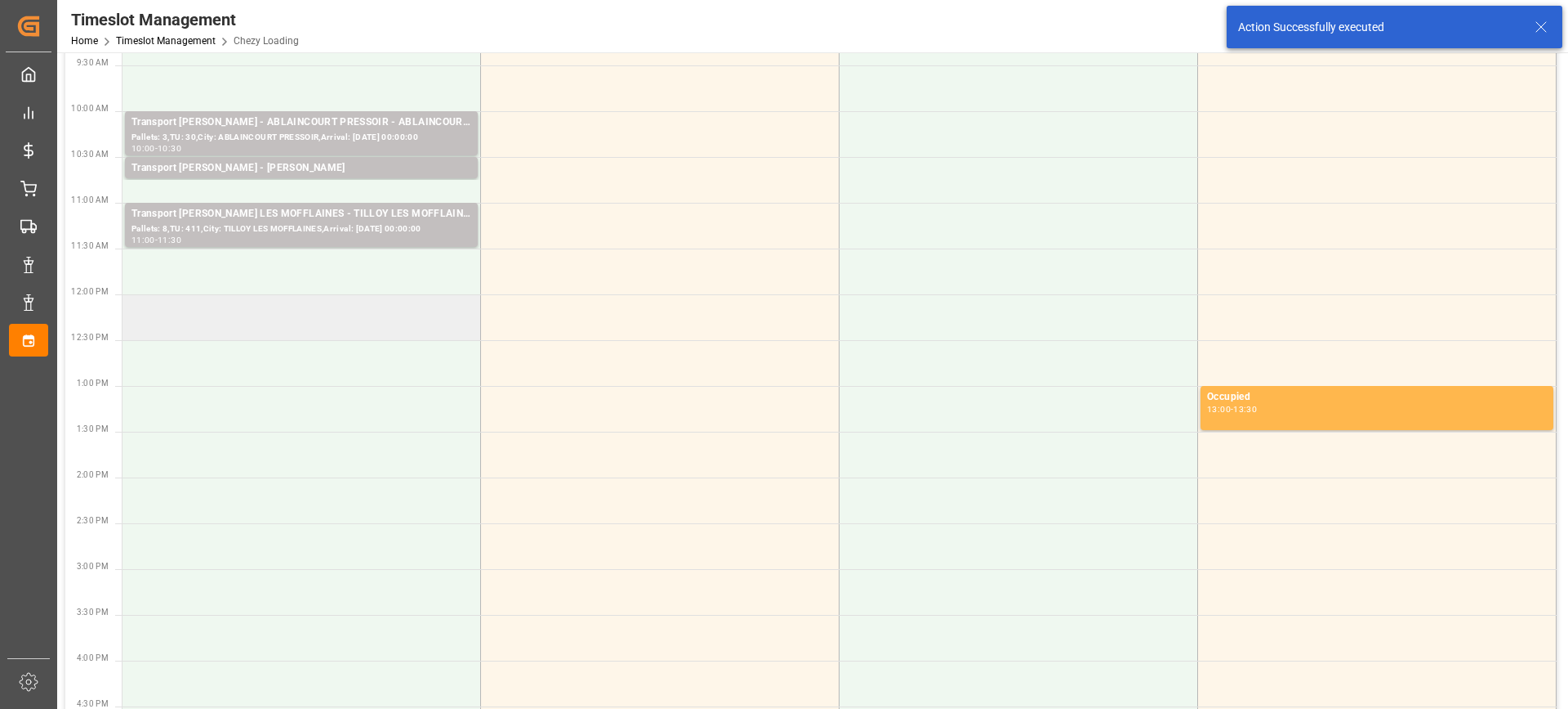
scroll to position [81, 0]
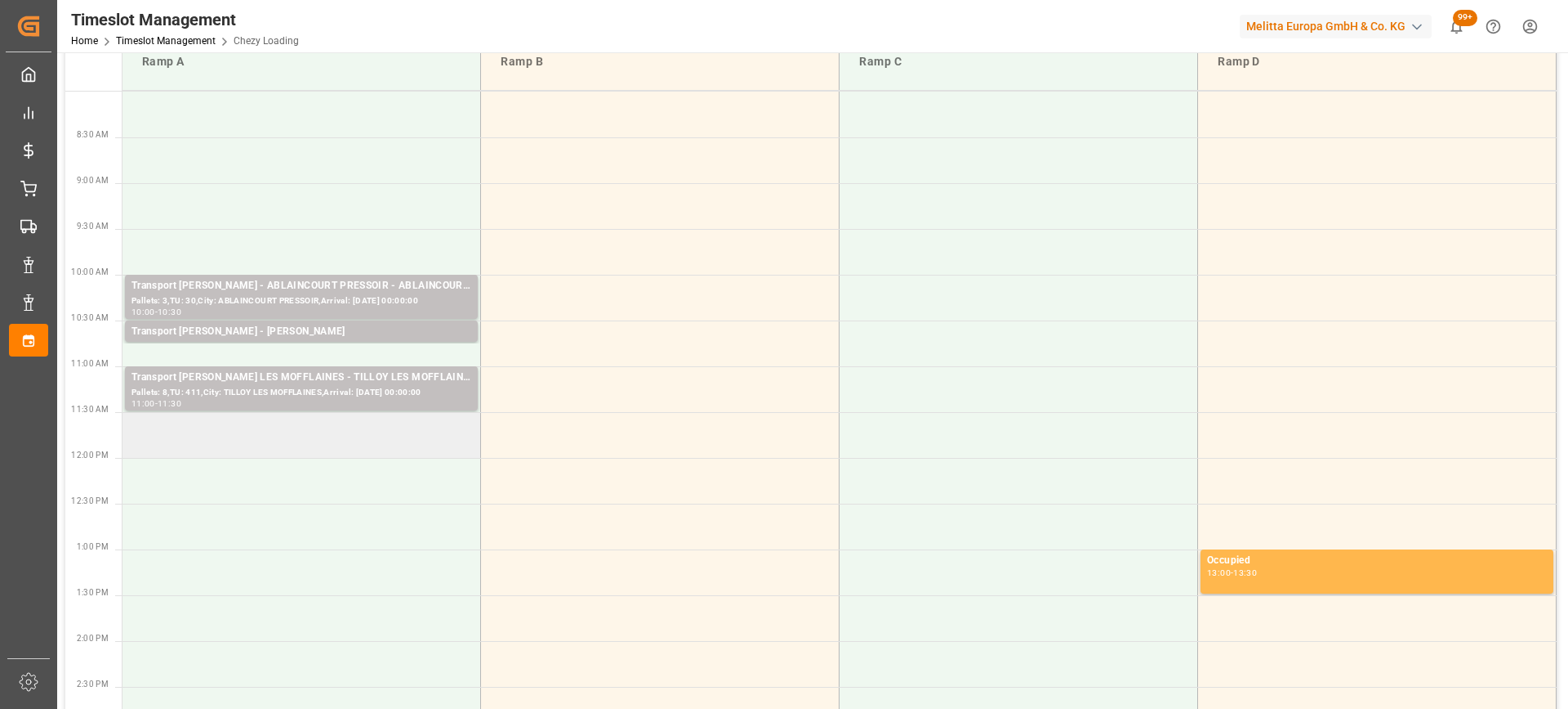
click at [196, 438] on td at bounding box center [302, 435] width 358 height 46
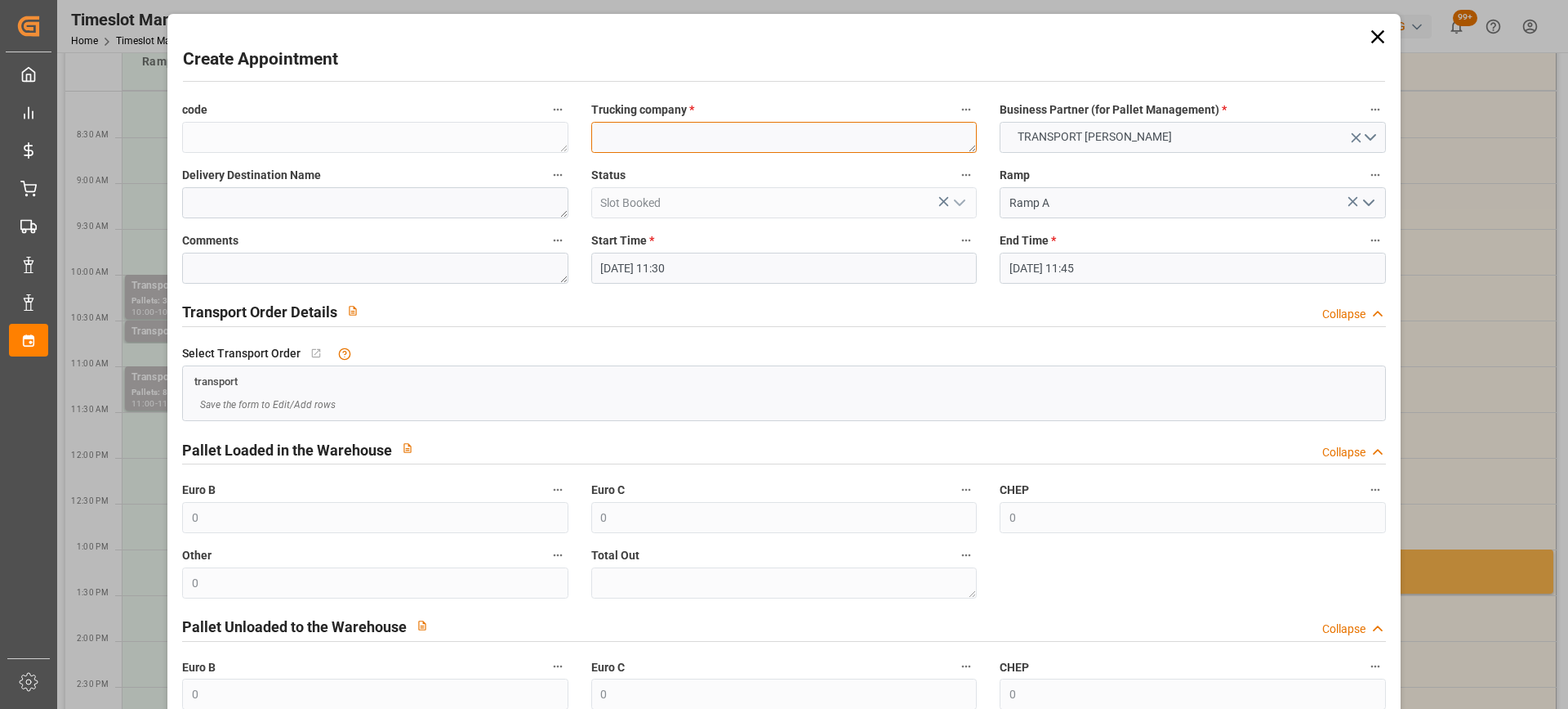
click at [655, 133] on textarea at bounding box center [784, 137] width 386 height 31
paste textarea "BRUYERES SUR [GEOGRAPHIC_DATA]"
type textarea "BRUYERES SUR [GEOGRAPHIC_DATA]"
paste textarea "BRUYERES SUR [GEOGRAPHIC_DATA]"
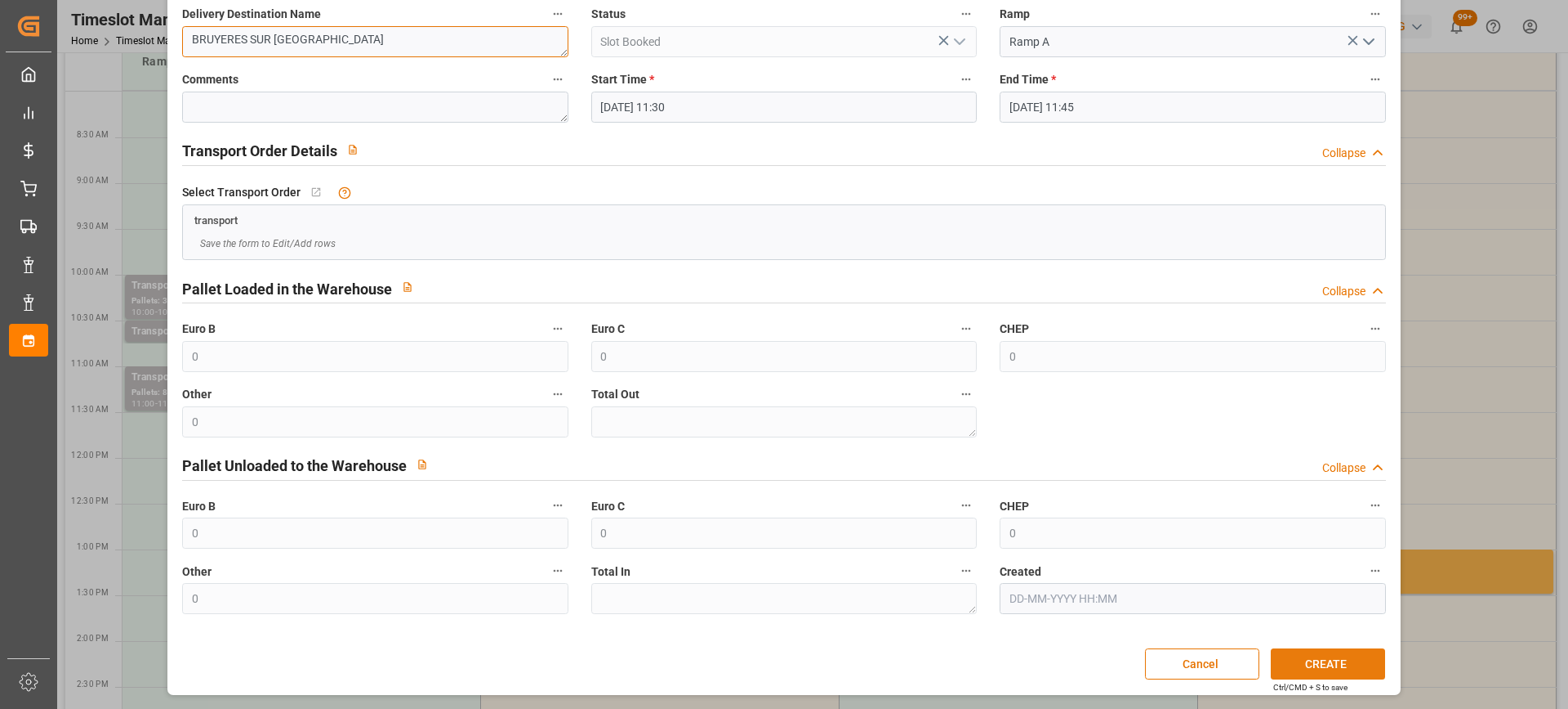
type textarea "BRUYERES SUR [GEOGRAPHIC_DATA]"
click at [1302, 664] on button "CREATE" at bounding box center [1328, 664] width 114 height 31
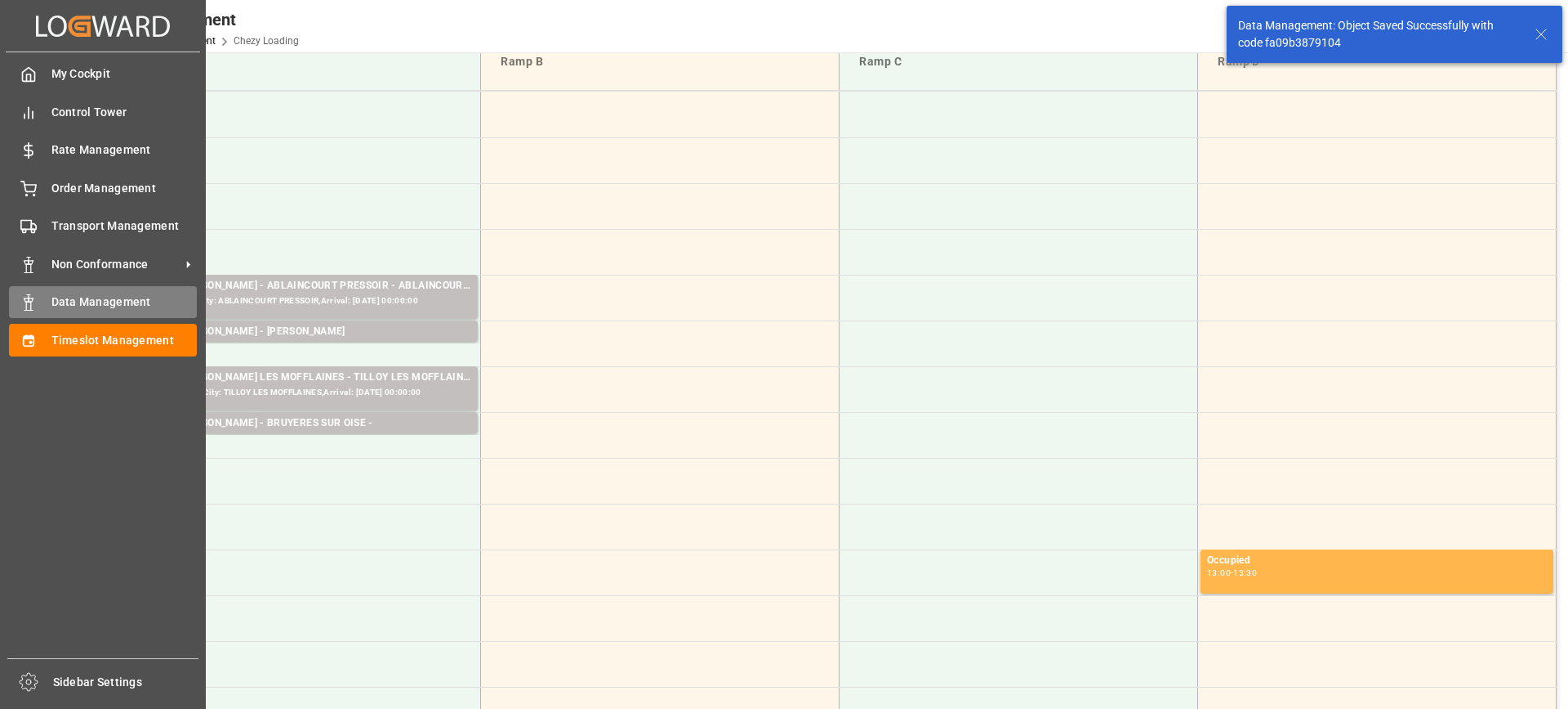
click at [83, 304] on span "Data Management" at bounding box center [124, 302] width 146 height 17
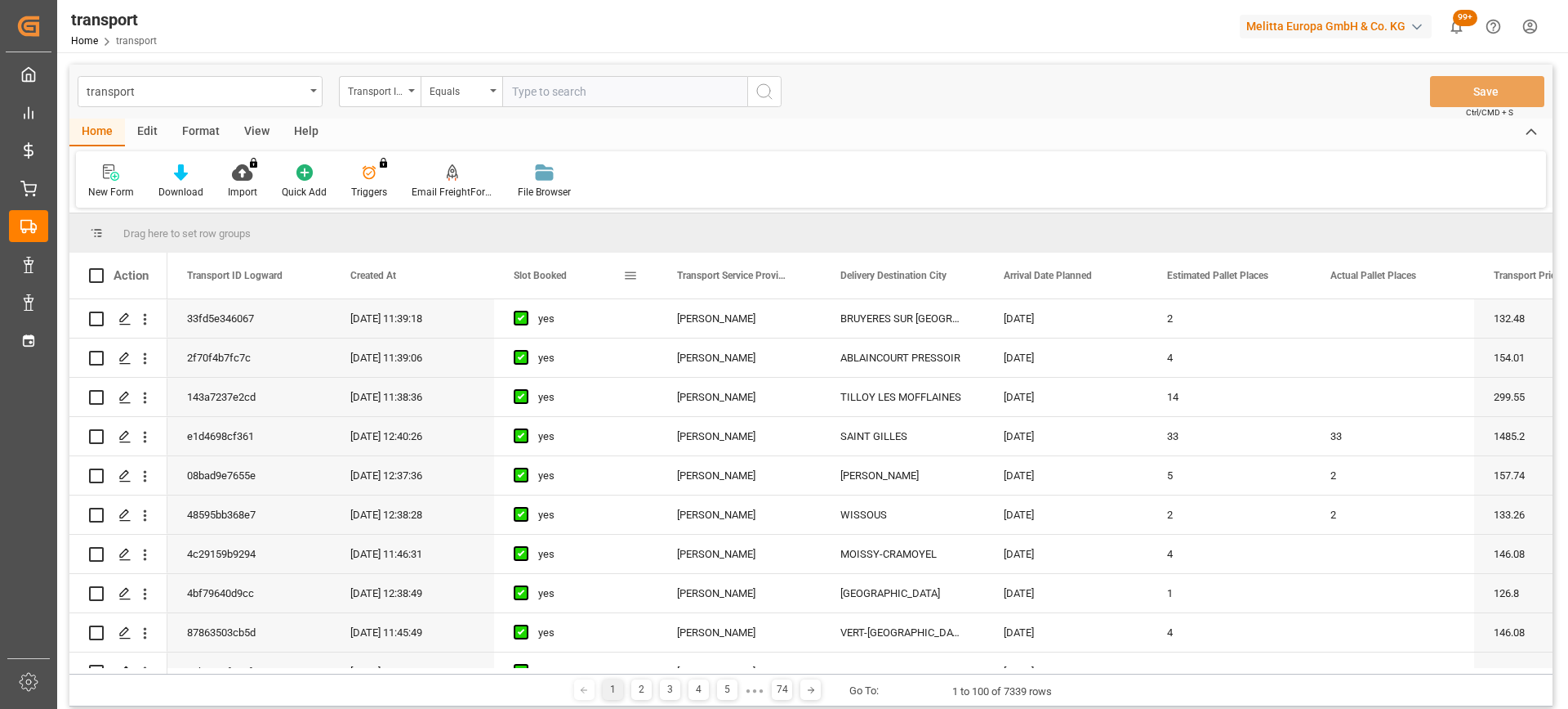
click at [548, 271] on span "Slot Booked" at bounding box center [540, 275] width 53 height 12
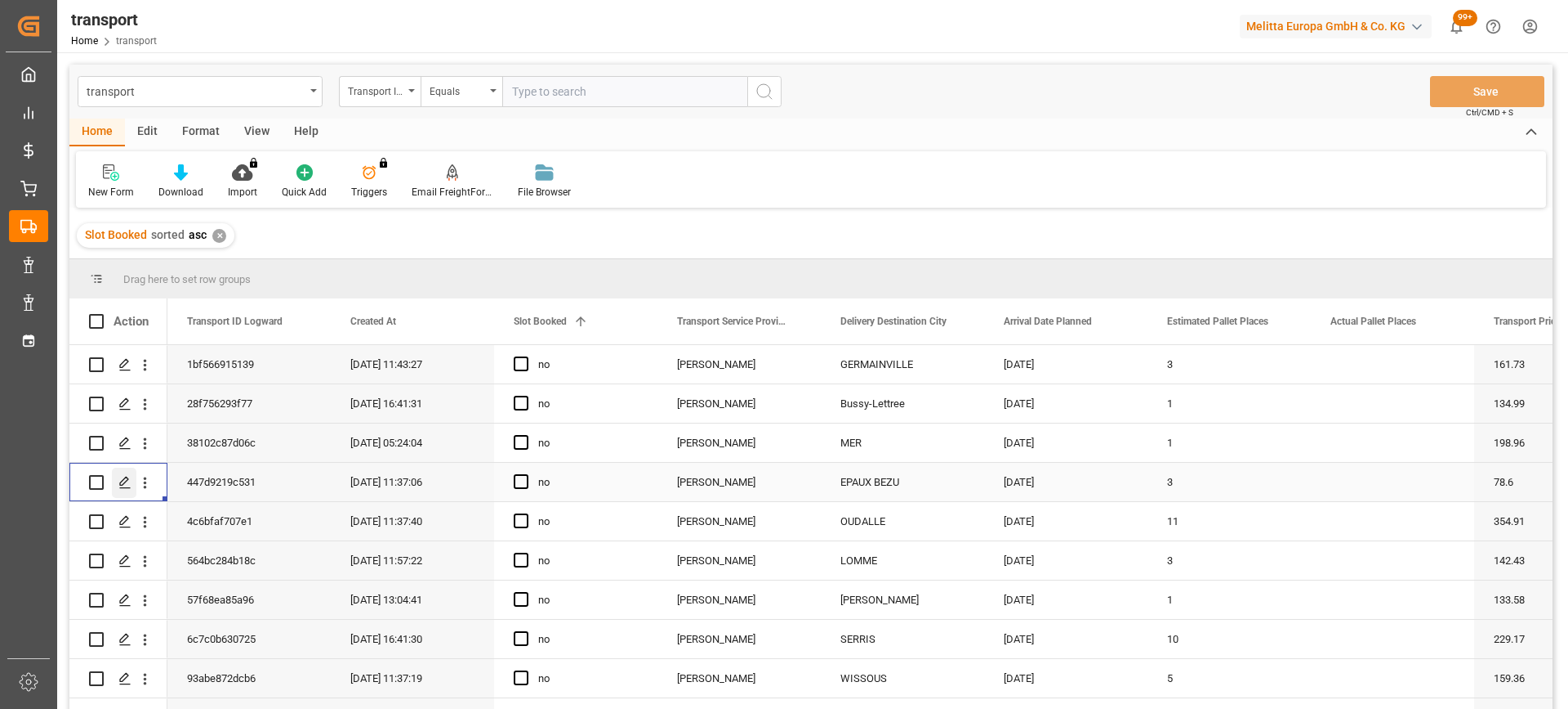
click at [124, 483] on polygon "Press SPACE to select this row." at bounding box center [123, 481] width 8 height 8
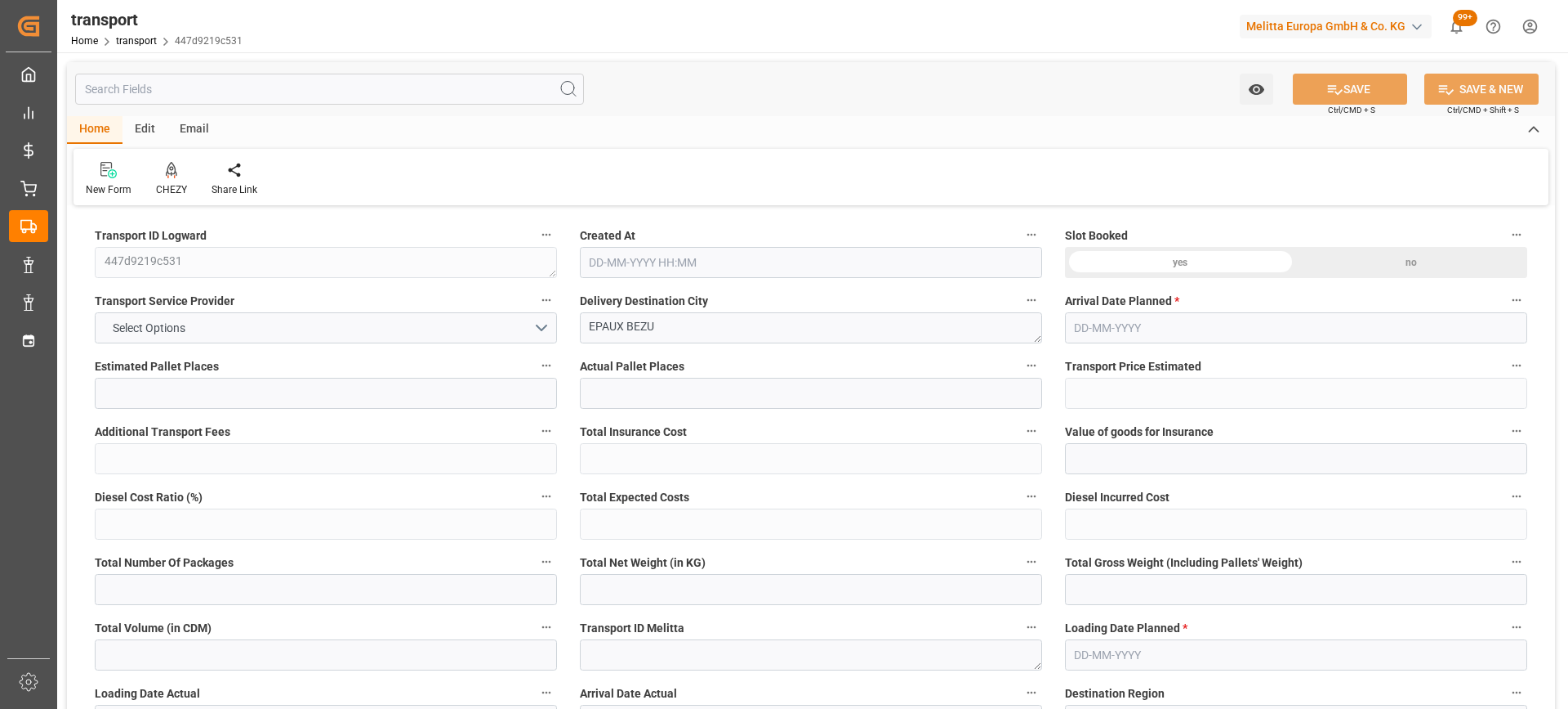
type input "3"
type input "78.6"
type input "0"
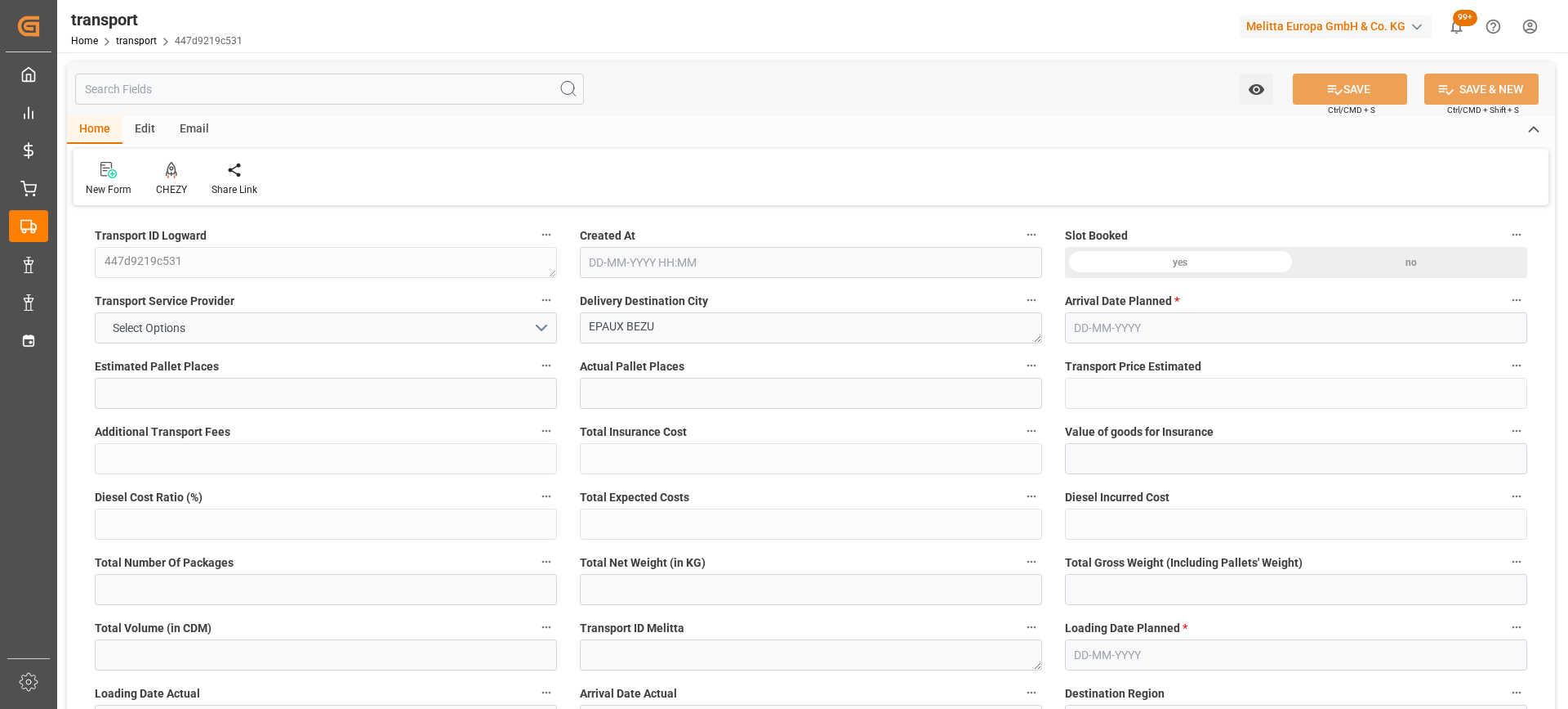
type input "75.4167"
type input "-3.1833"
type input "0"
type input "776.52"
type input "1068"
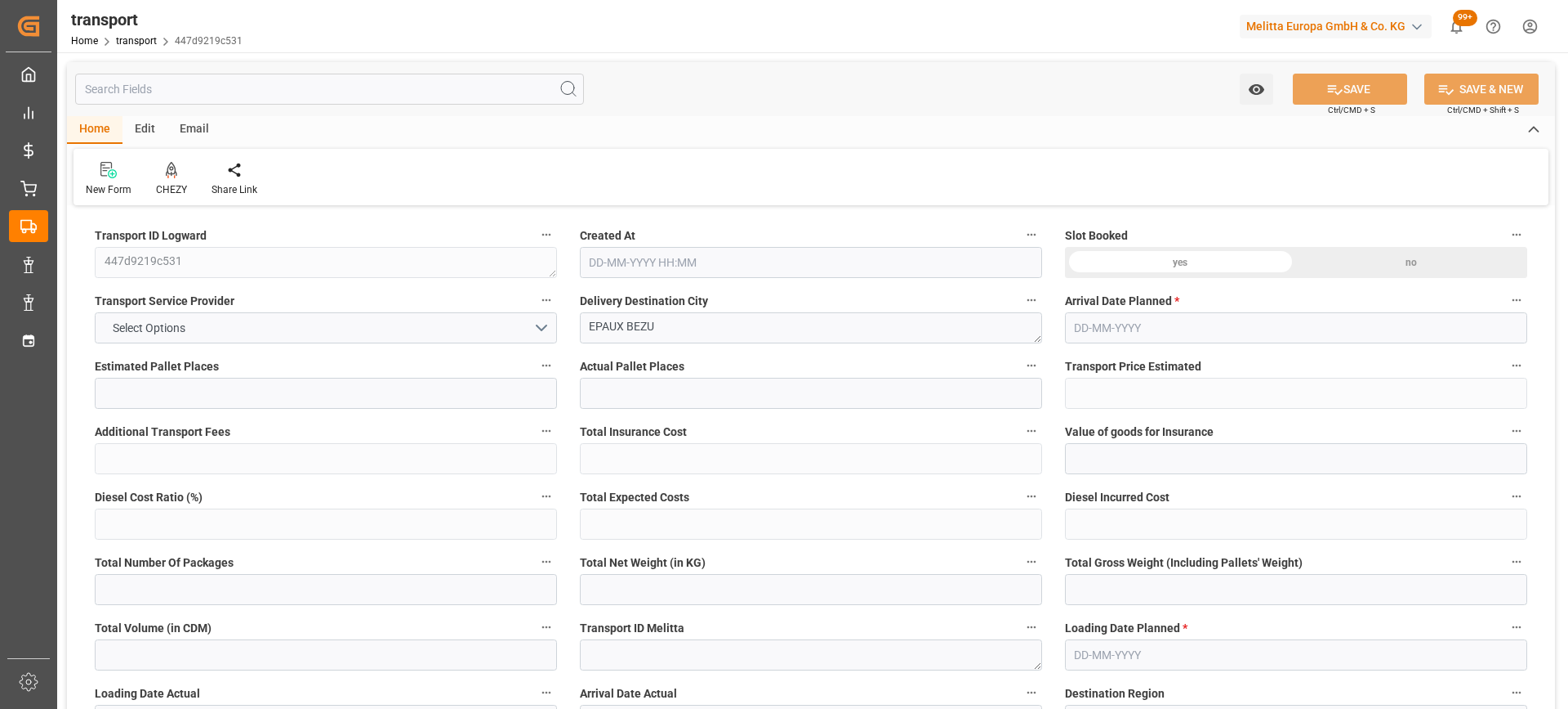
type input "3513.92"
type input "2"
type input "1"
type input "360"
type input "5"
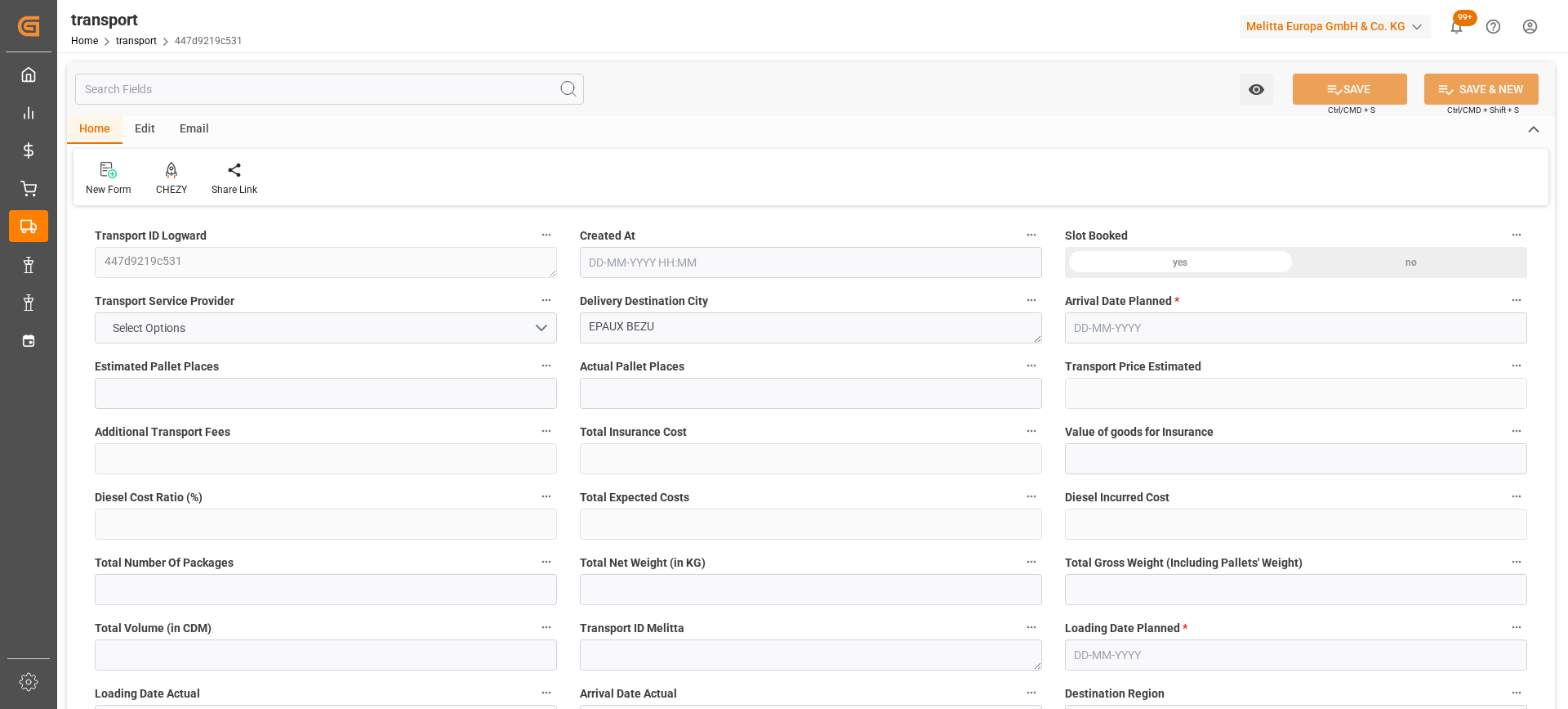
type input "101"
type input "914"
type input "0"
type input "4710.8598"
type input "0"
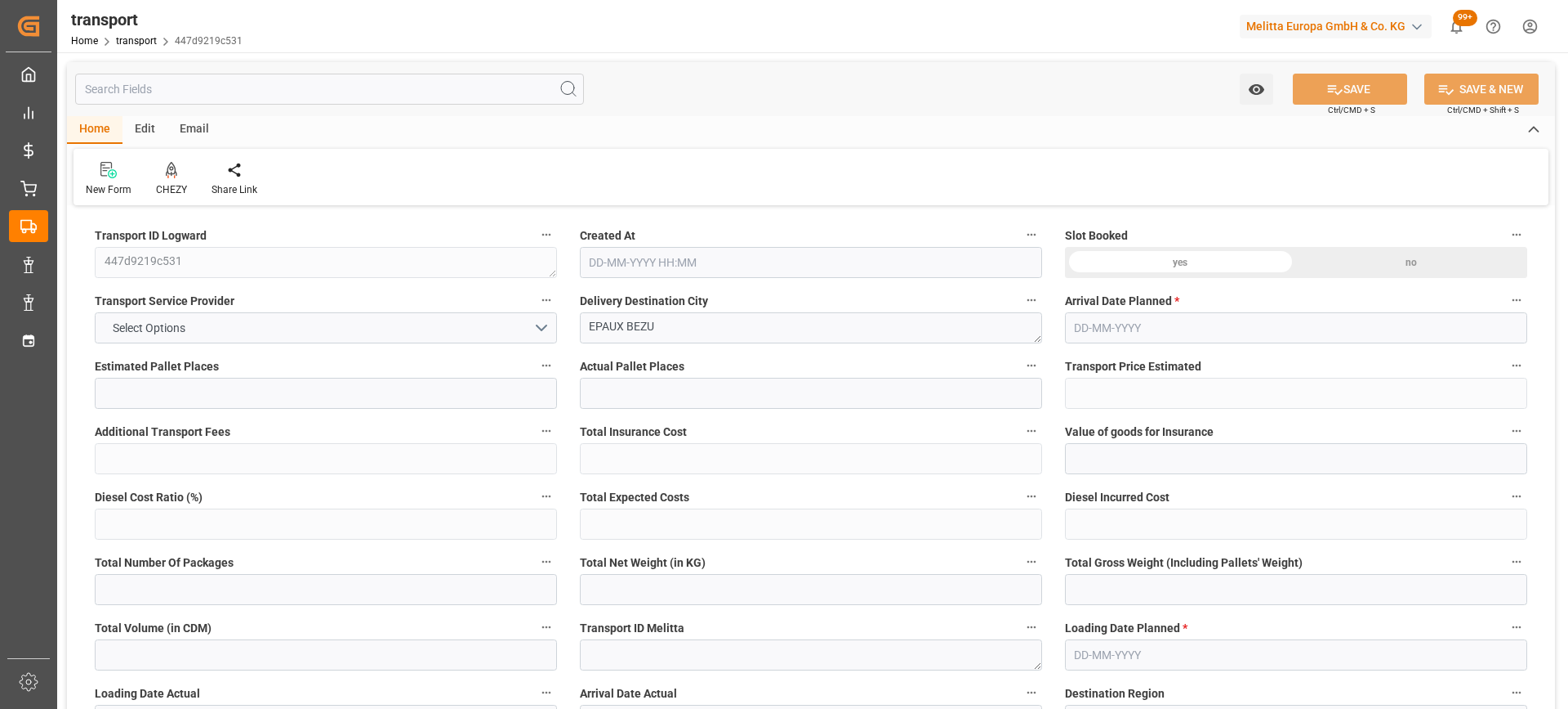
type input "0"
type input "21"
type input "35"
type input "[DATE] 11:37"
type input "[DATE]"
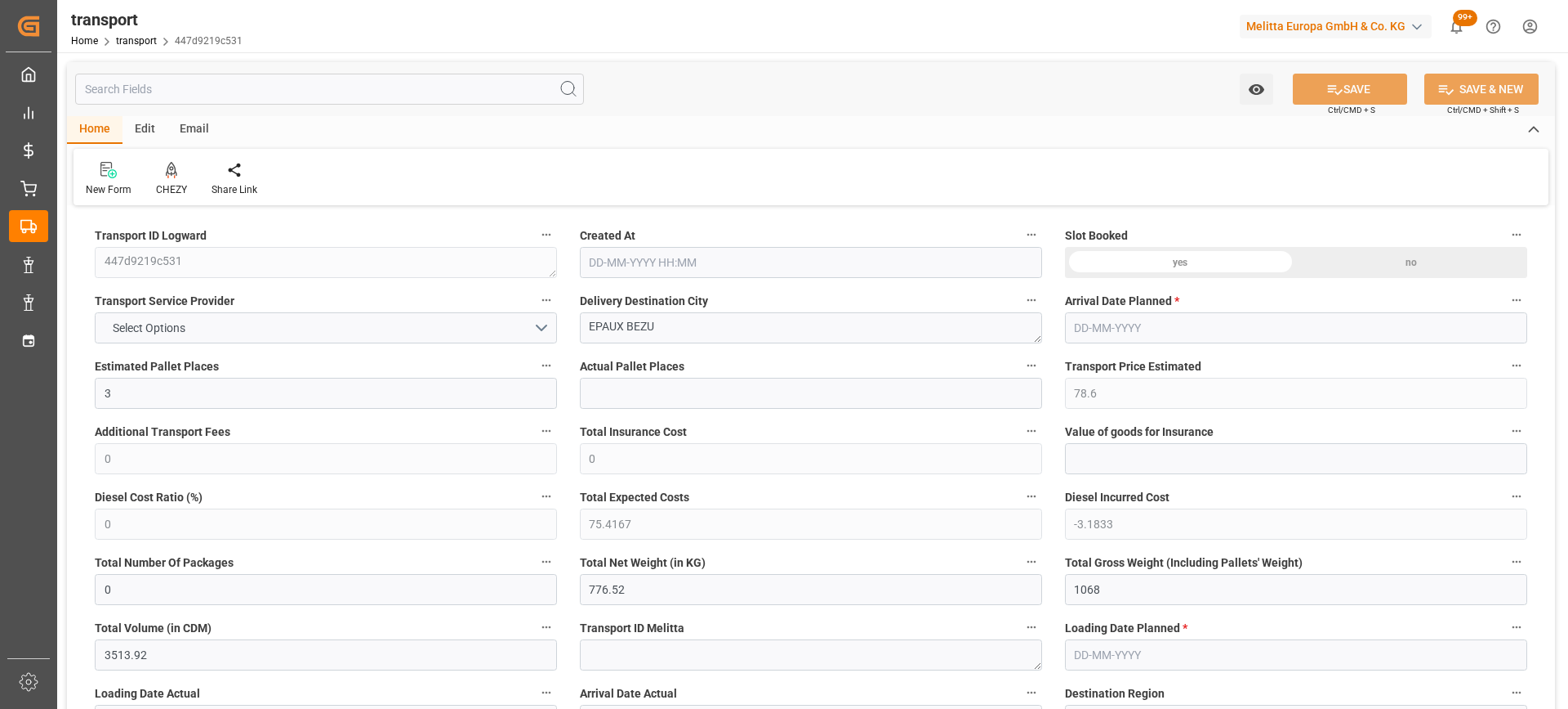
type input "[DATE]"
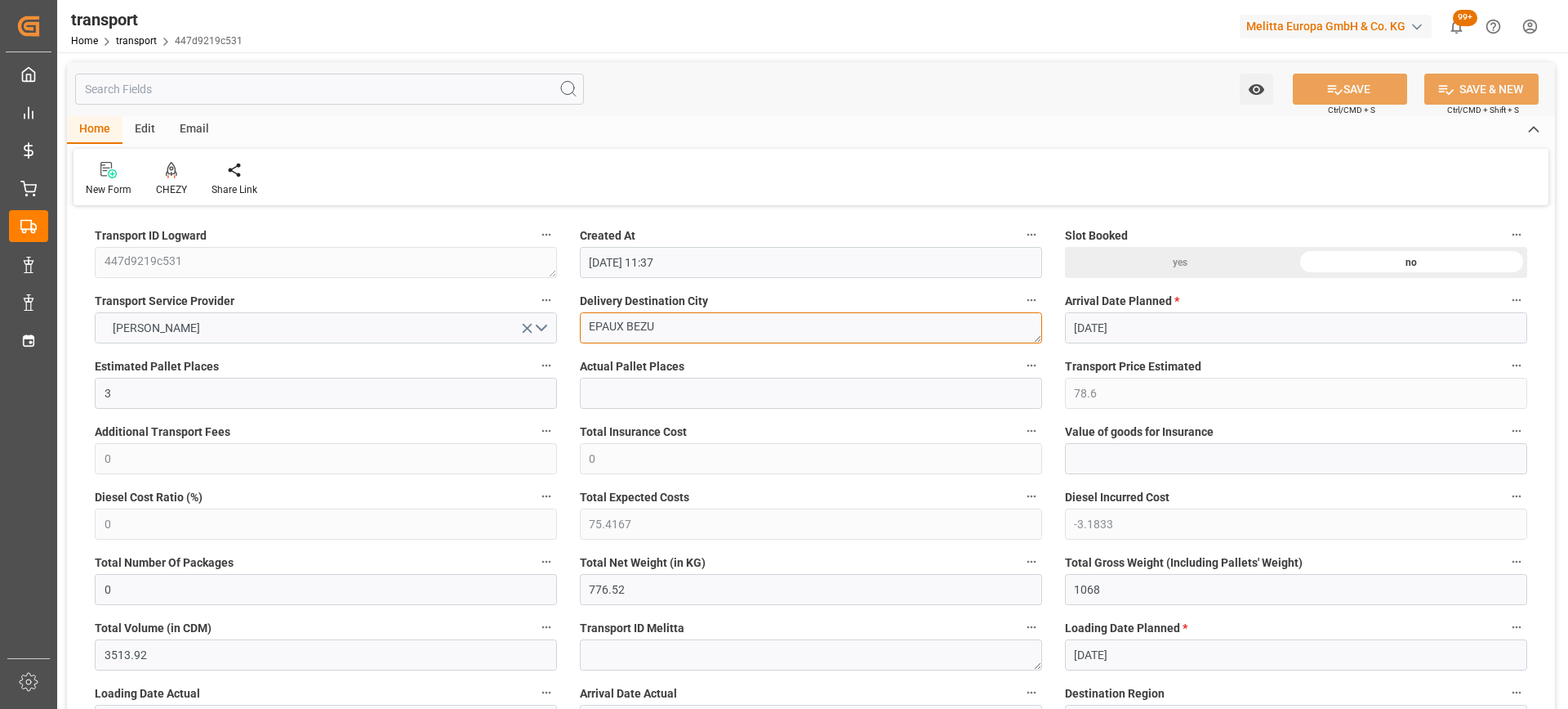
drag, startPoint x: 707, startPoint y: 327, endPoint x: 496, endPoint y: 303, distance: 212.4
click at [168, 179] on div "CHEZY" at bounding box center [171, 178] width 56 height 36
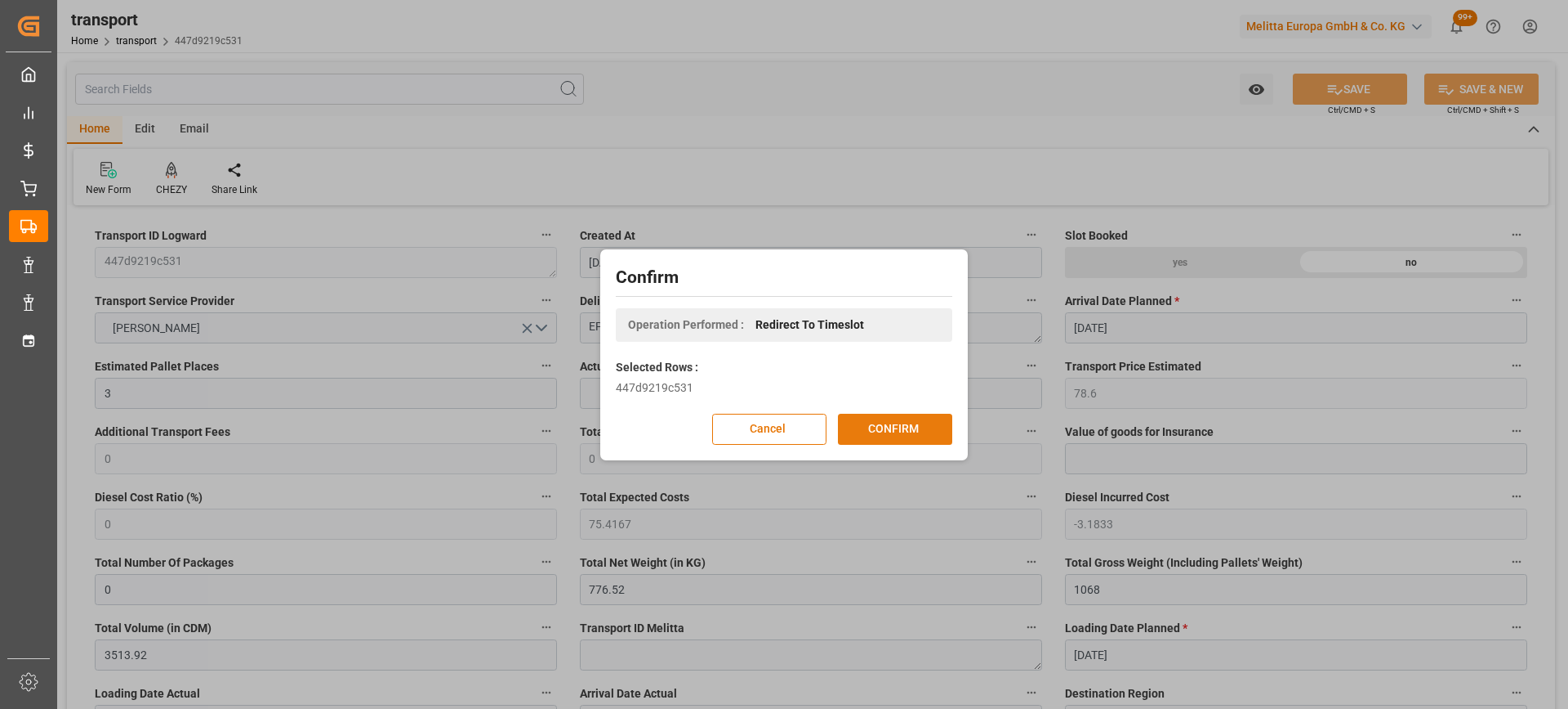
click at [890, 428] on button "CONFIRM" at bounding box center [895, 429] width 114 height 31
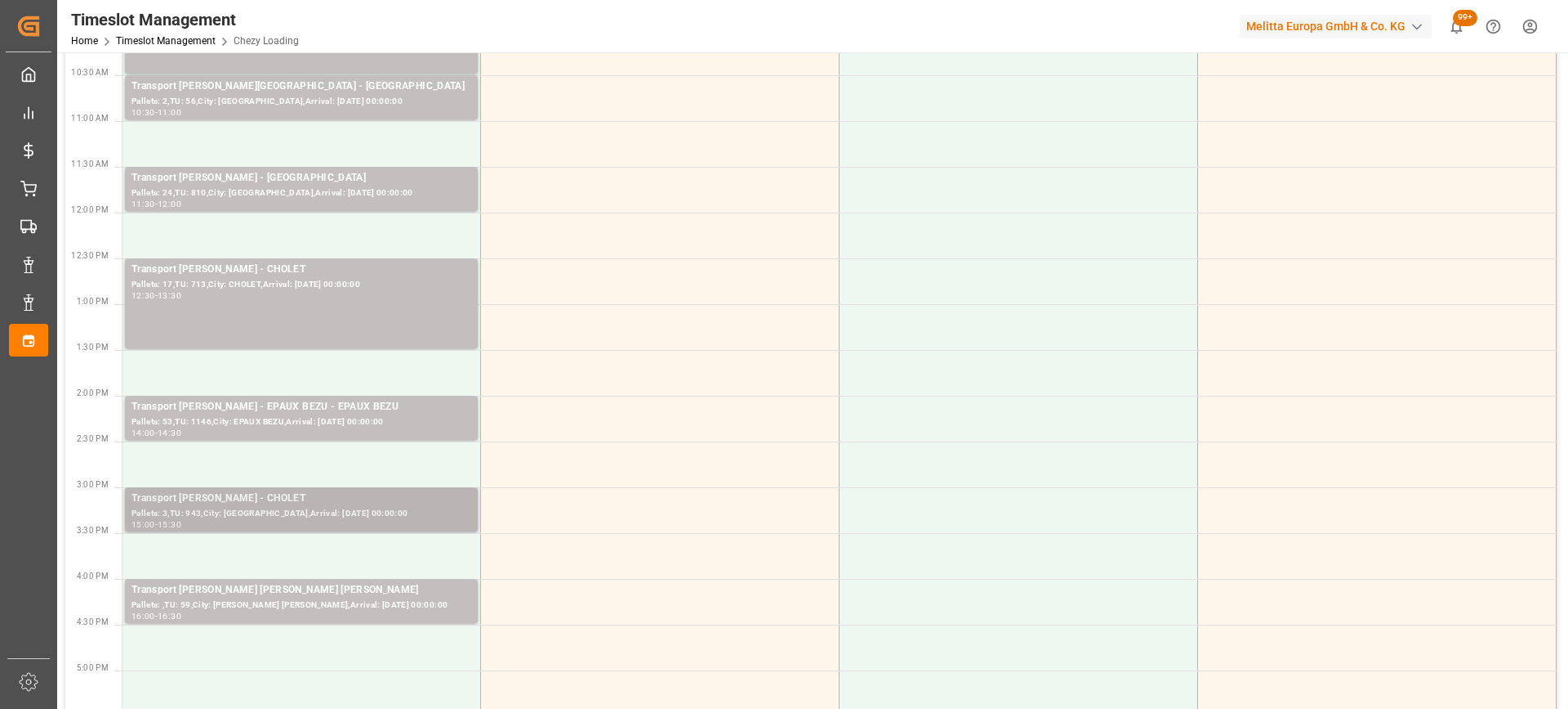
scroll to position [572, 0]
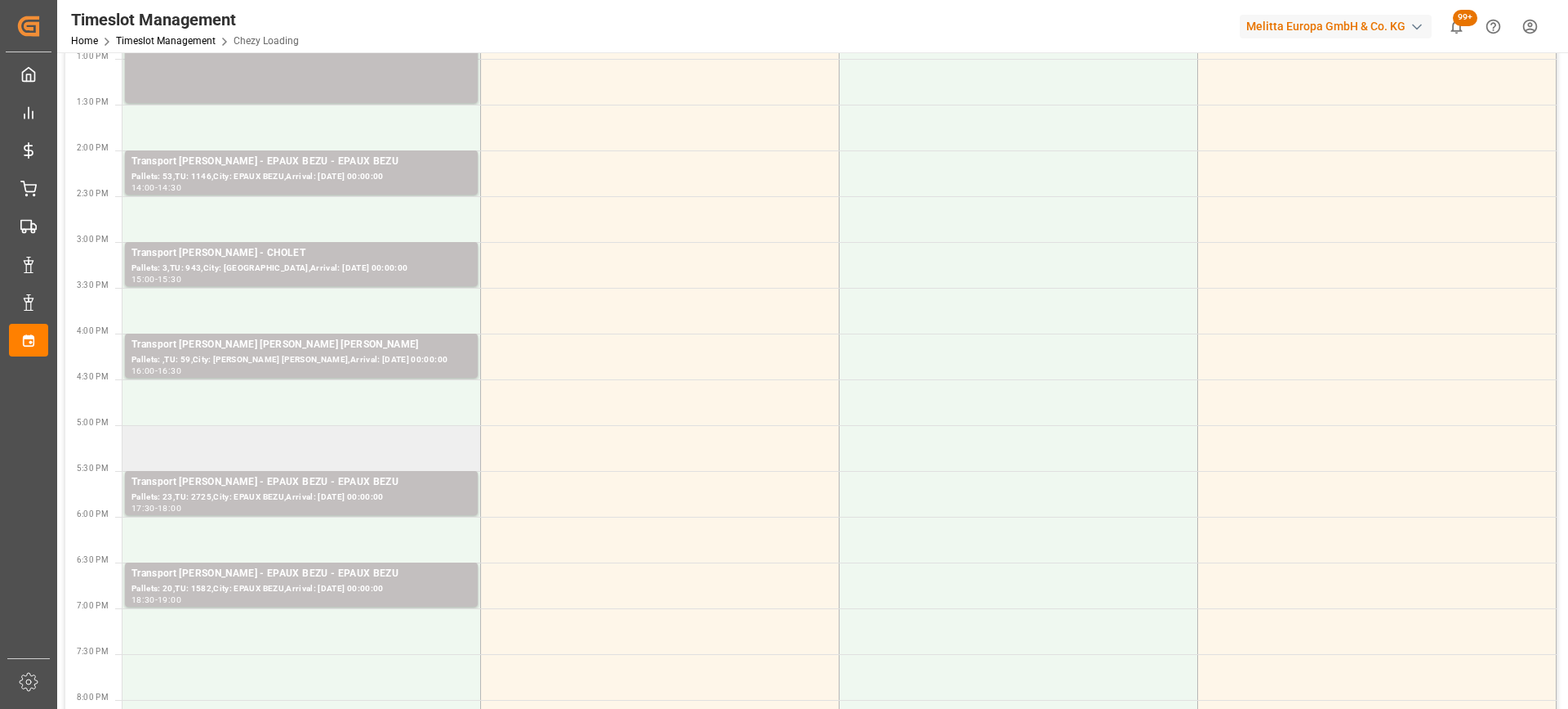
click at [235, 452] on td at bounding box center [302, 448] width 358 height 46
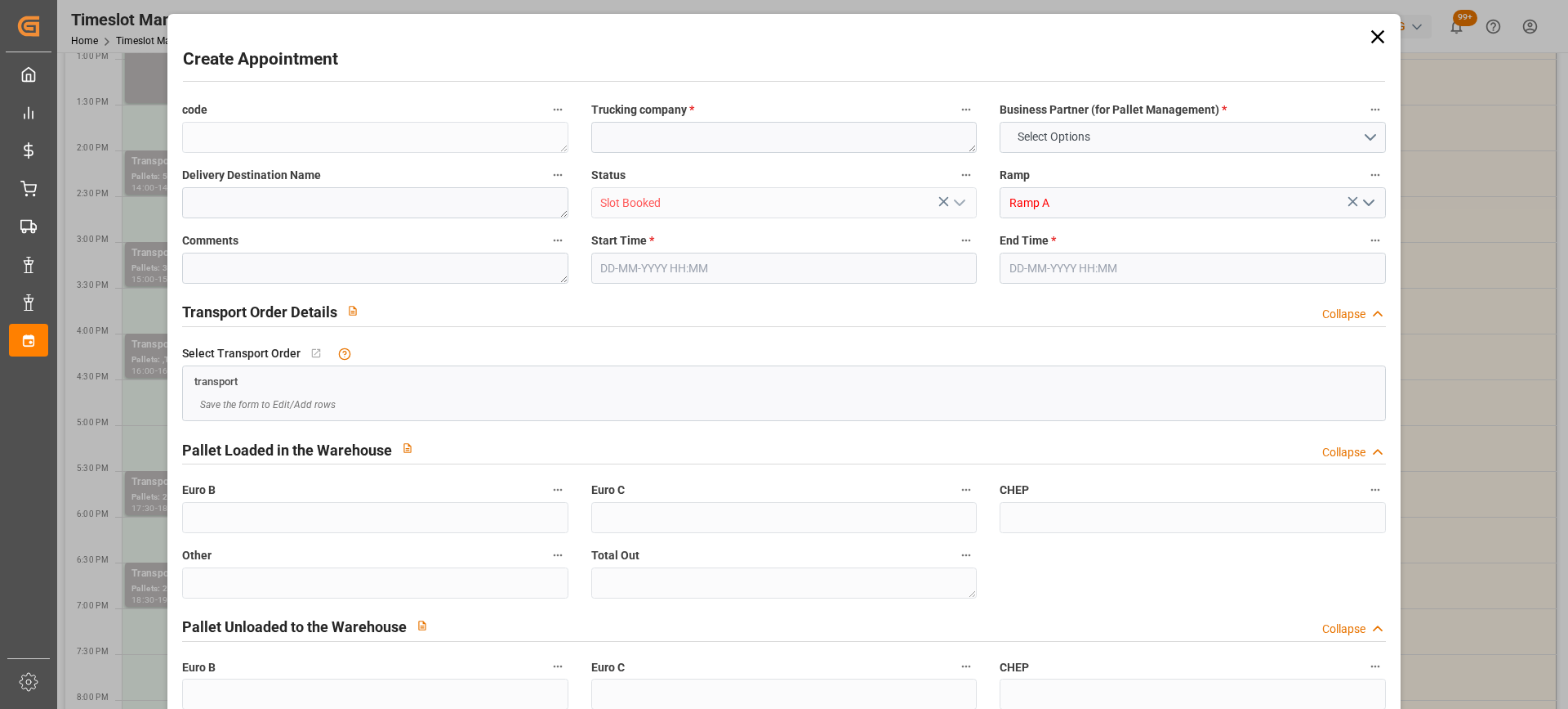
type input "0"
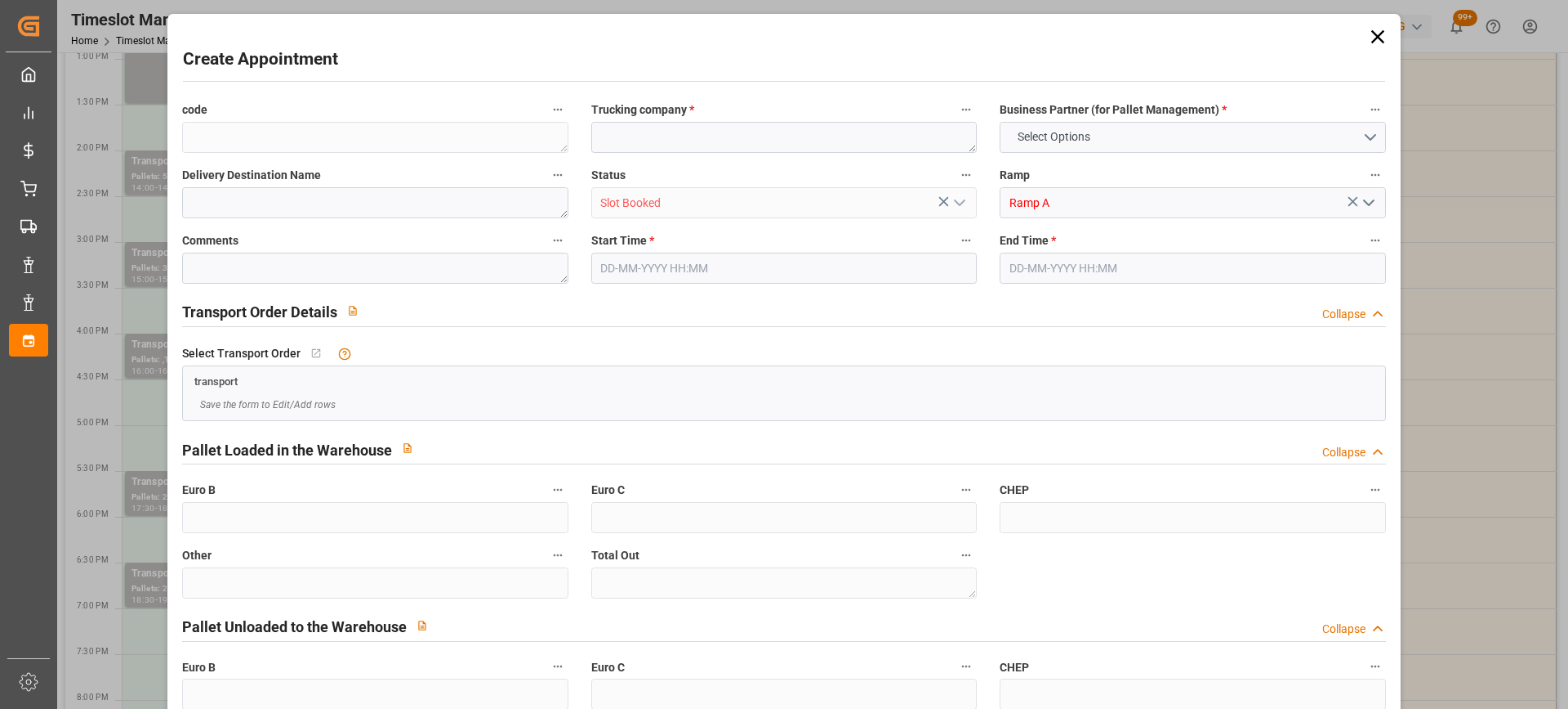
type input "0"
type input "[DATE] 17:00"
type input "[DATE] 17:15"
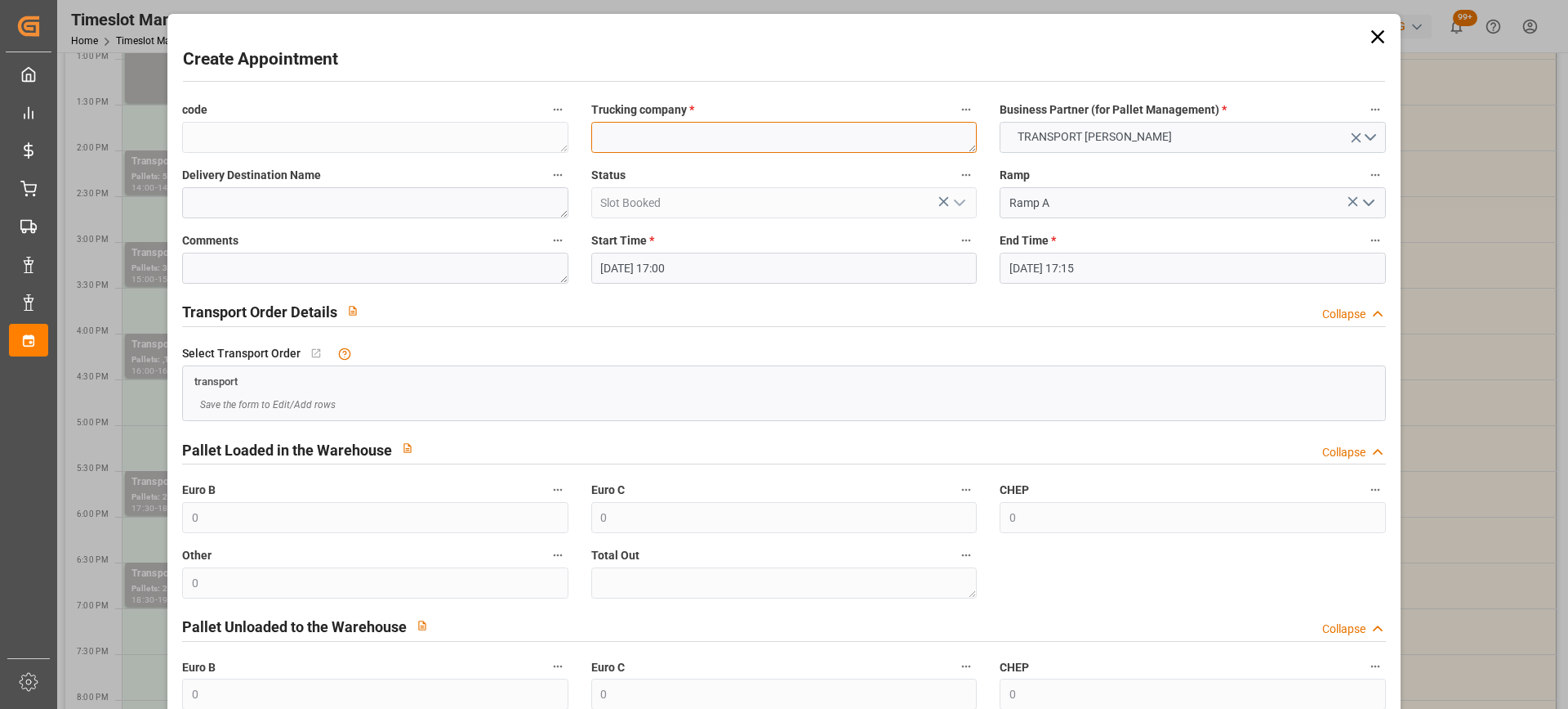
click at [616, 138] on textarea at bounding box center [784, 137] width 386 height 31
paste textarea "EPAUX BEZU"
type textarea "EPAUX BEZU"
paste textarea "EPAUX BEZU"
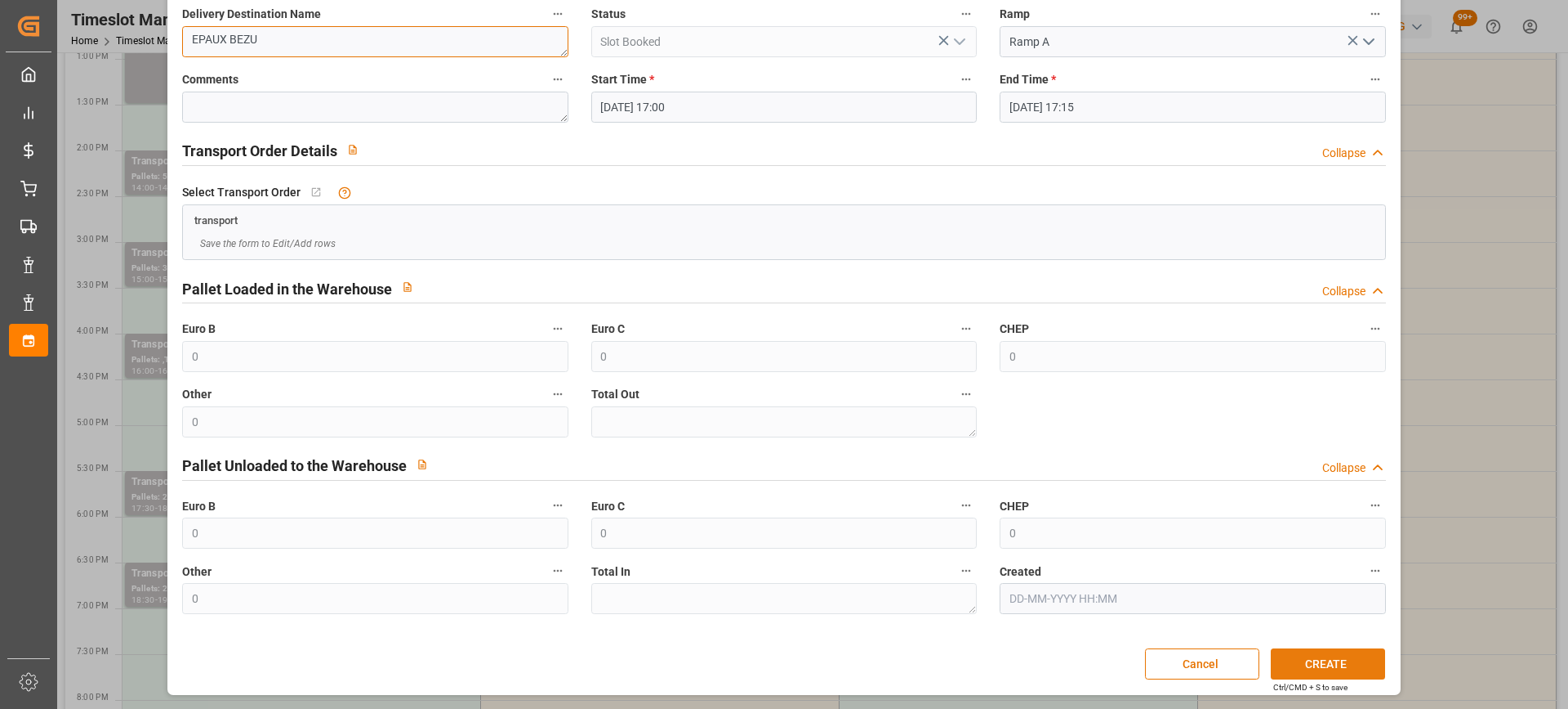
type textarea "EPAUX BEZU"
click at [1338, 659] on button "CREATE" at bounding box center [1328, 664] width 114 height 31
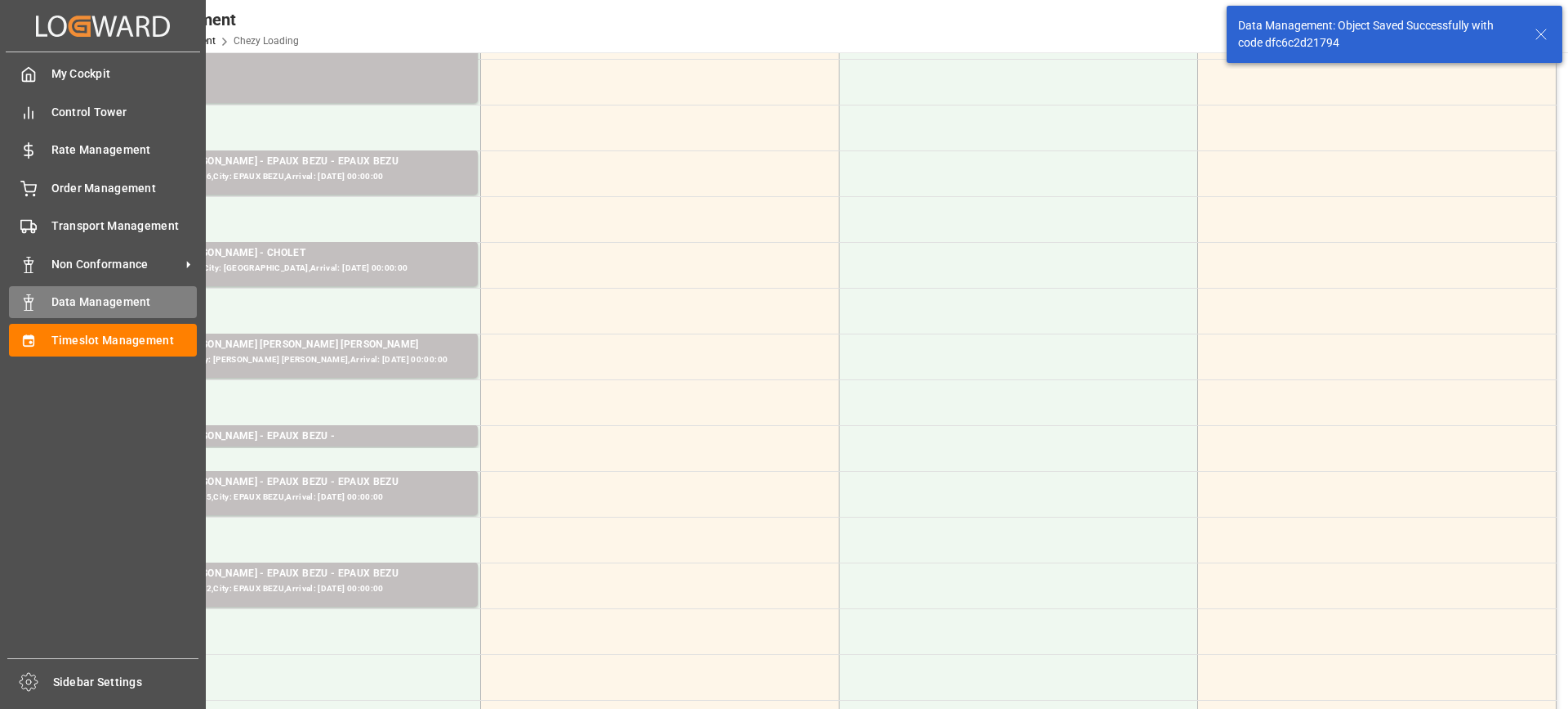
click at [65, 303] on span "Data Management" at bounding box center [124, 302] width 146 height 17
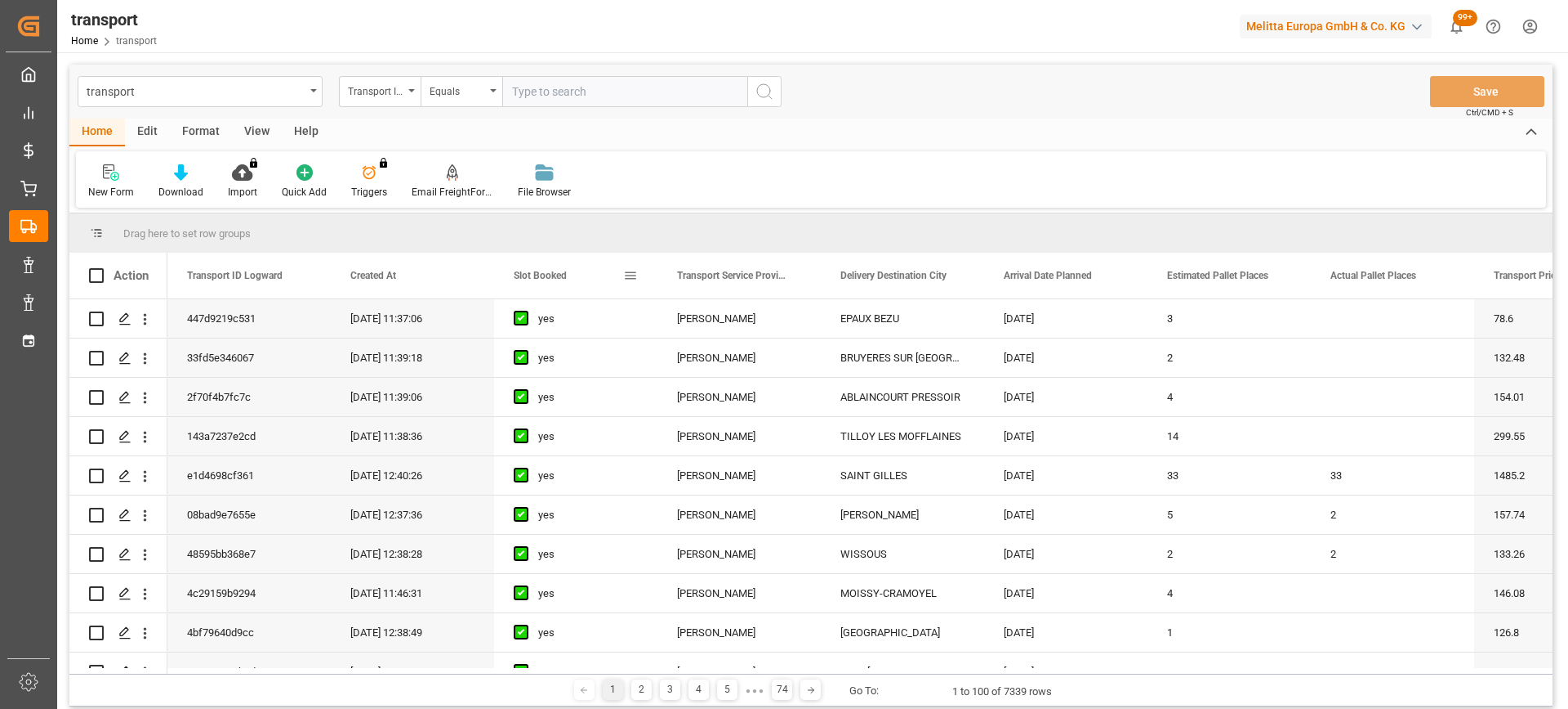
click at [543, 281] on span "Slot Booked" at bounding box center [540, 275] width 53 height 12
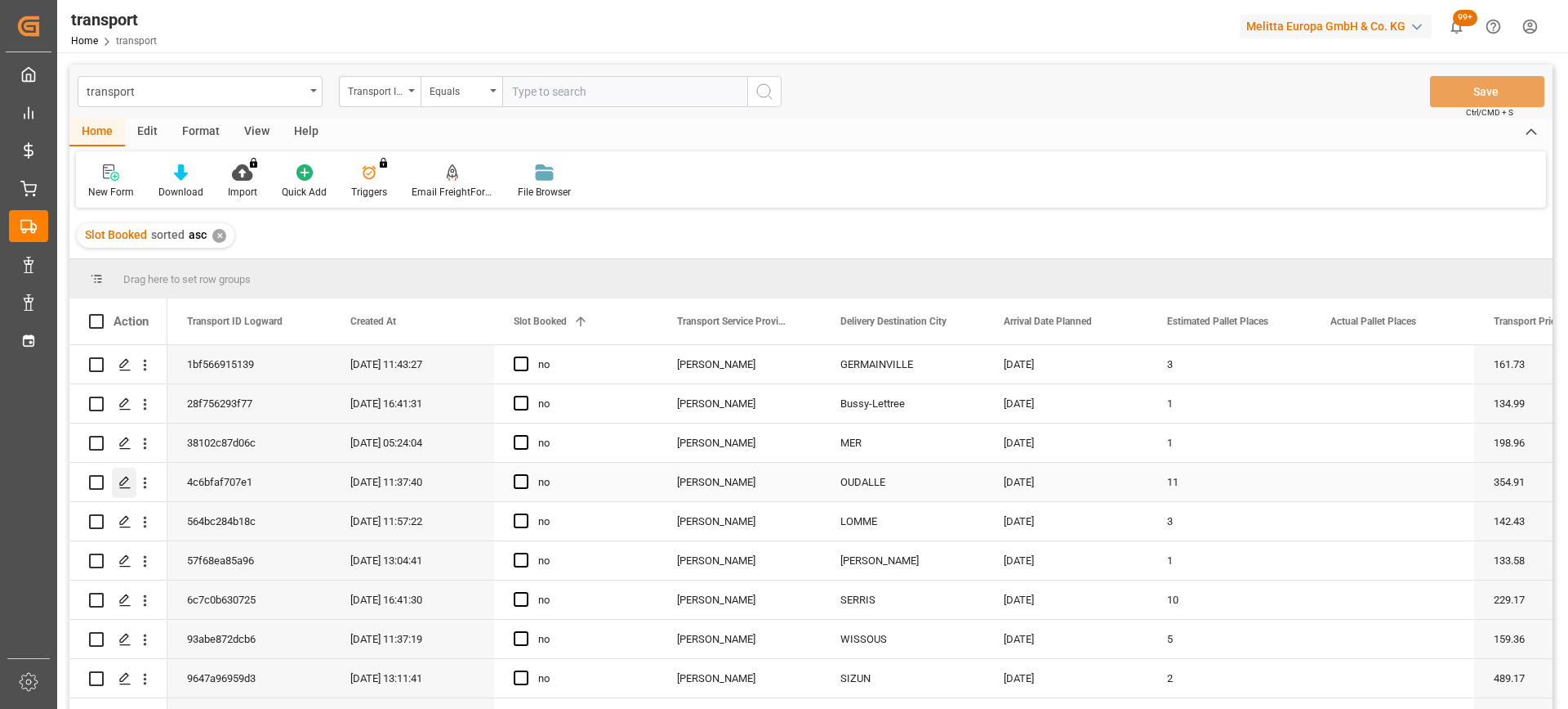
click at [118, 482] on div "Press SPACE to select this row." at bounding box center [123, 482] width 25 height 30
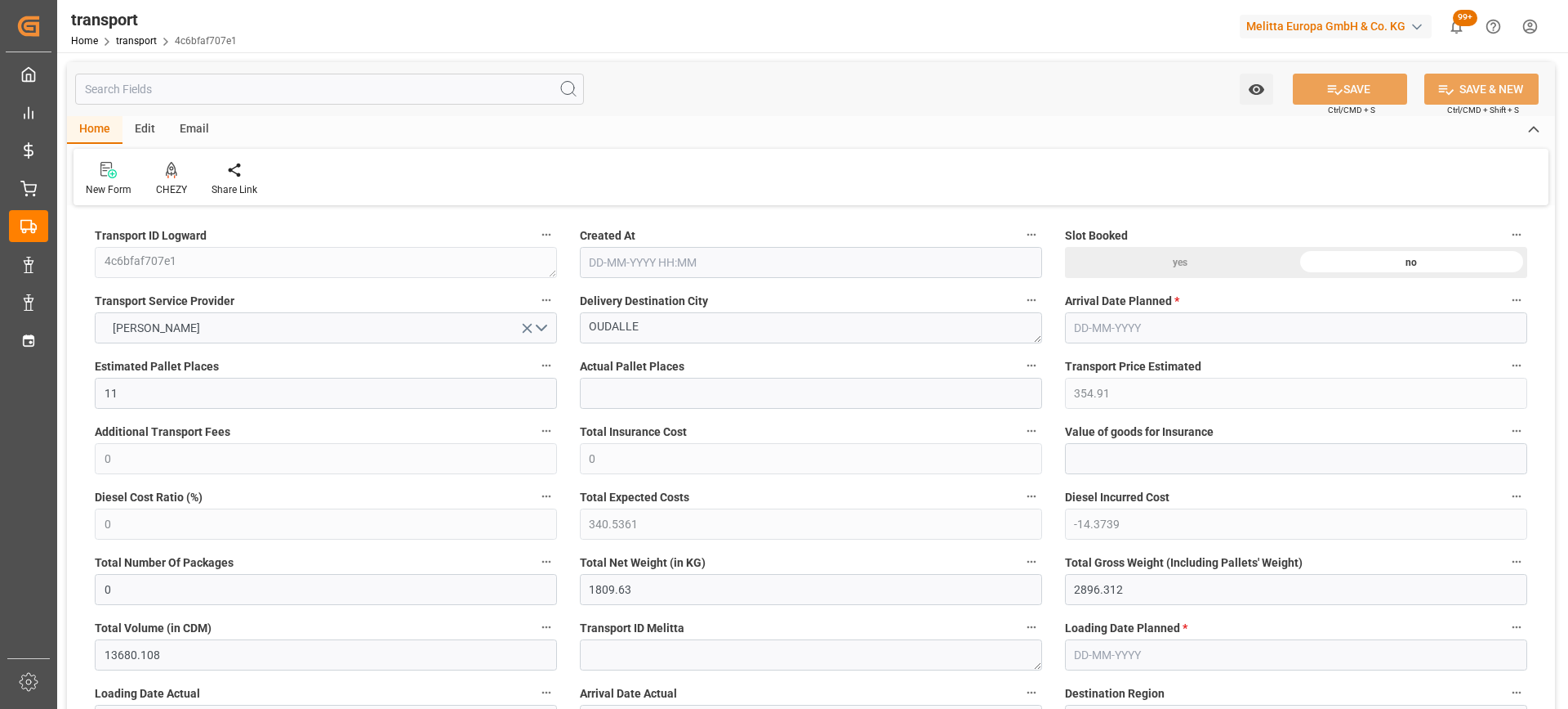
type input "[DATE] 11:37"
type input "[DATE]"
drag, startPoint x: 656, startPoint y: 337, endPoint x: 507, endPoint y: 323, distance: 149.7
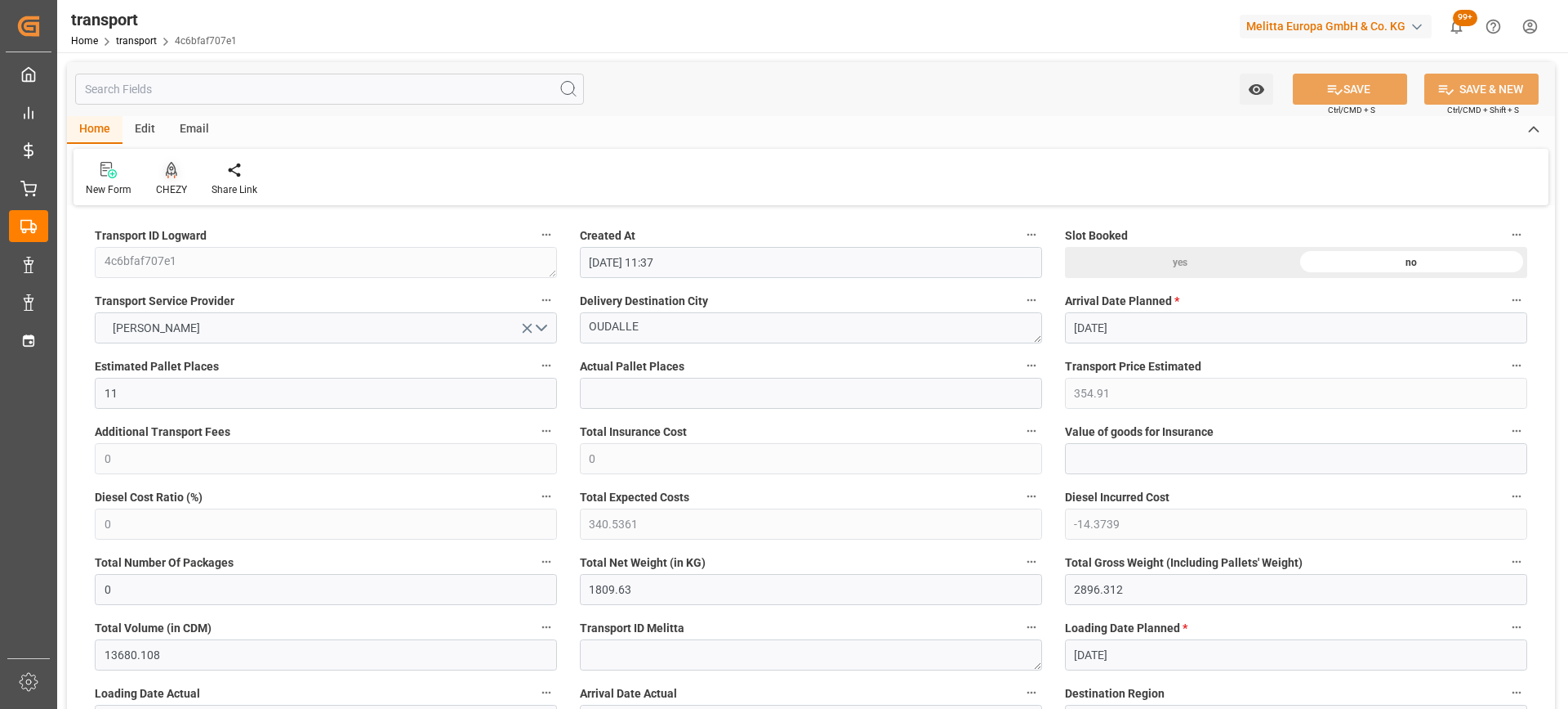
click at [175, 181] on div "CHEZY" at bounding box center [171, 178] width 56 height 36
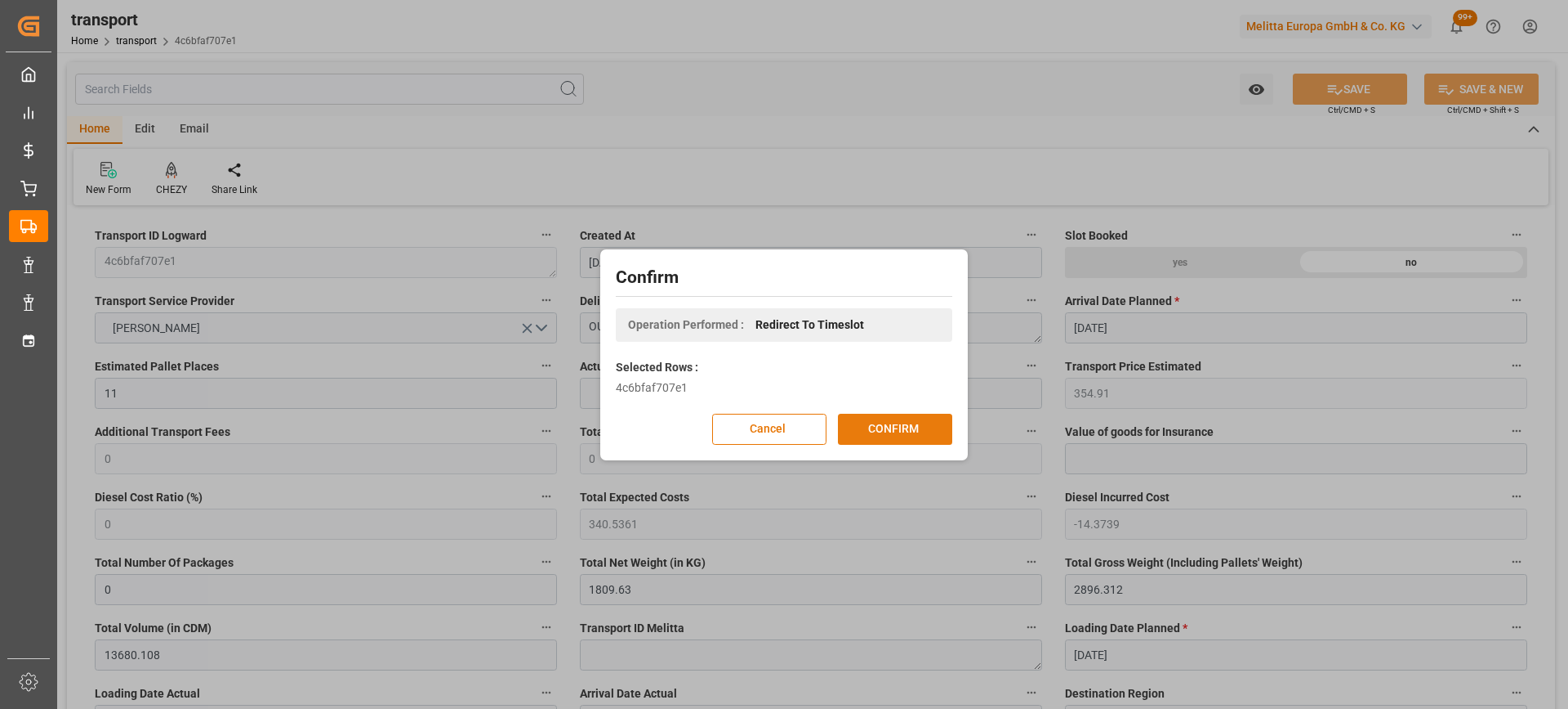
click at [917, 425] on button "CONFIRM" at bounding box center [895, 429] width 114 height 31
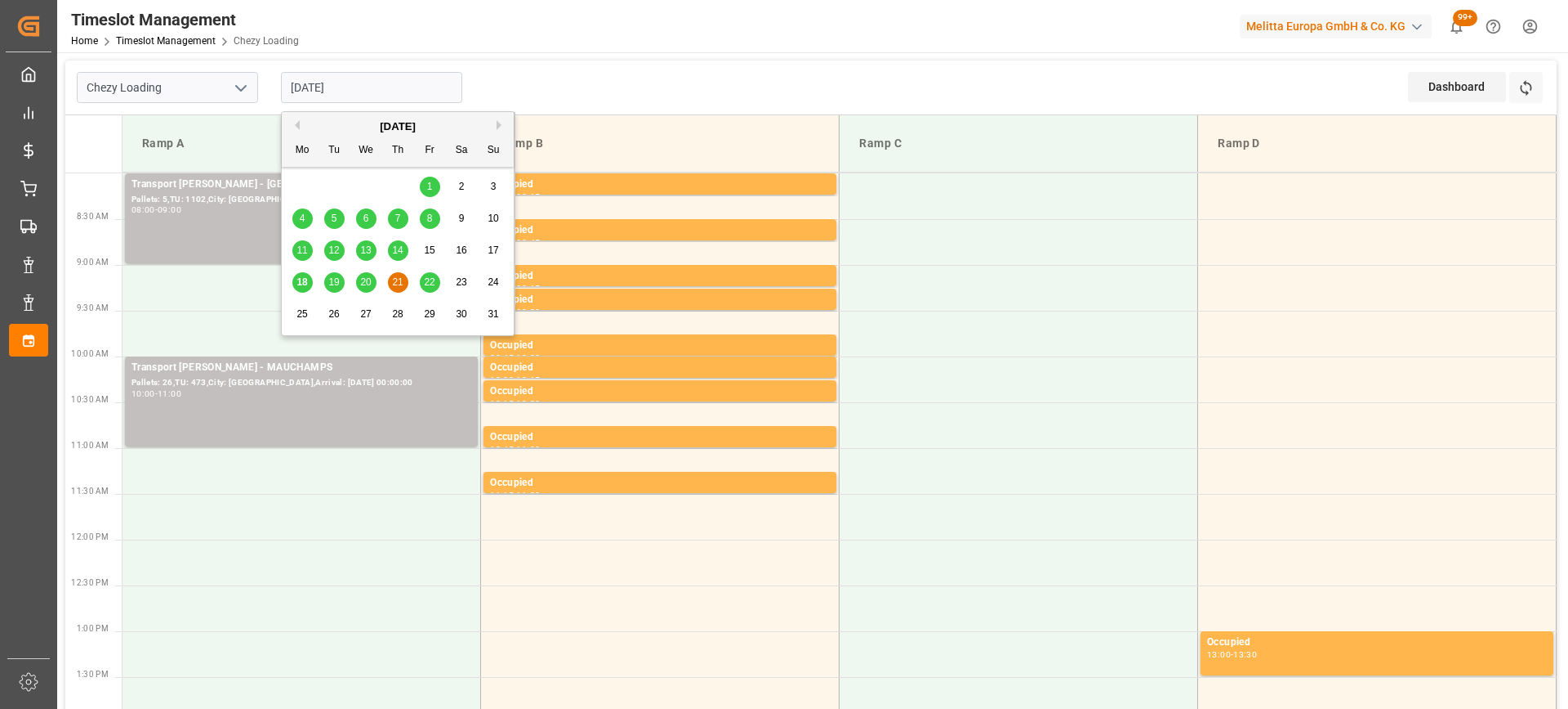
click at [330, 86] on input "[DATE]" at bounding box center [371, 88] width 181 height 31
click at [366, 285] on span "20" at bounding box center [366, 282] width 11 height 12
type input "[DATE]"
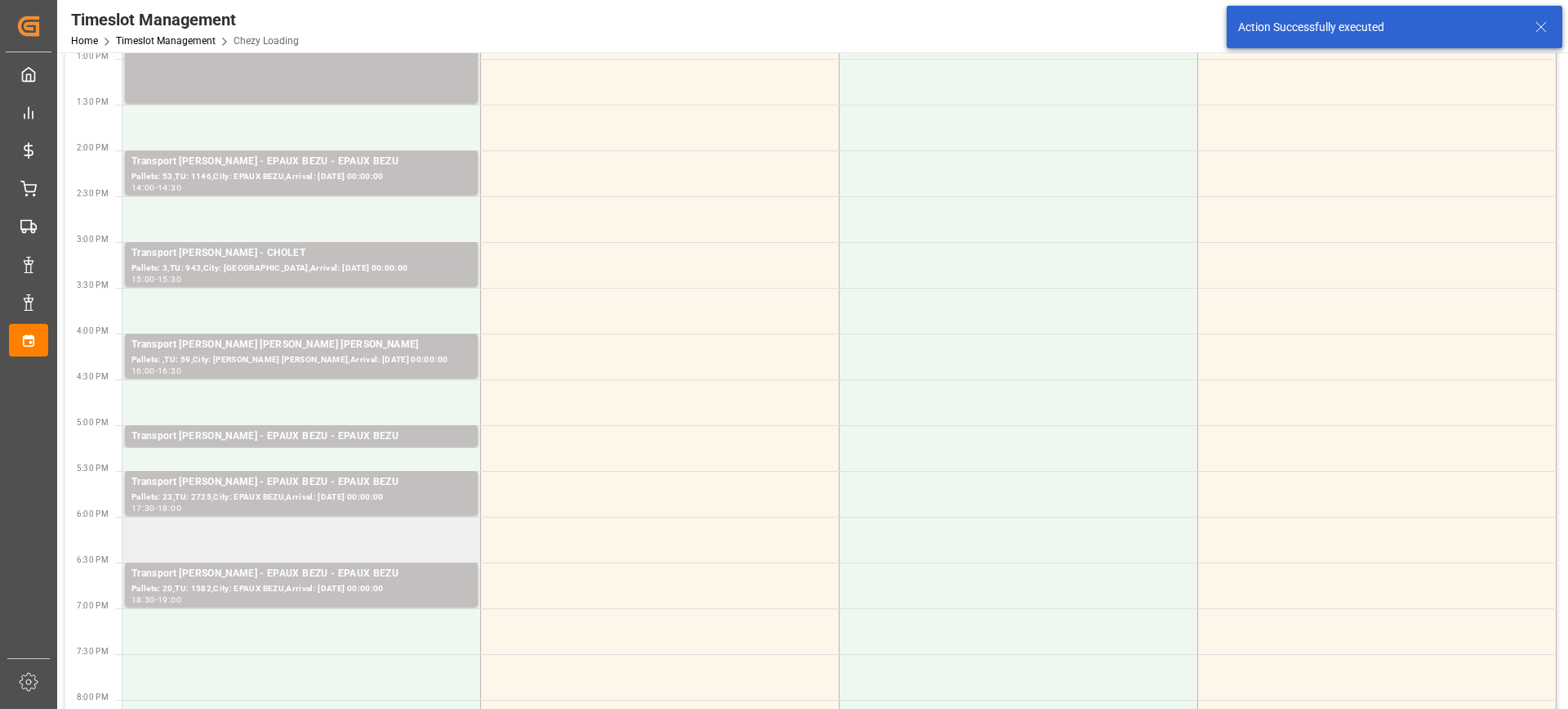
scroll to position [736, 0]
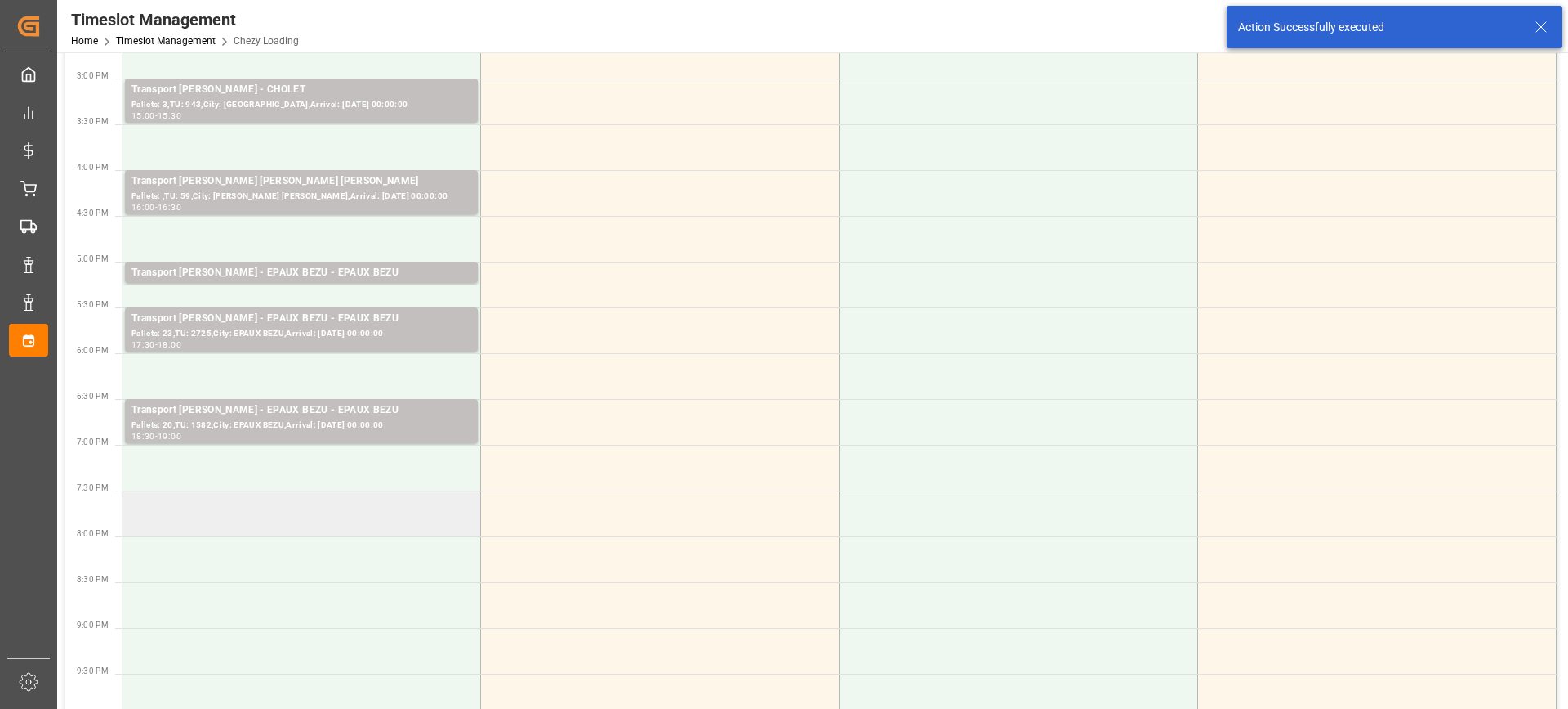
click at [227, 502] on td at bounding box center [302, 513] width 358 height 46
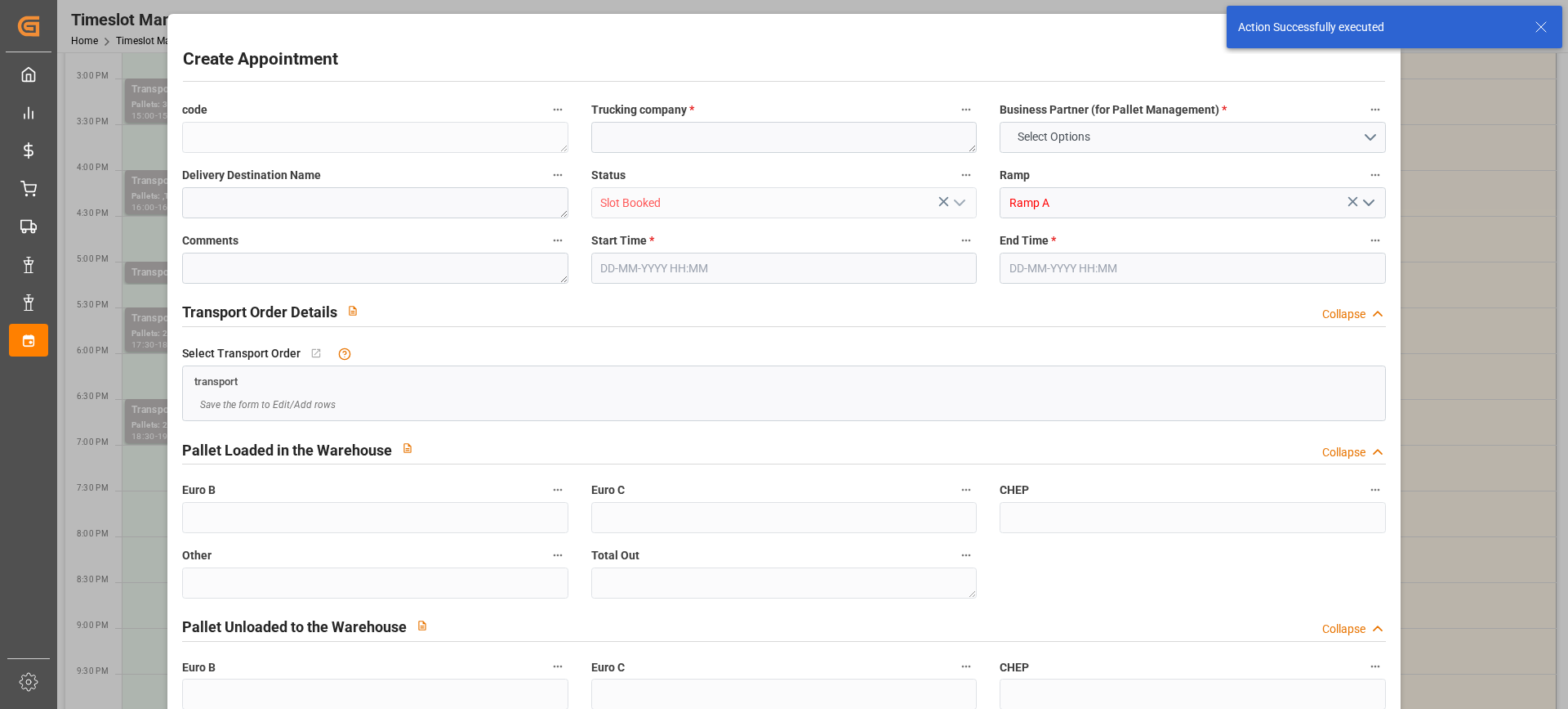
type input "0"
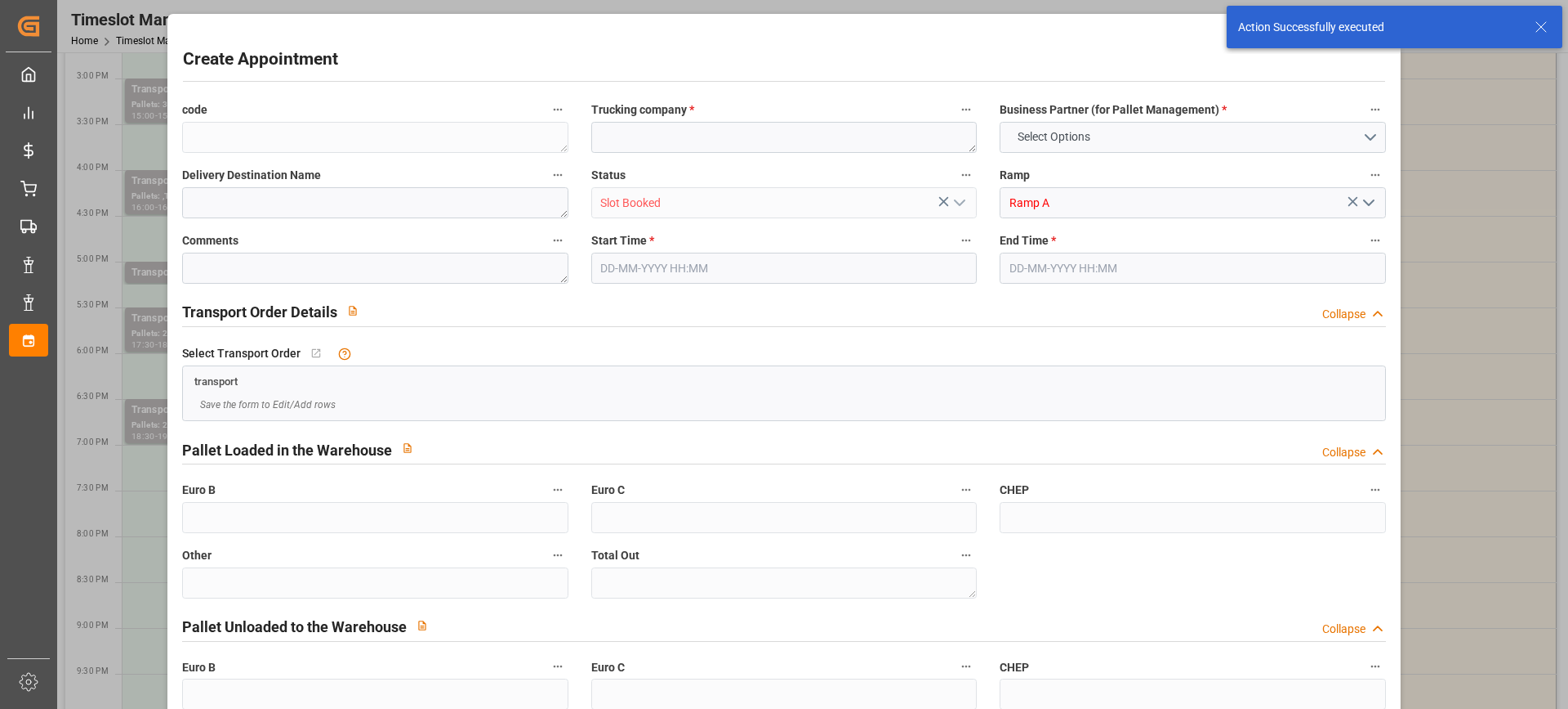
type input "0"
type input "[DATE] 19:30"
type input "[DATE] 20:00"
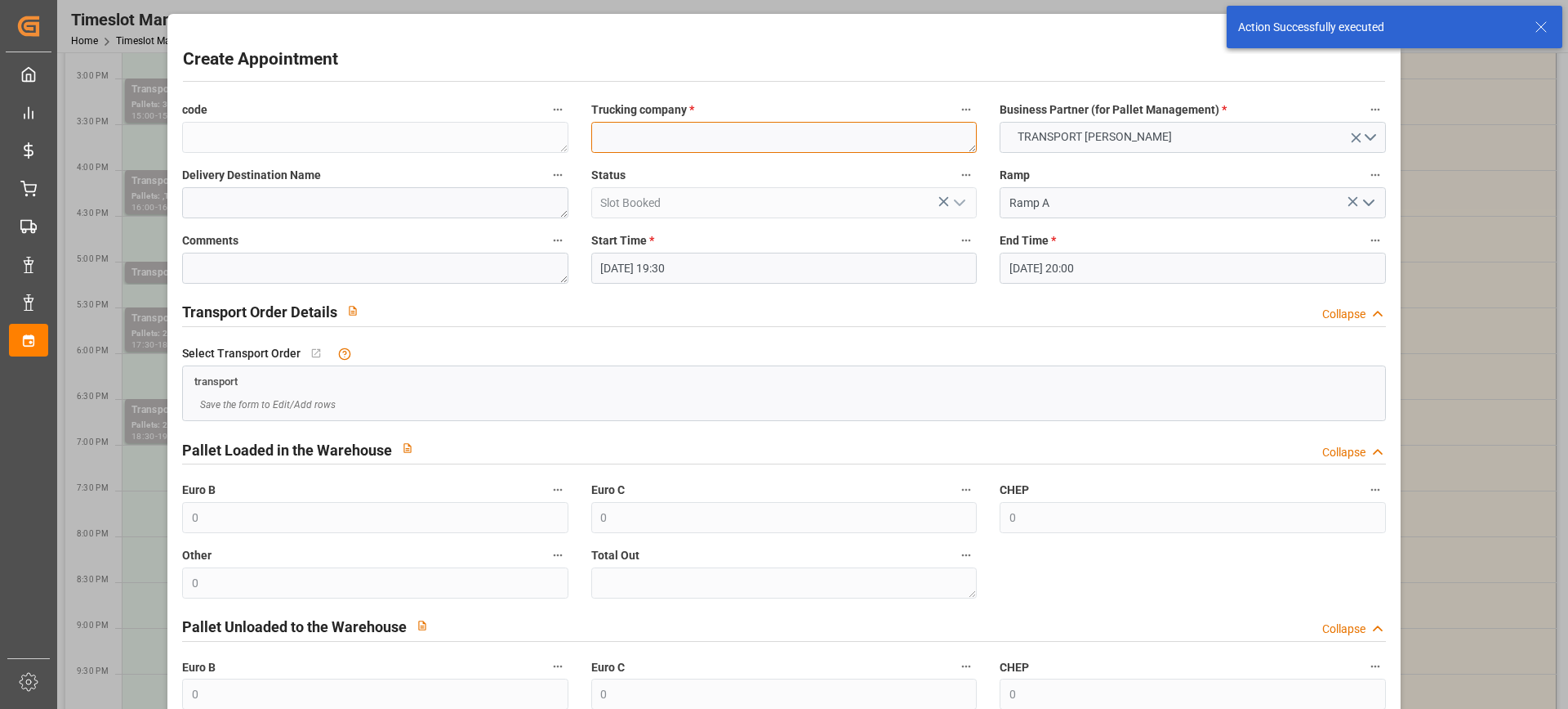
click at [603, 137] on textarea at bounding box center [784, 137] width 386 height 31
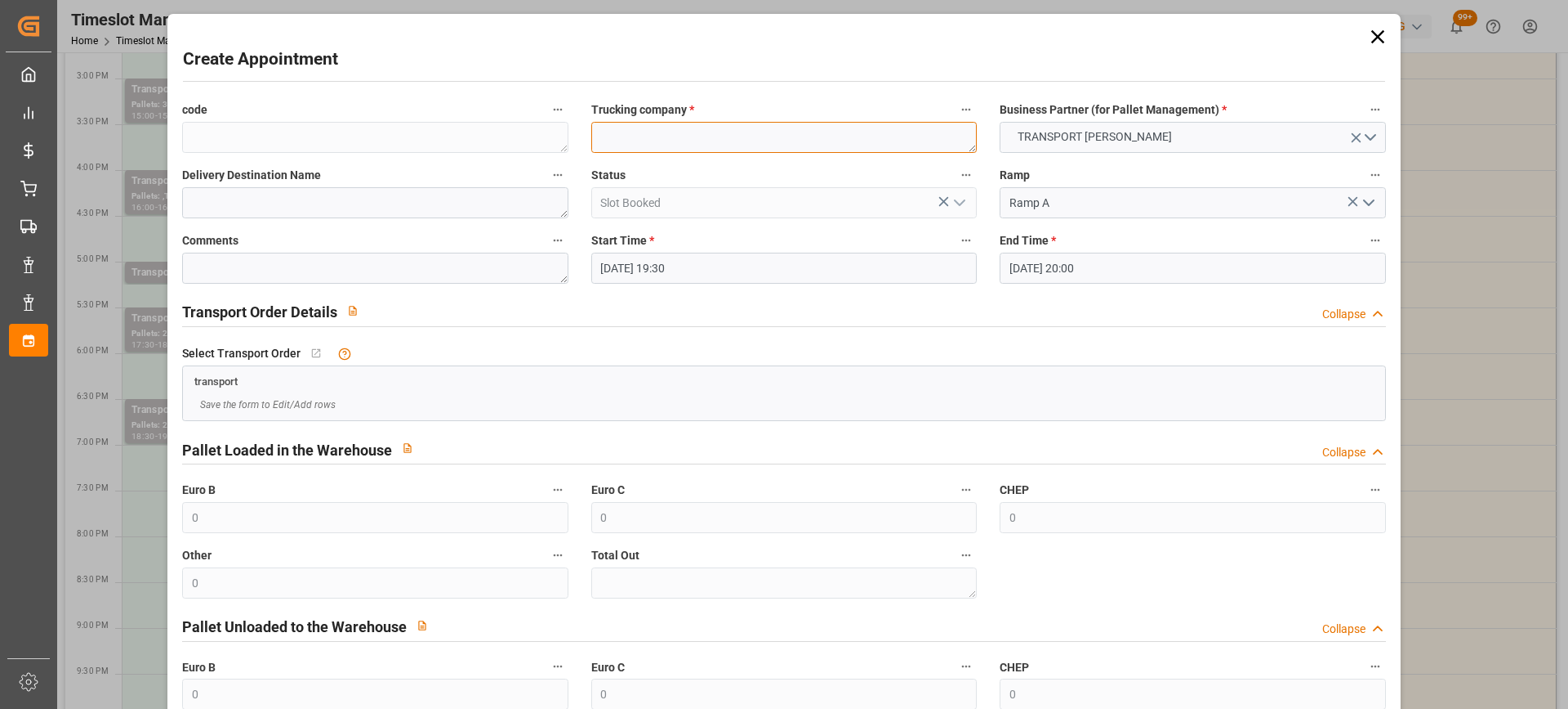
paste textarea "OUDALLE"
type textarea "OUDALLE"
paste textarea "OUDALLE"
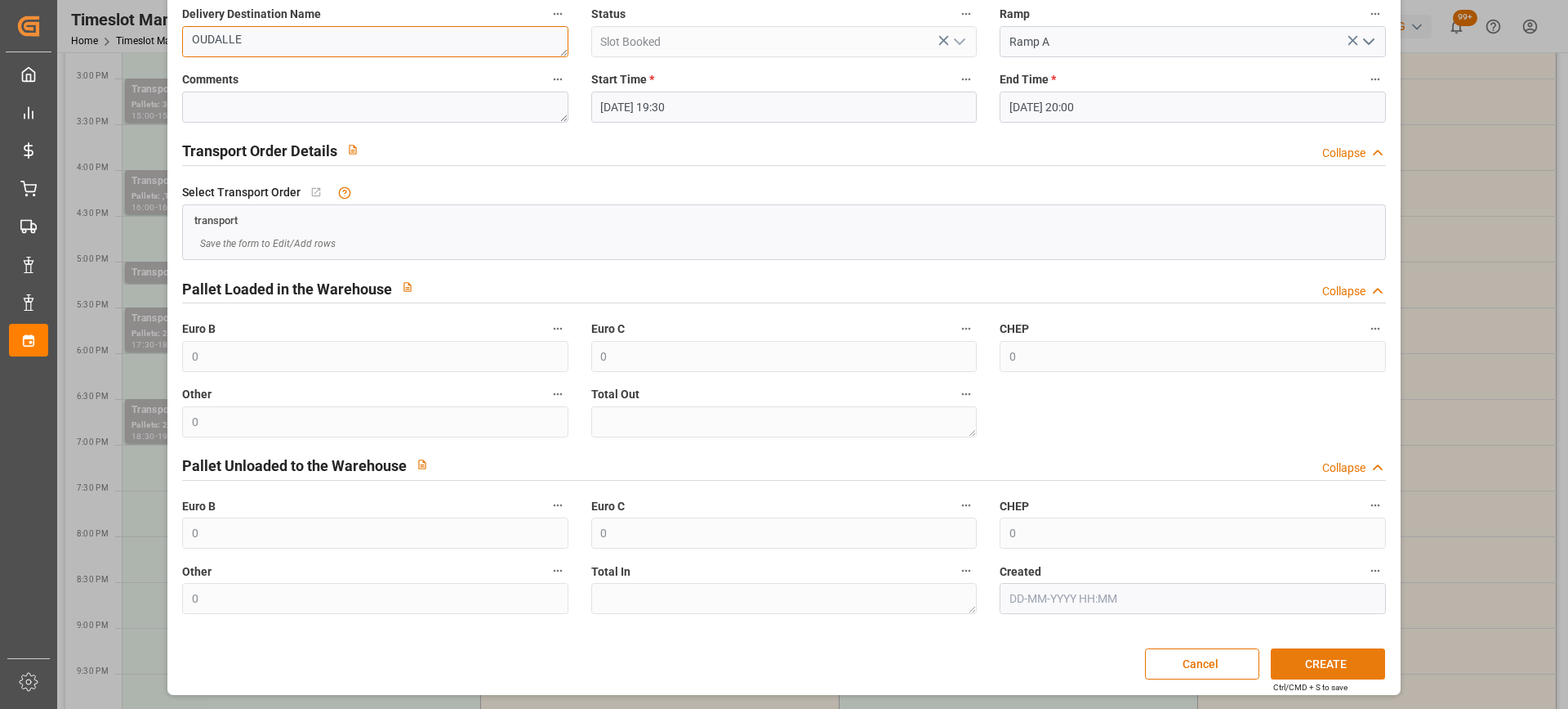
type textarea "OUDALLE"
click at [1328, 661] on button "CREATE" at bounding box center [1328, 664] width 114 height 31
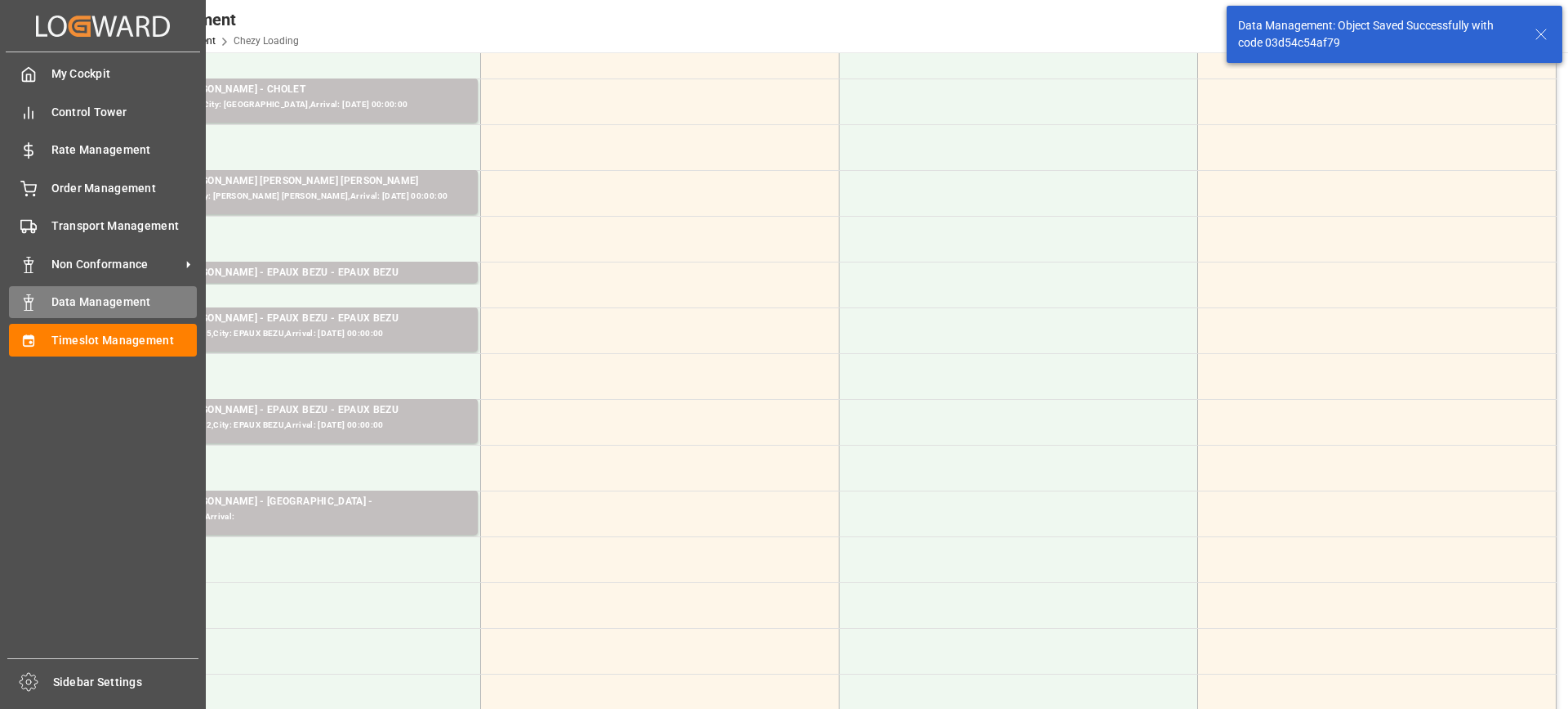
click at [100, 303] on span "Data Management" at bounding box center [124, 302] width 146 height 17
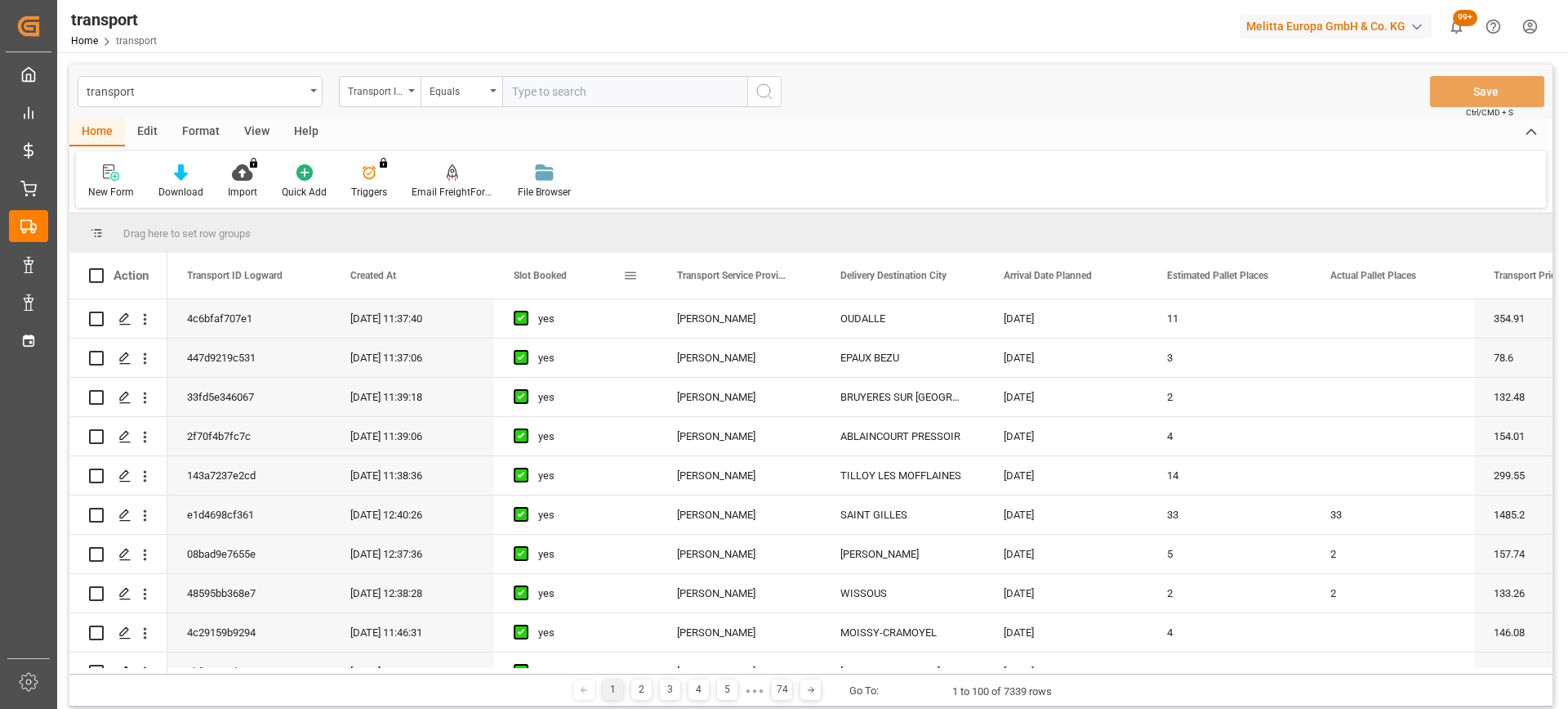
click at [554, 276] on span "Slot Booked" at bounding box center [540, 275] width 53 height 12
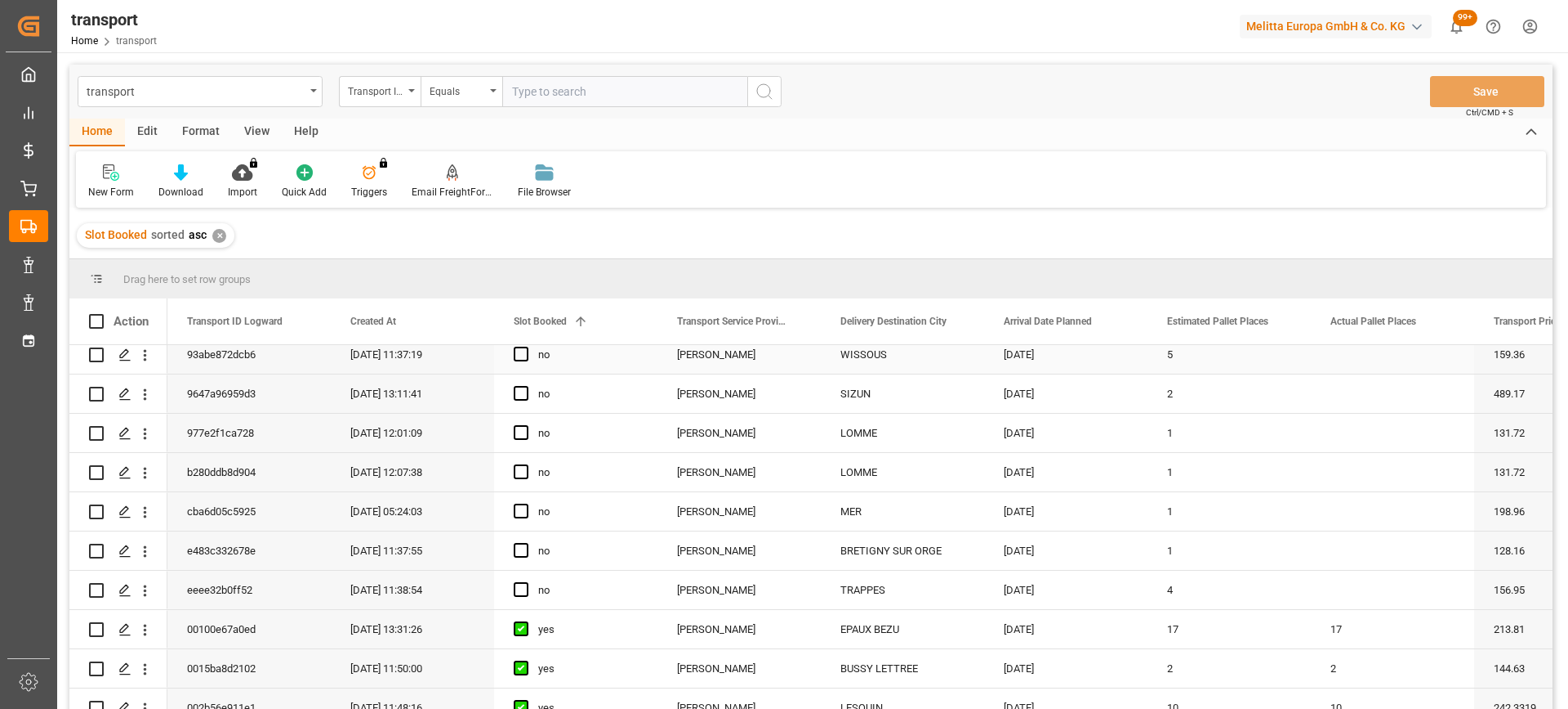
scroll to position [327, 0]
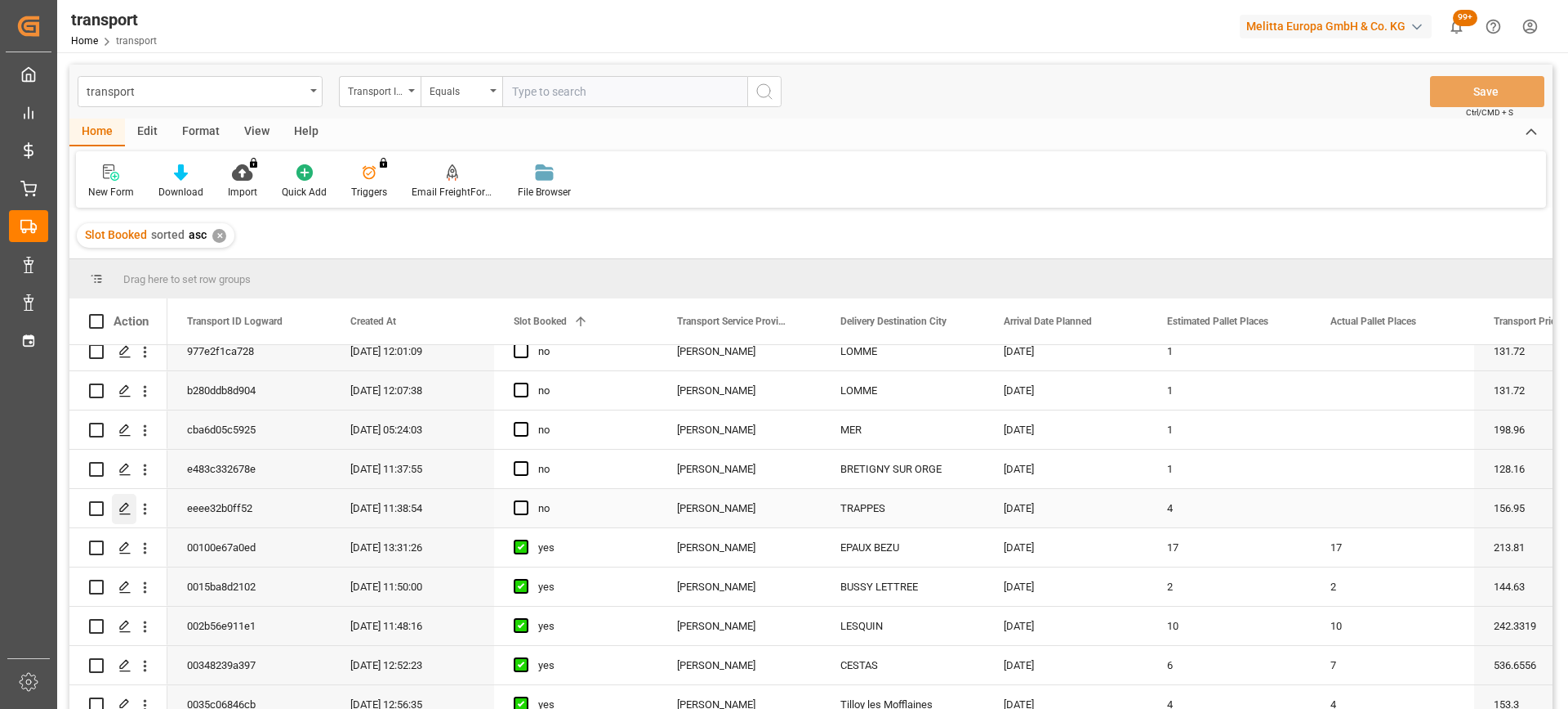
click at [123, 511] on polygon "Press SPACE to select this row." at bounding box center [123, 507] width 8 height 8
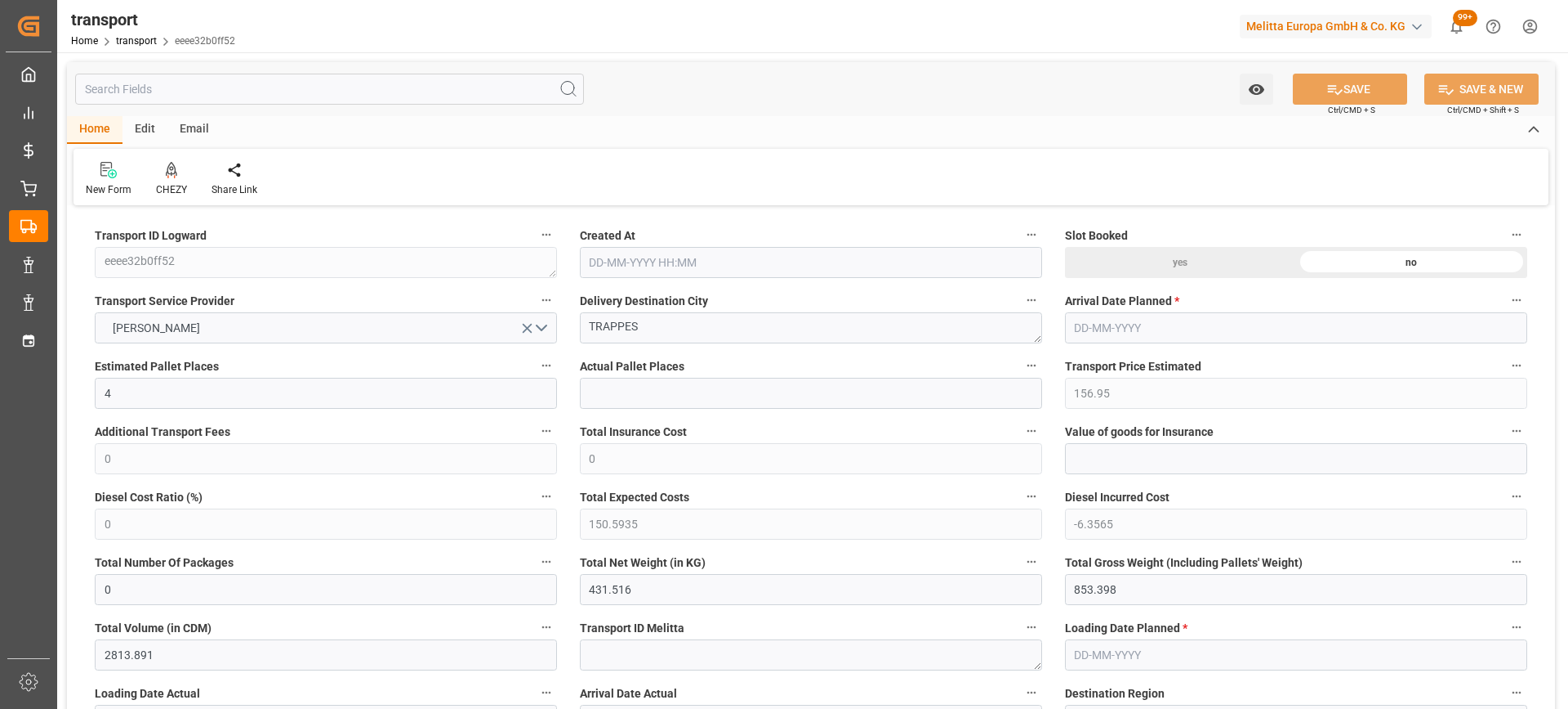
type input "[DATE] 11:38"
type input "[DATE]"
drag, startPoint x: 649, startPoint y: 329, endPoint x: 585, endPoint y: 327, distance: 64.0
click at [585, 327] on textarea "TRAPPES" at bounding box center [811, 328] width 463 height 31
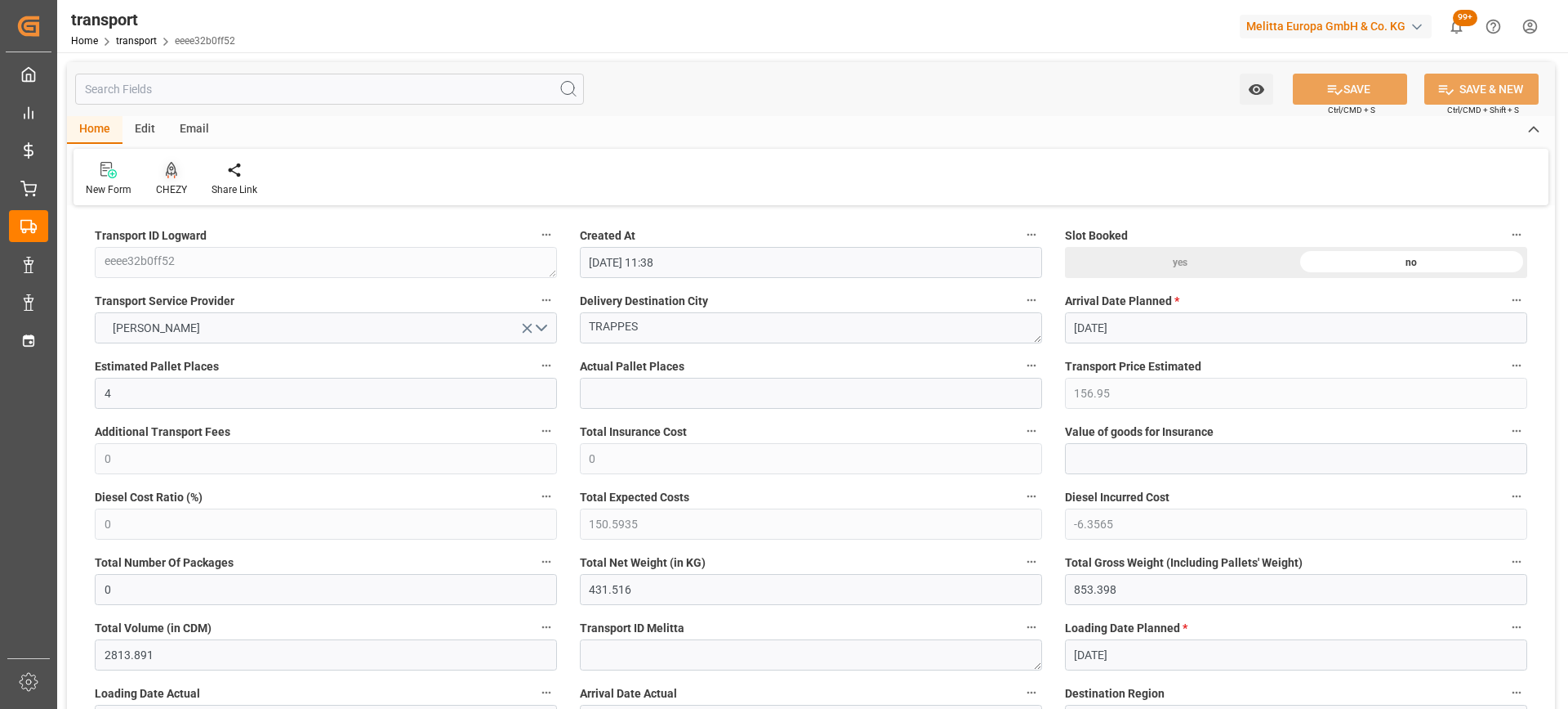
click at [171, 175] on icon at bounding box center [171, 168] width 12 height 14
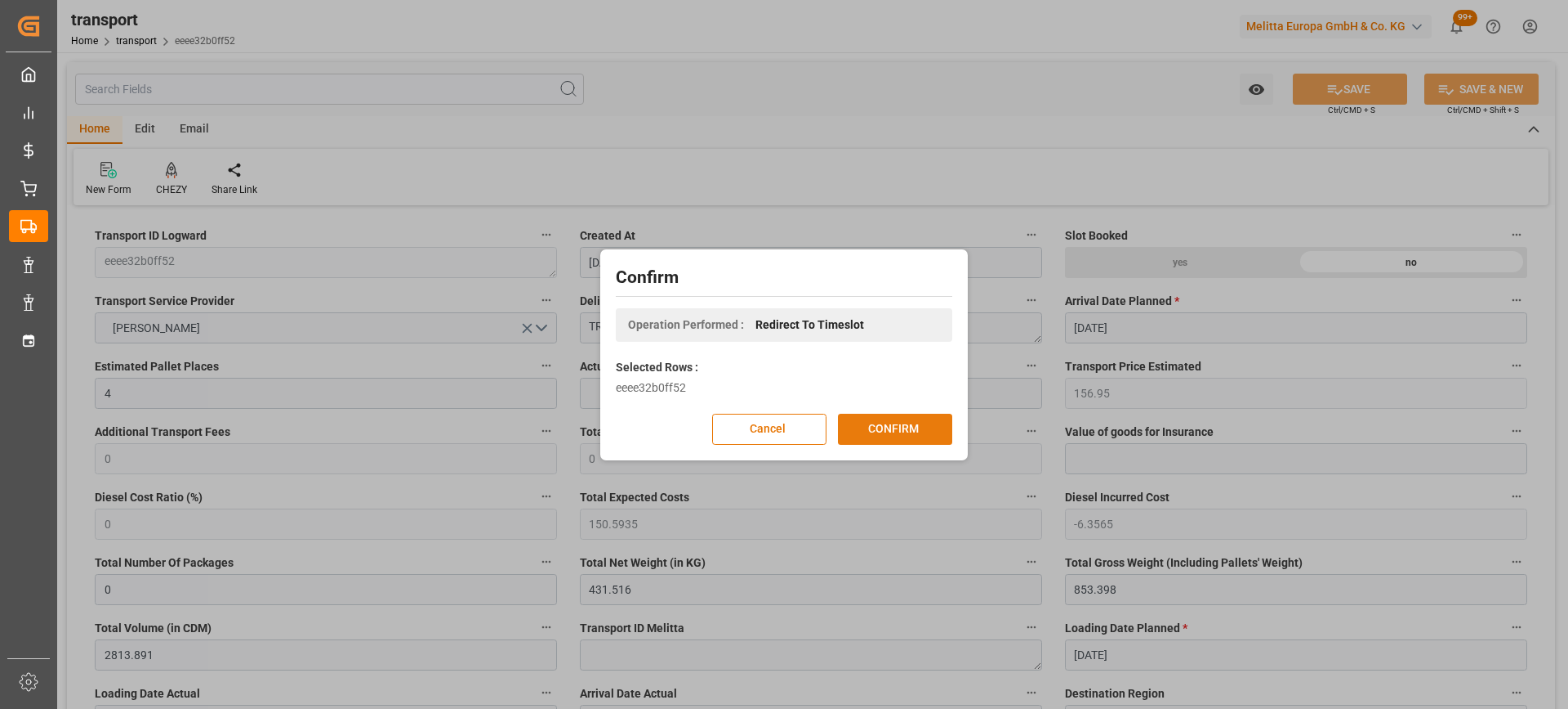
click at [869, 426] on button "CONFIRM" at bounding box center [895, 429] width 114 height 31
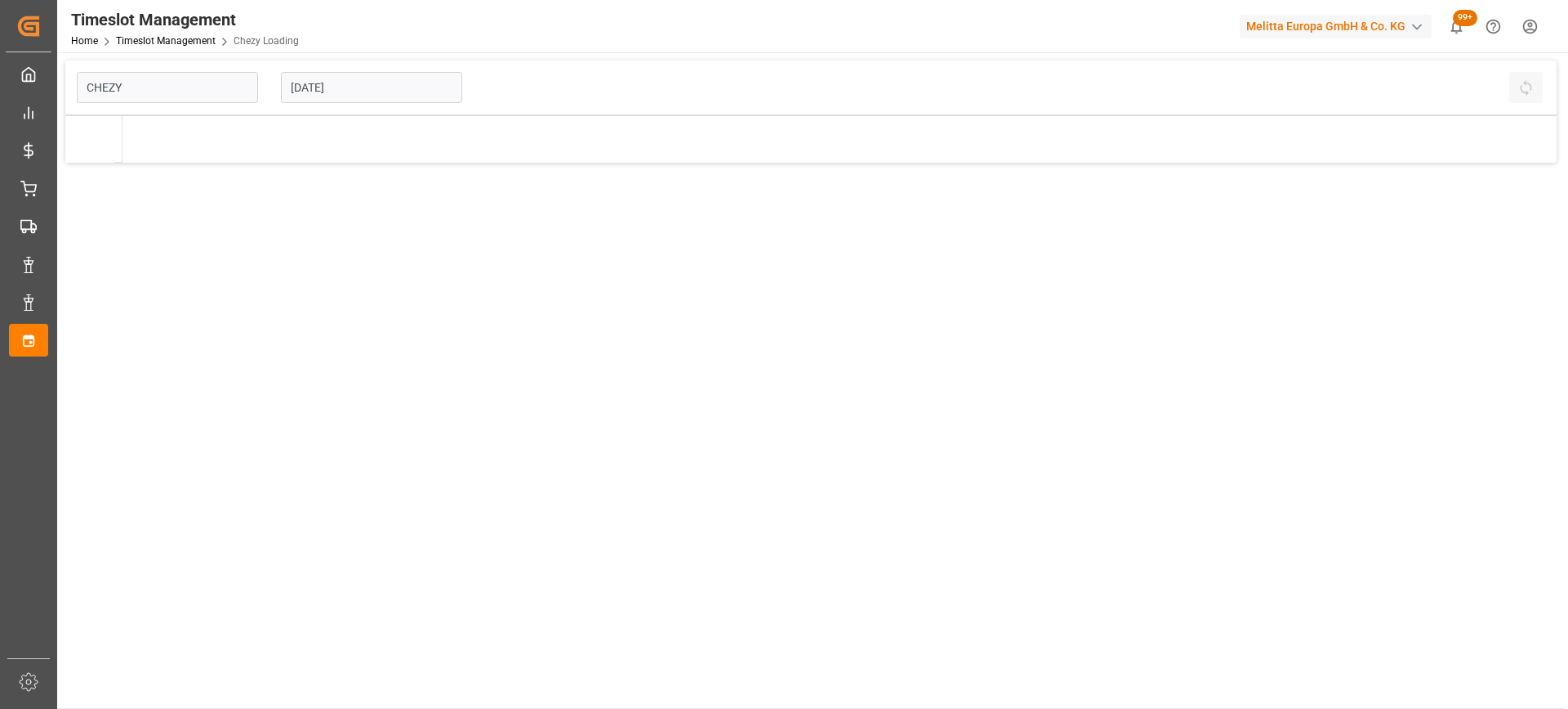
type input "Chezy Loading"
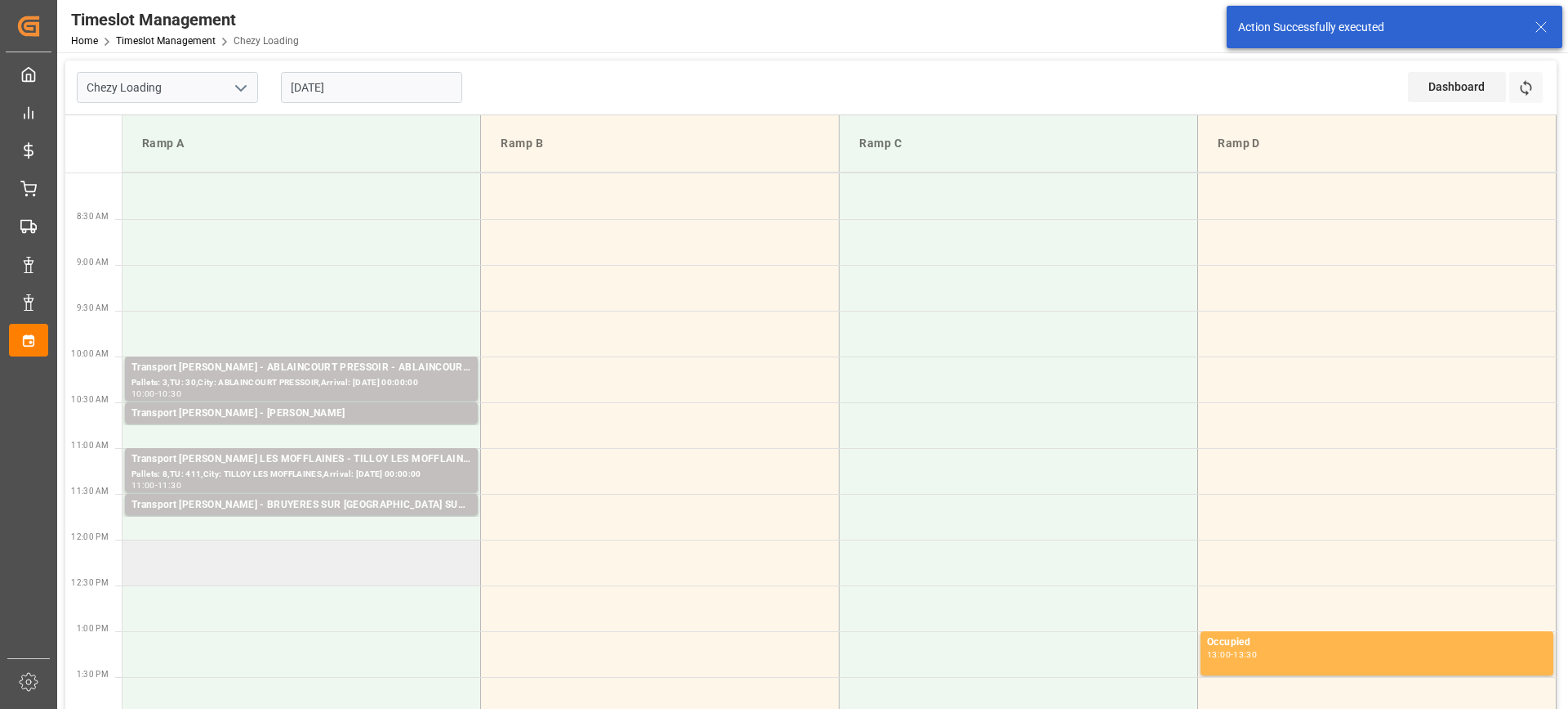
click at [225, 562] on td at bounding box center [302, 563] width 358 height 46
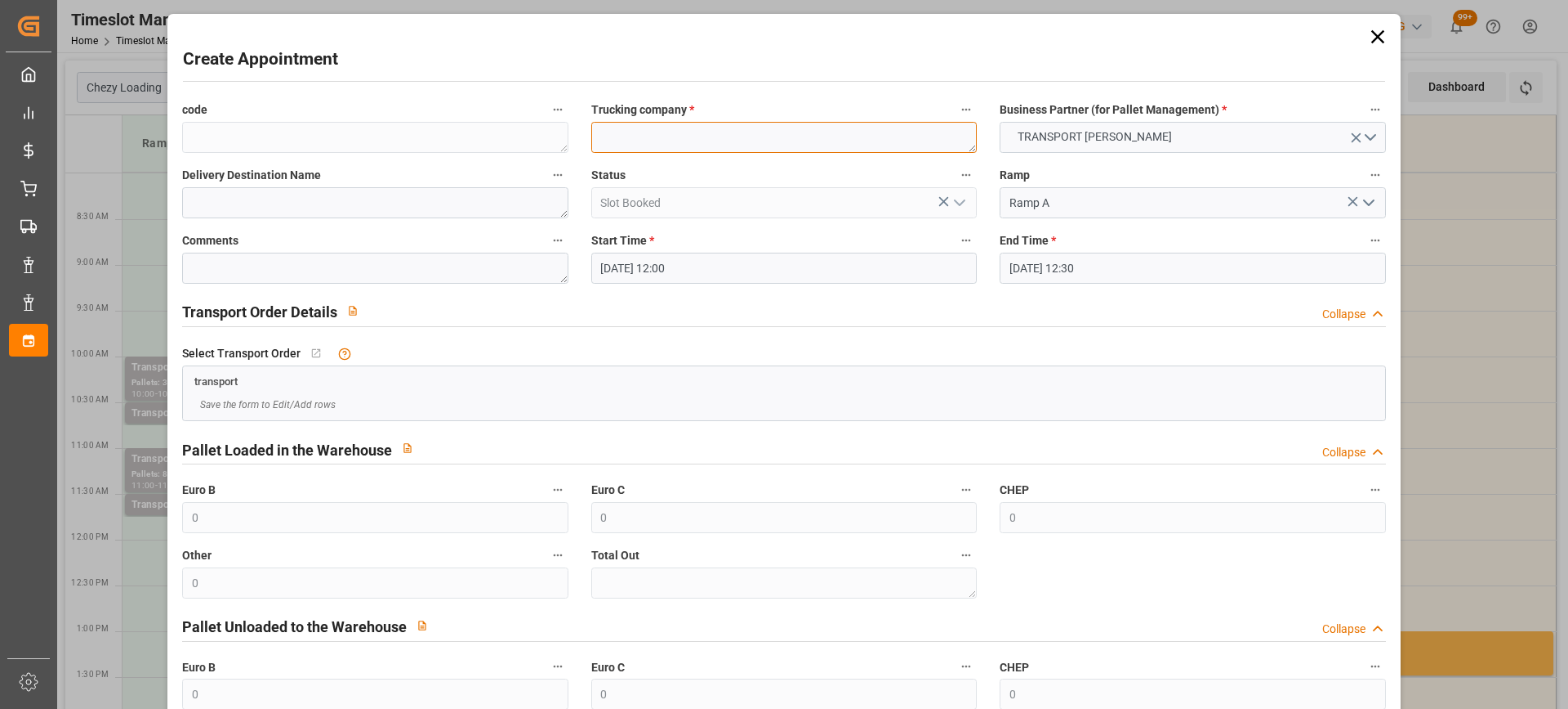
paste textarea "TRAPPES"
type textarea "TRAPPES"
paste textarea "TRAPPES"
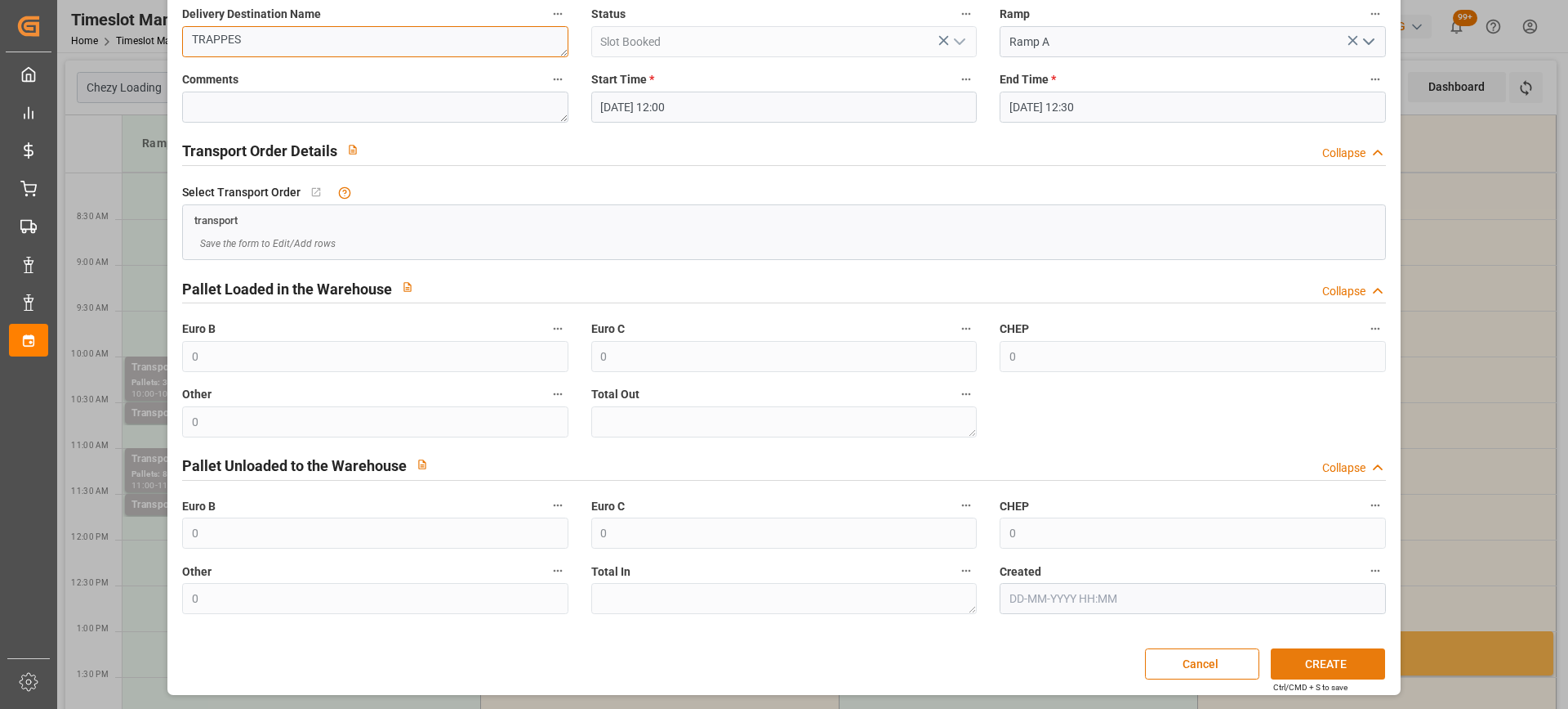
type textarea "TRAPPES"
click at [1323, 665] on button "CREATE" at bounding box center [1328, 664] width 114 height 31
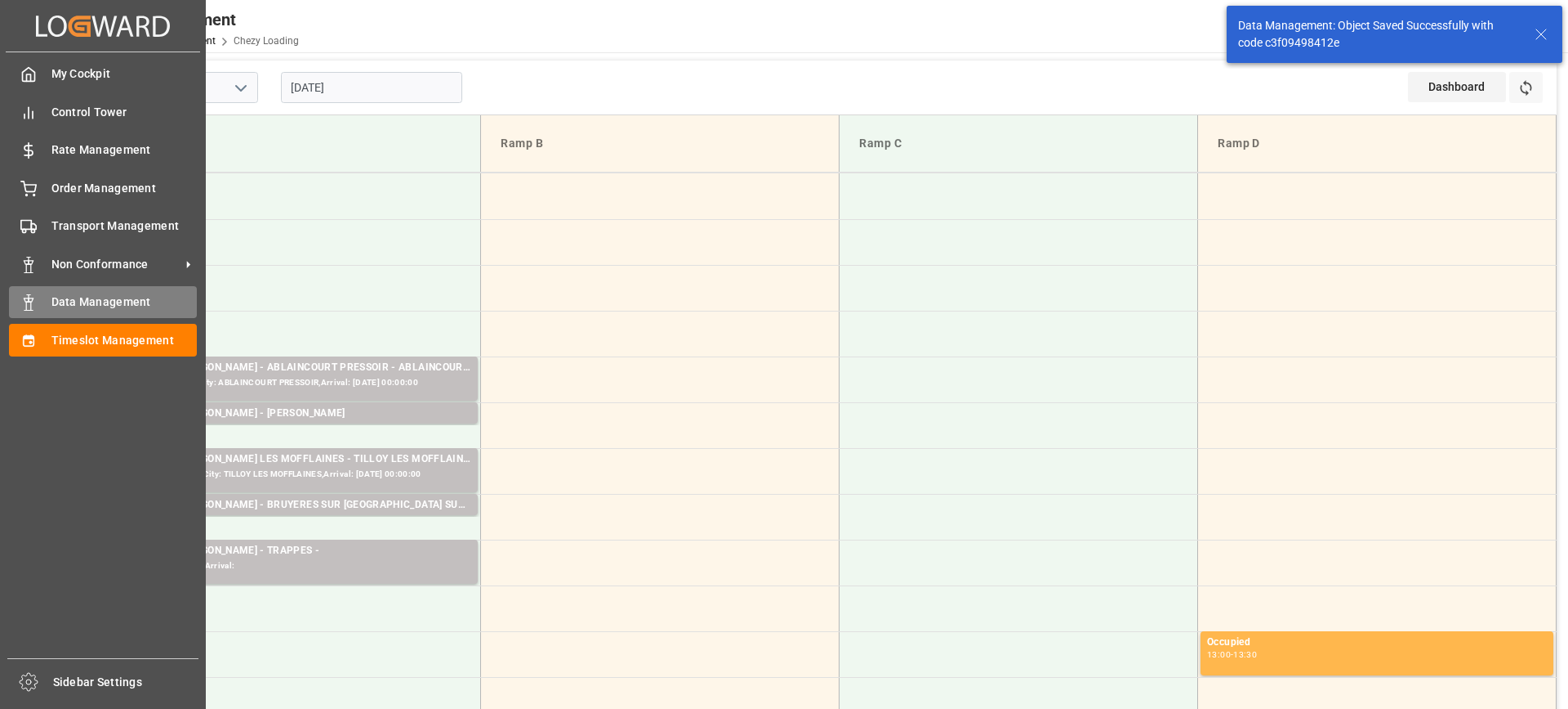
click at [80, 307] on span "Data Management" at bounding box center [124, 302] width 146 height 17
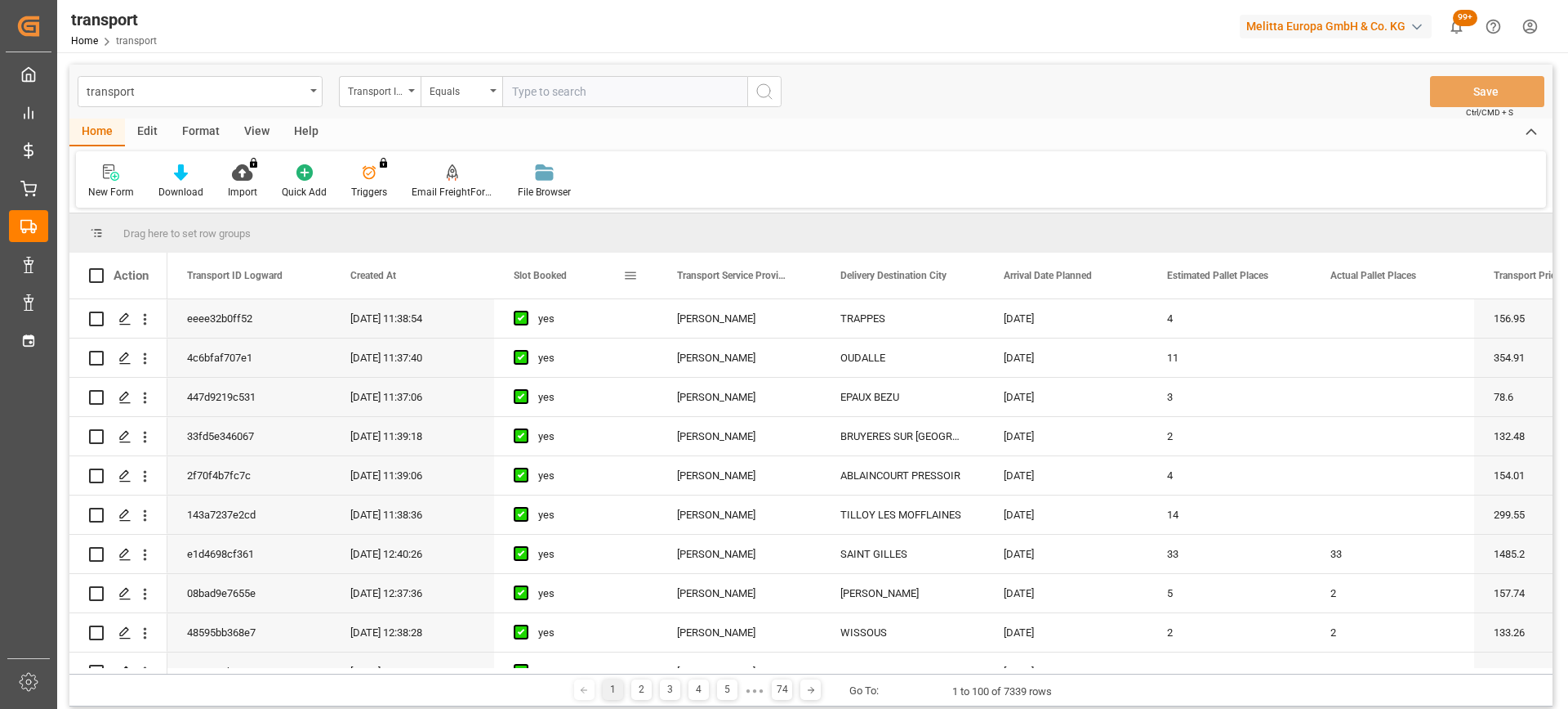
click at [533, 280] on span "Slot Booked" at bounding box center [540, 275] width 53 height 12
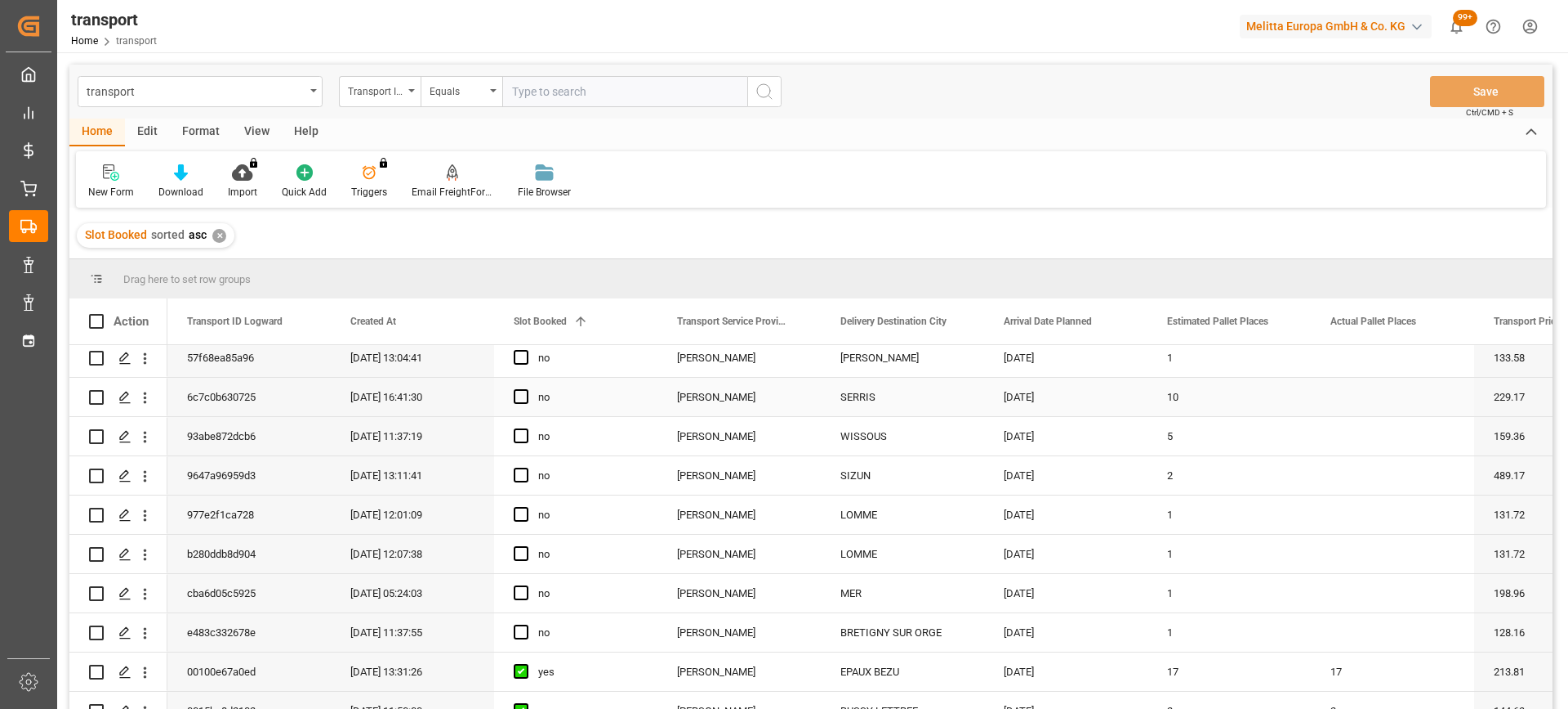
scroll to position [245, 0]
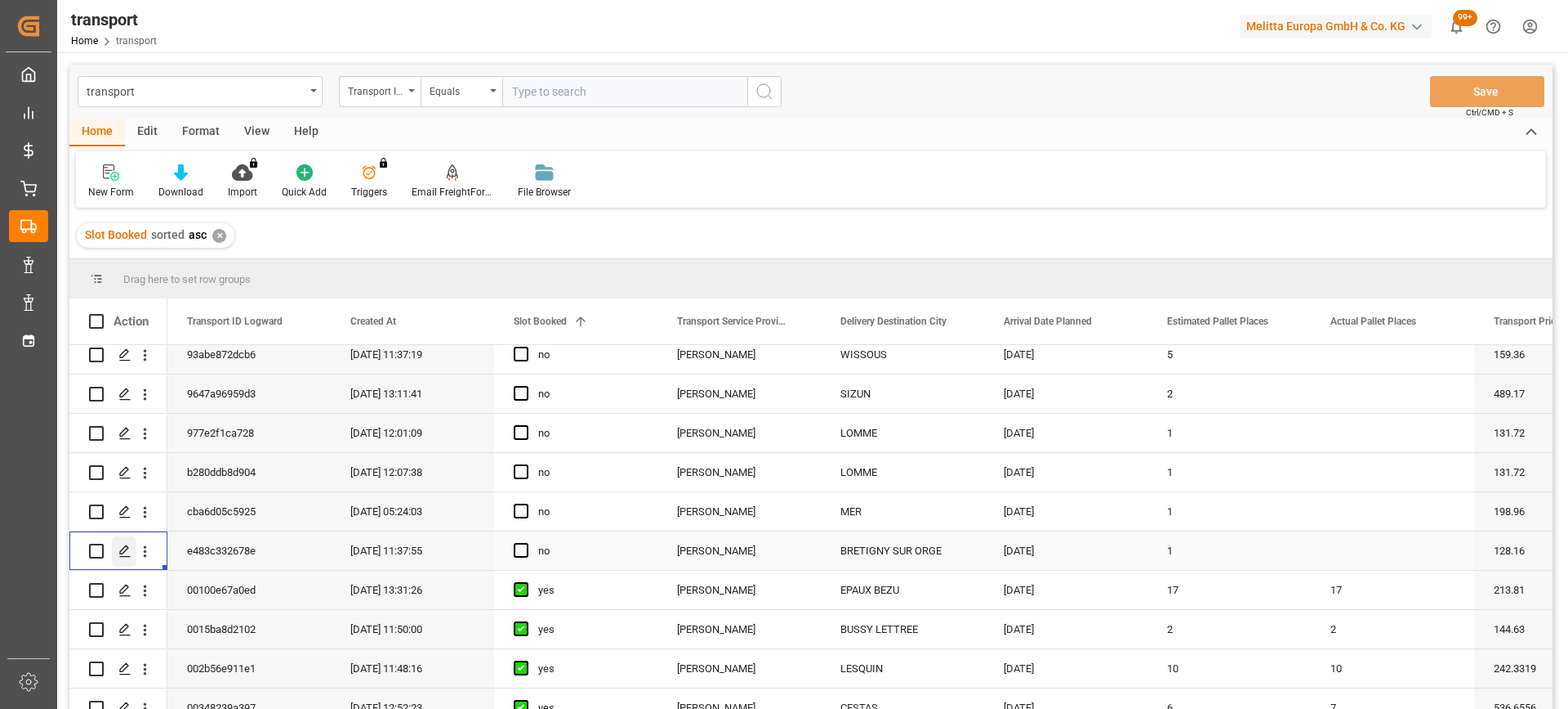
click at [126, 548] on icon "Press SPACE to select this row." at bounding box center [125, 551] width 13 height 13
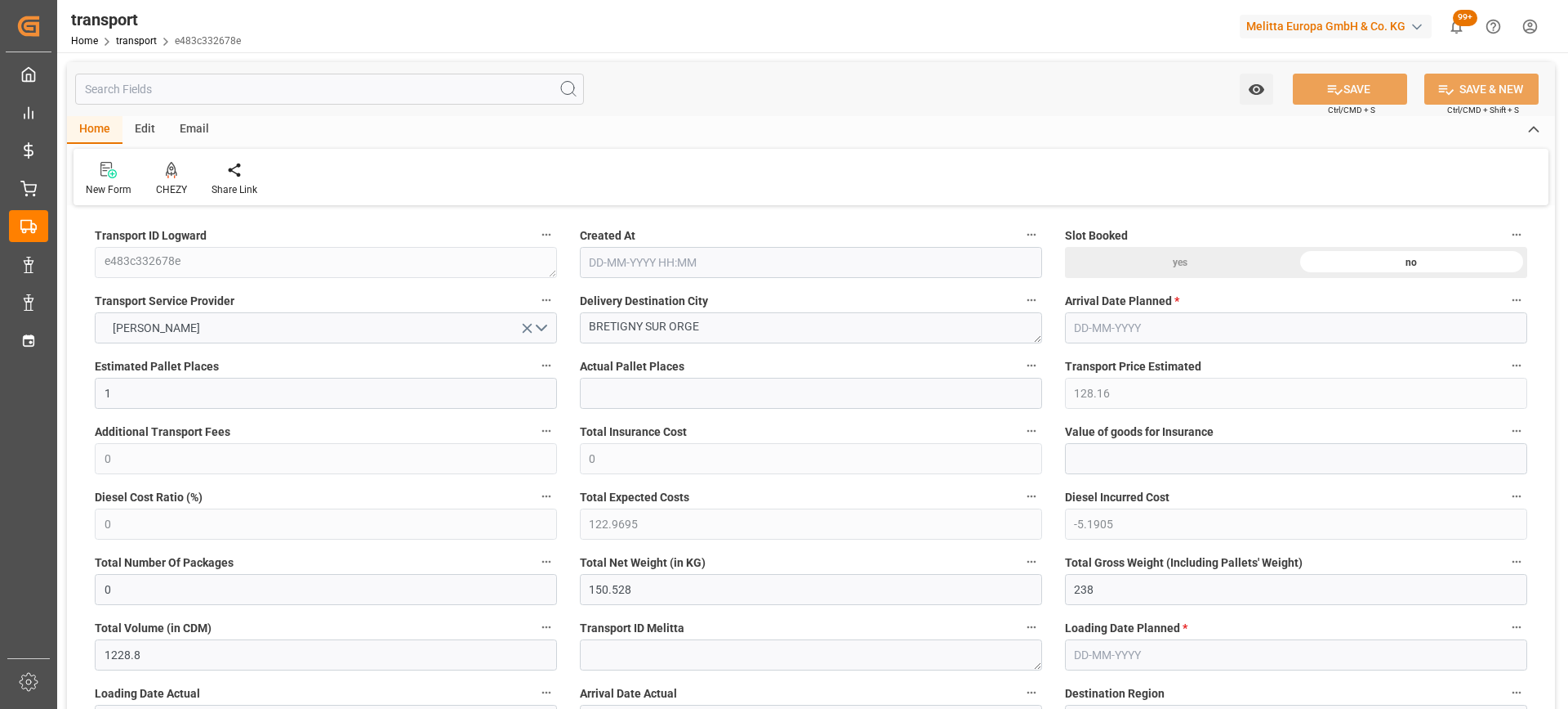
type input "1"
type input "128.16"
type input "0"
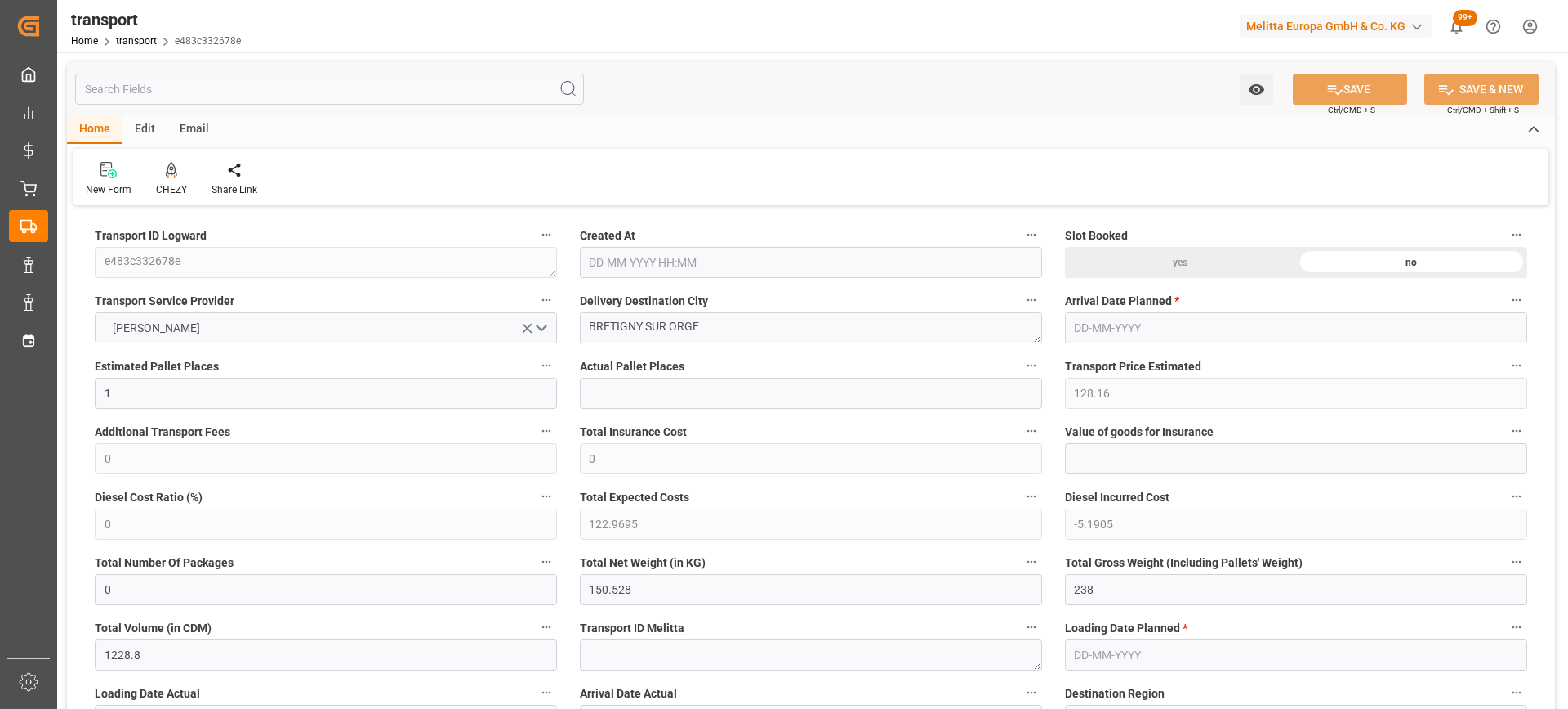
type input "122.9695"
type input "-5.1905"
type input "0"
type input "150.528"
type input "238"
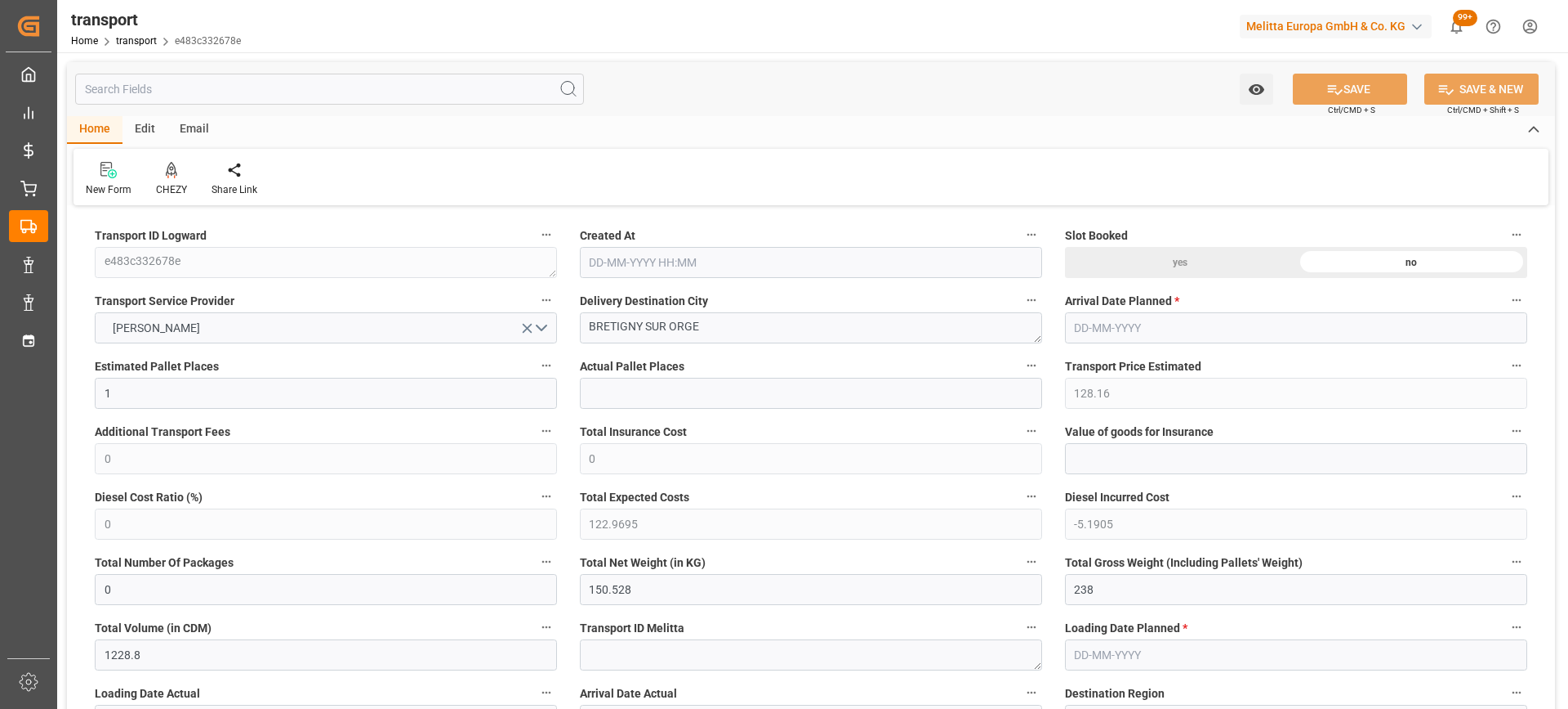
type input "1228.8"
type input "91"
type input "2"
type input "0"
type input "2"
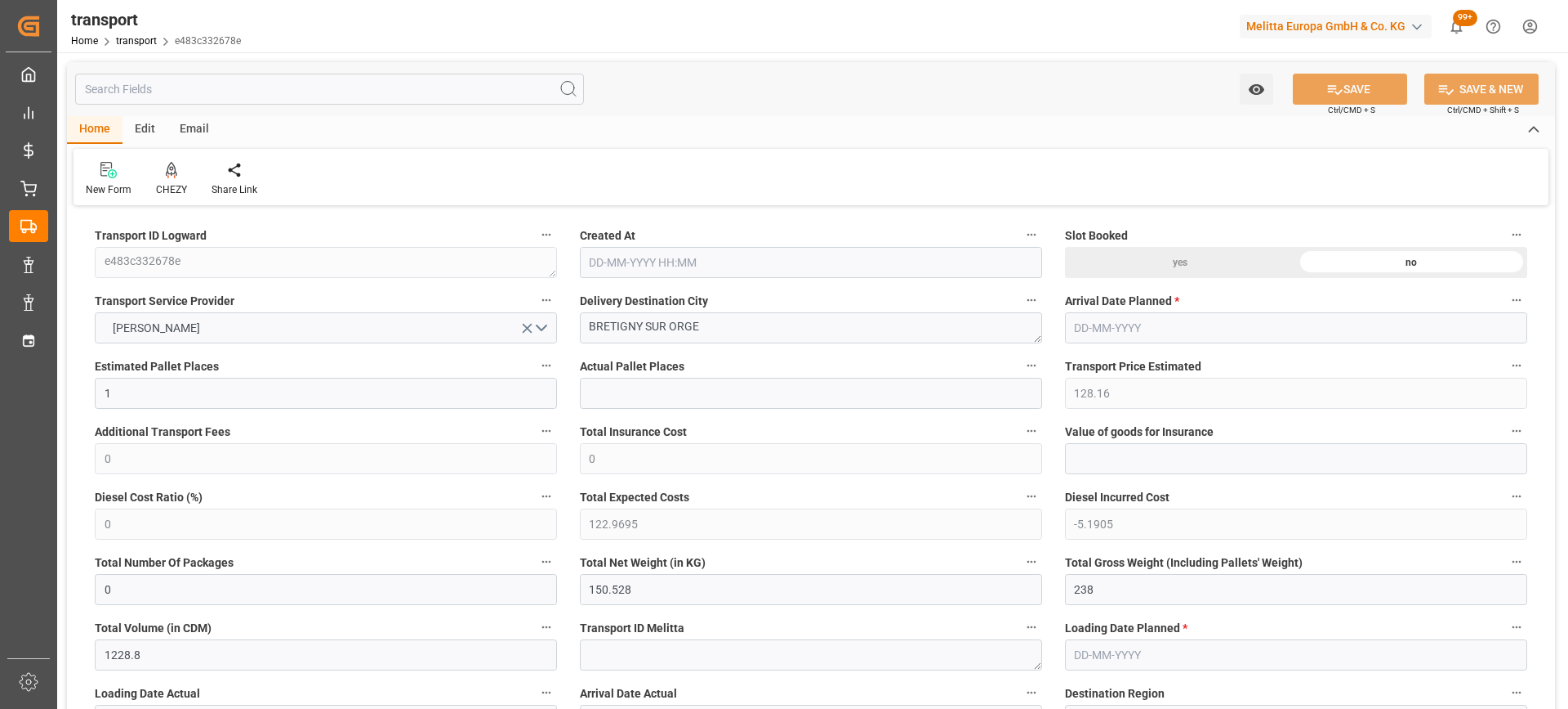
type input "101"
type input "184.32"
type input "0"
type input "4710.8598"
type input "0"
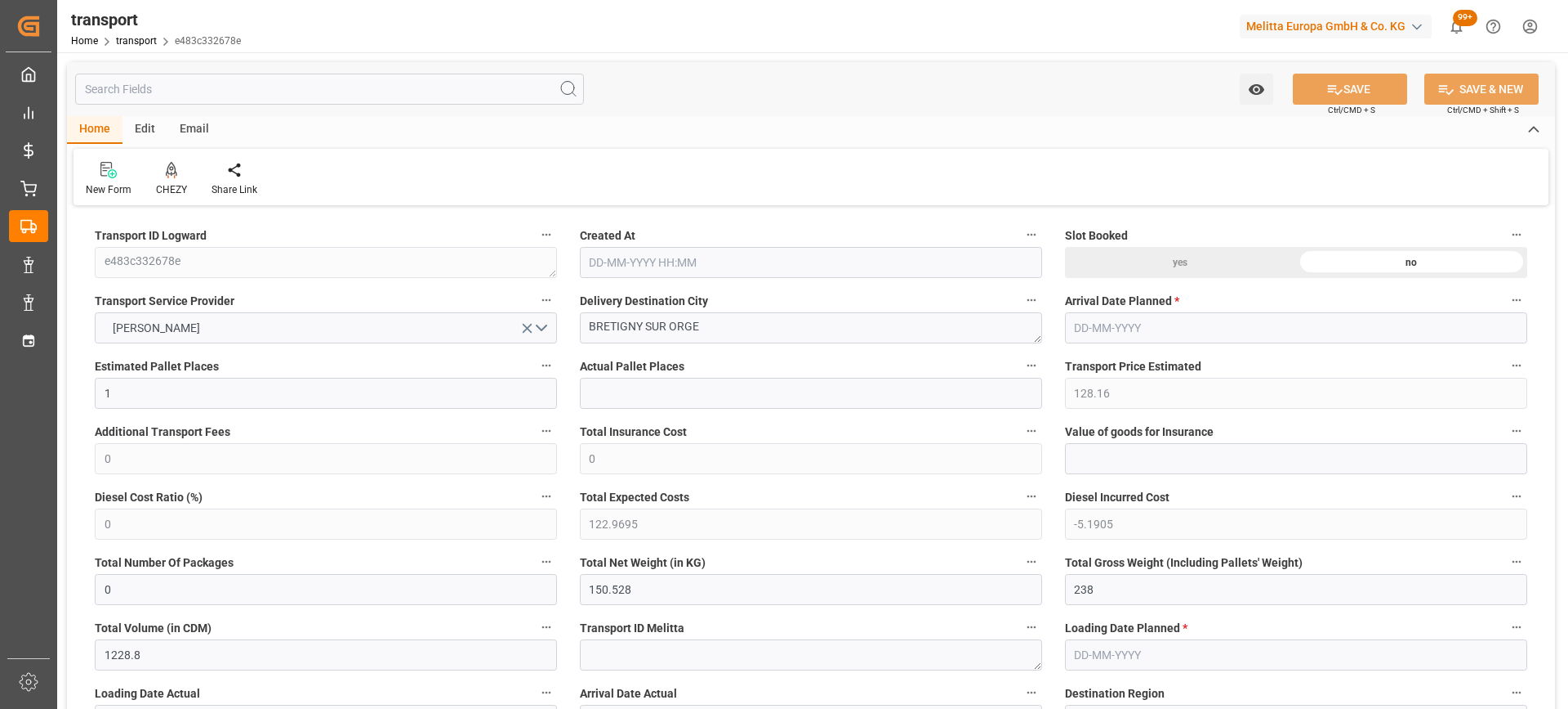
type input "0"
type input "21"
type input "35"
type input "18-08-2025 11:37"
type input "[DATE]"
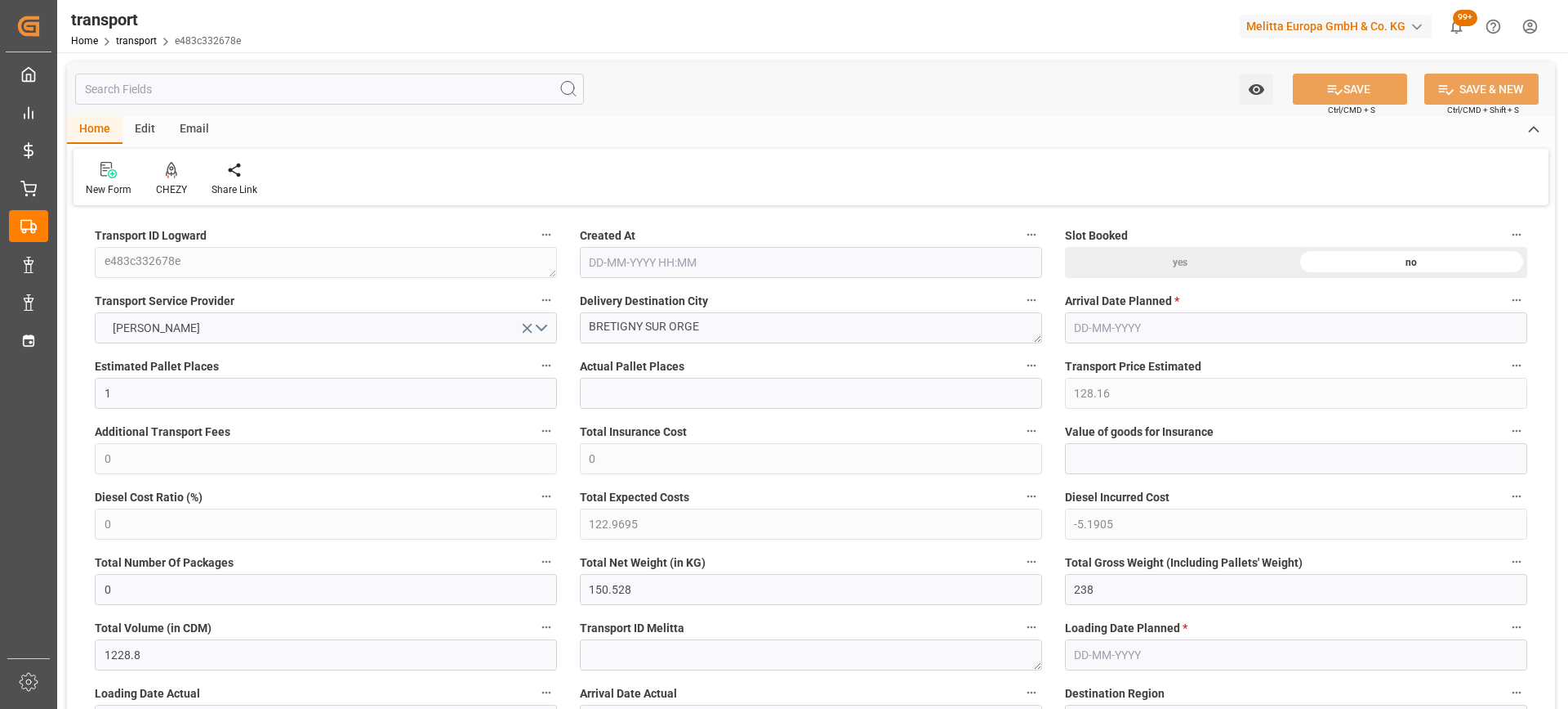
type input "[DATE]"
drag, startPoint x: 727, startPoint y: 327, endPoint x: 536, endPoint y: 306, distance: 192.2
click at [174, 176] on icon at bounding box center [171, 177] width 7 height 4
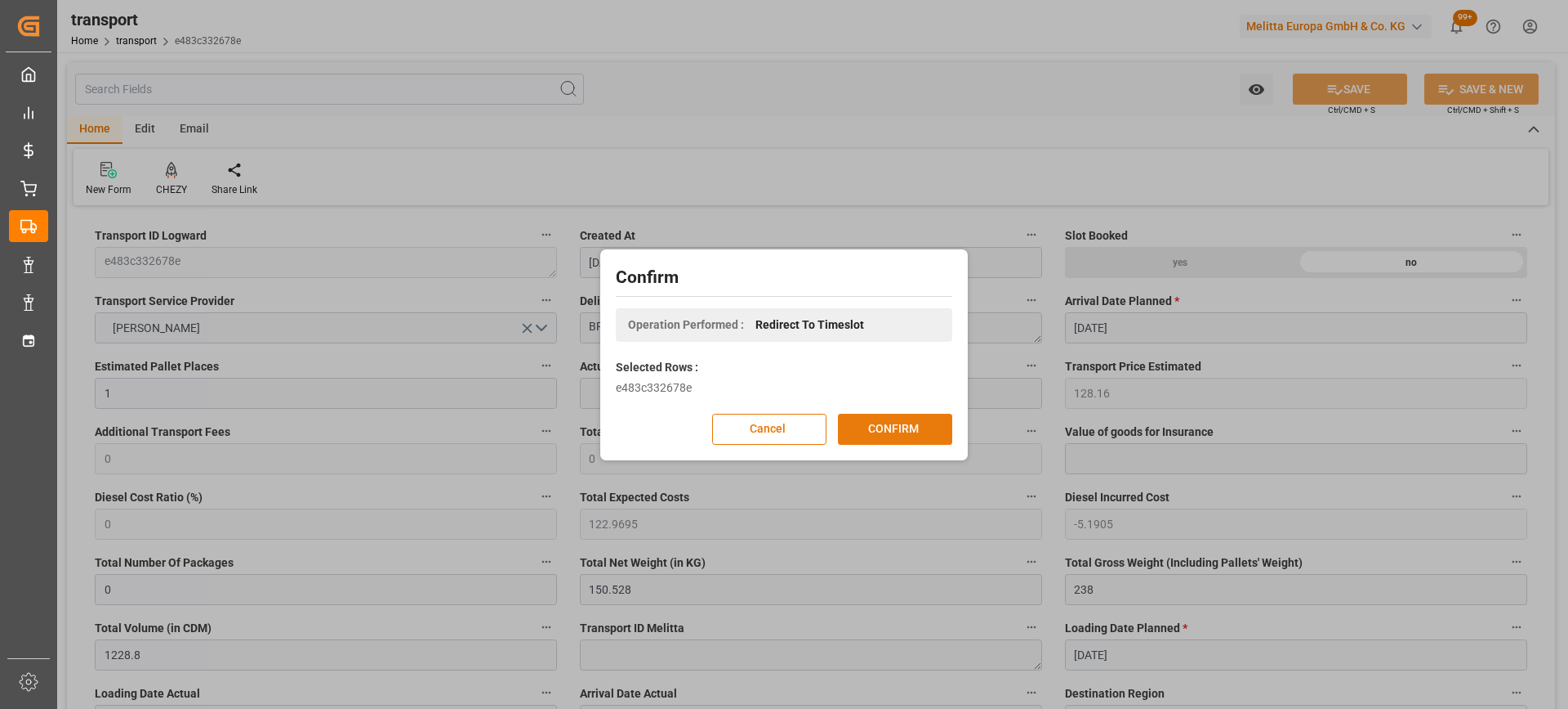
click at [882, 425] on button "CONFIRM" at bounding box center [895, 429] width 114 height 31
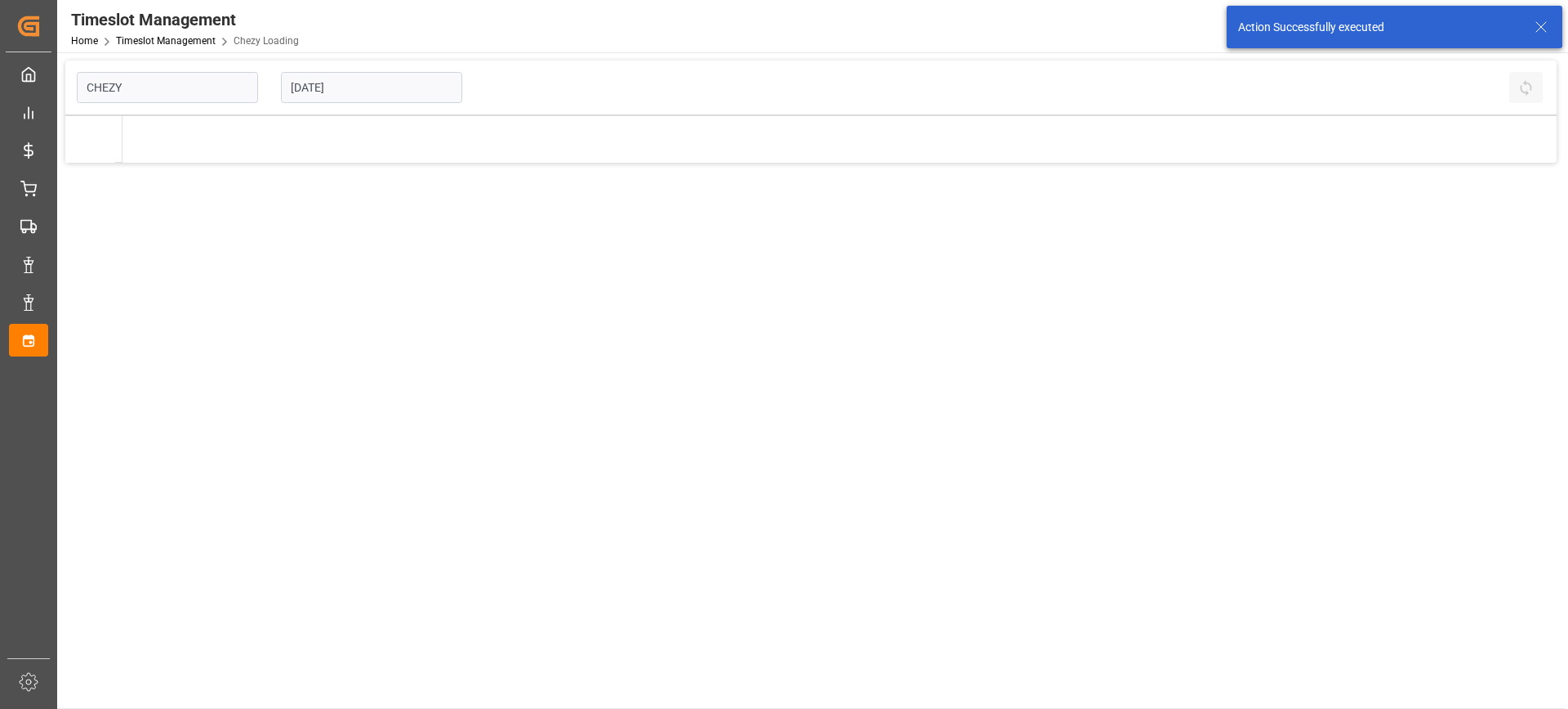
type input "Chezy Loading"
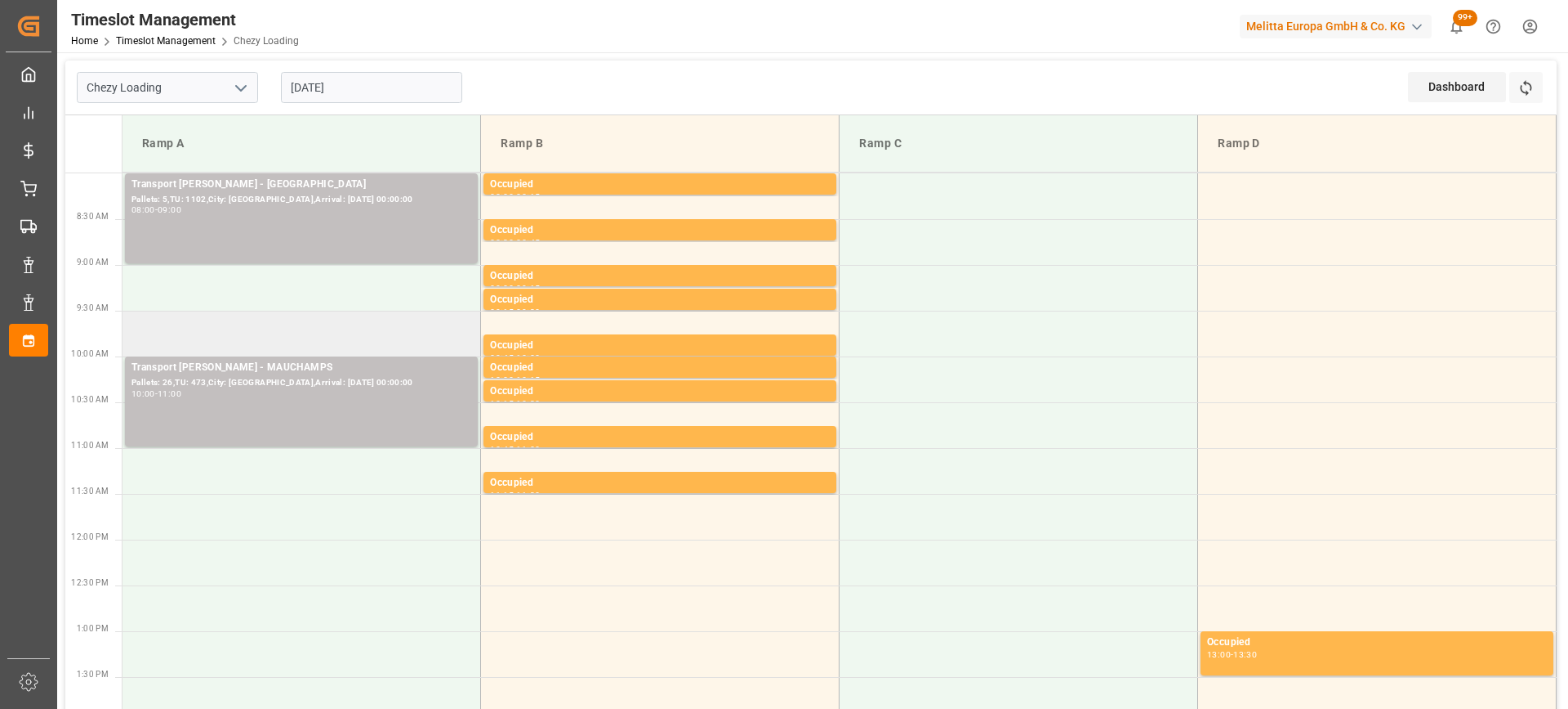
click at [272, 322] on td at bounding box center [302, 334] width 358 height 46
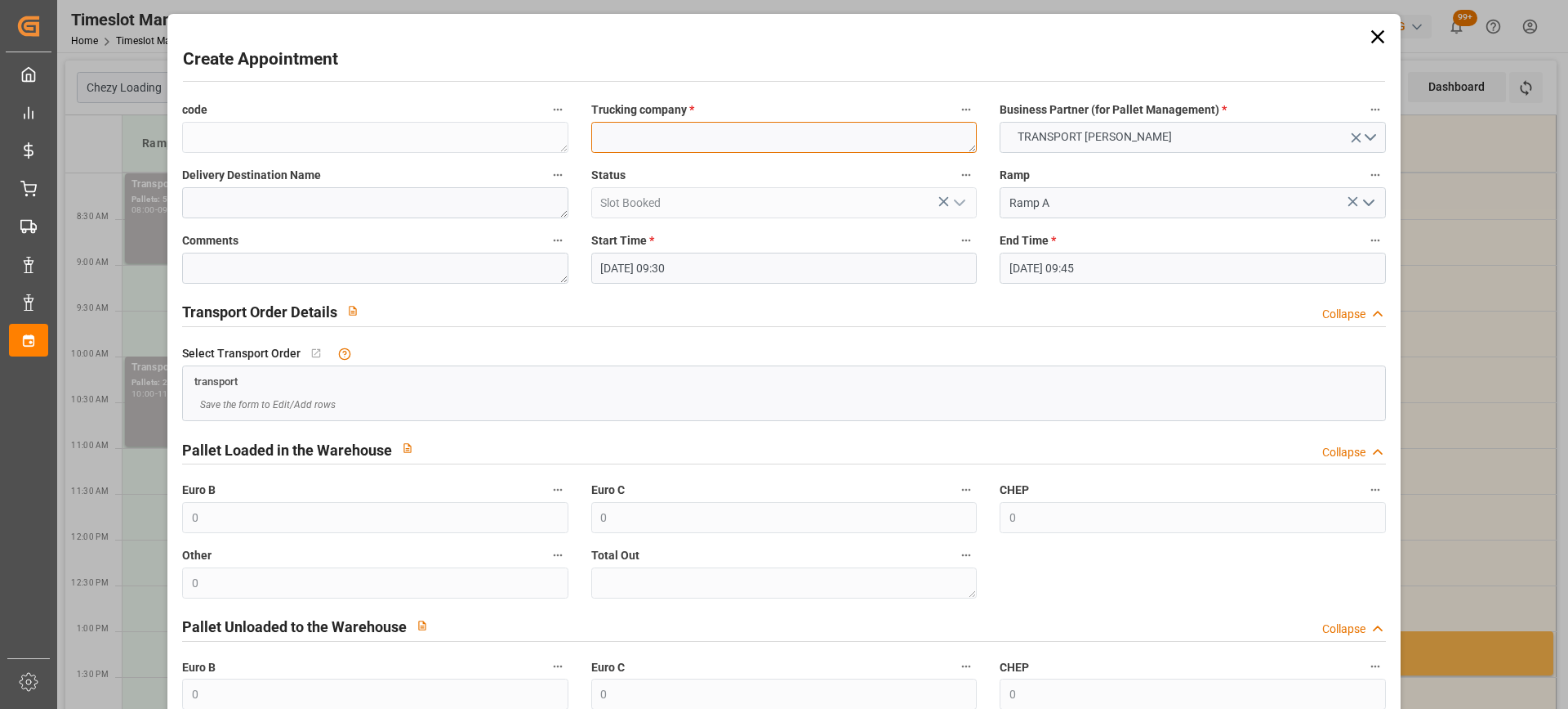
paste textarea "BRETIGNY SUR ORGE"
type textarea "BRETIGNY SUR ORGE"
paste textarea "BRETIGNY SUR ORGE"
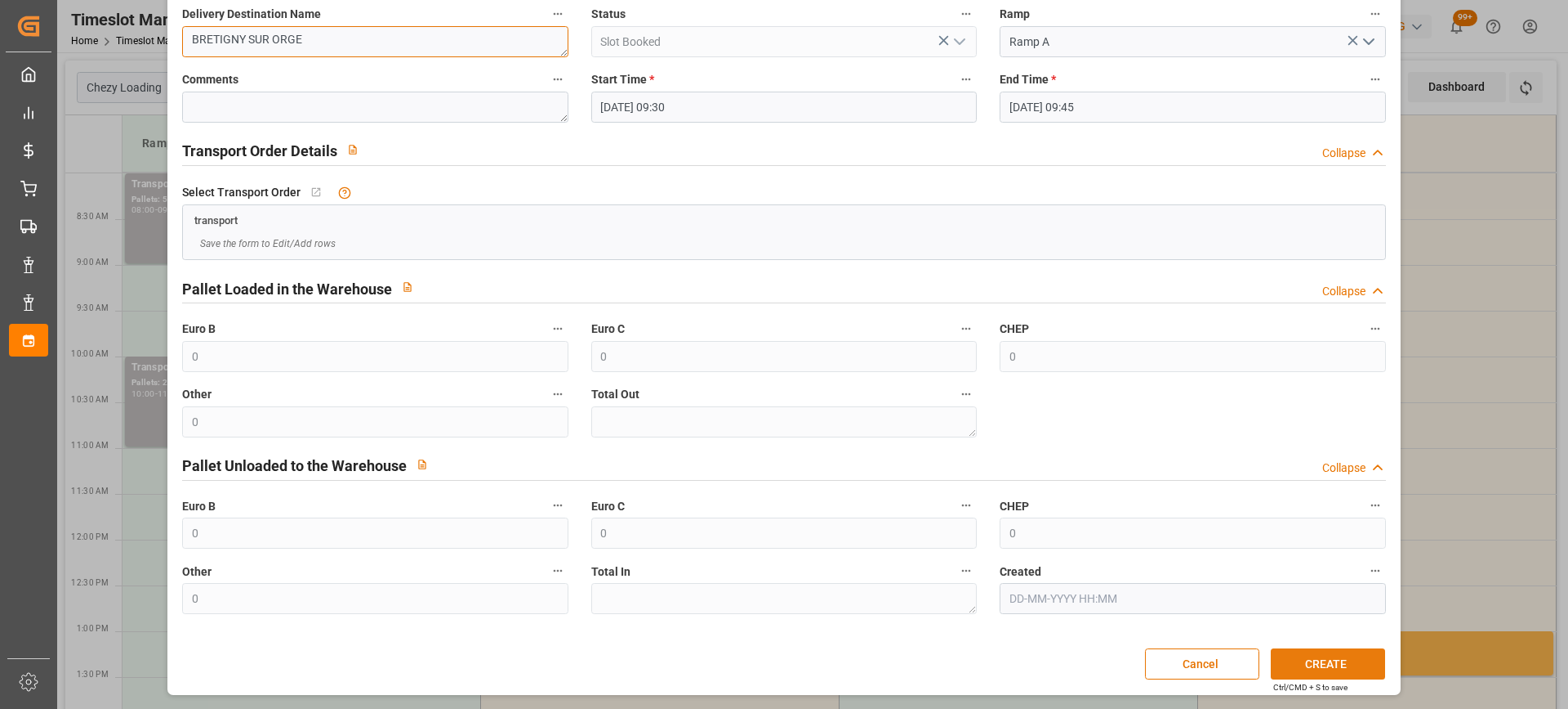
type textarea "BRETIGNY SUR ORGE"
click at [1331, 665] on button "CREATE" at bounding box center [1328, 664] width 114 height 31
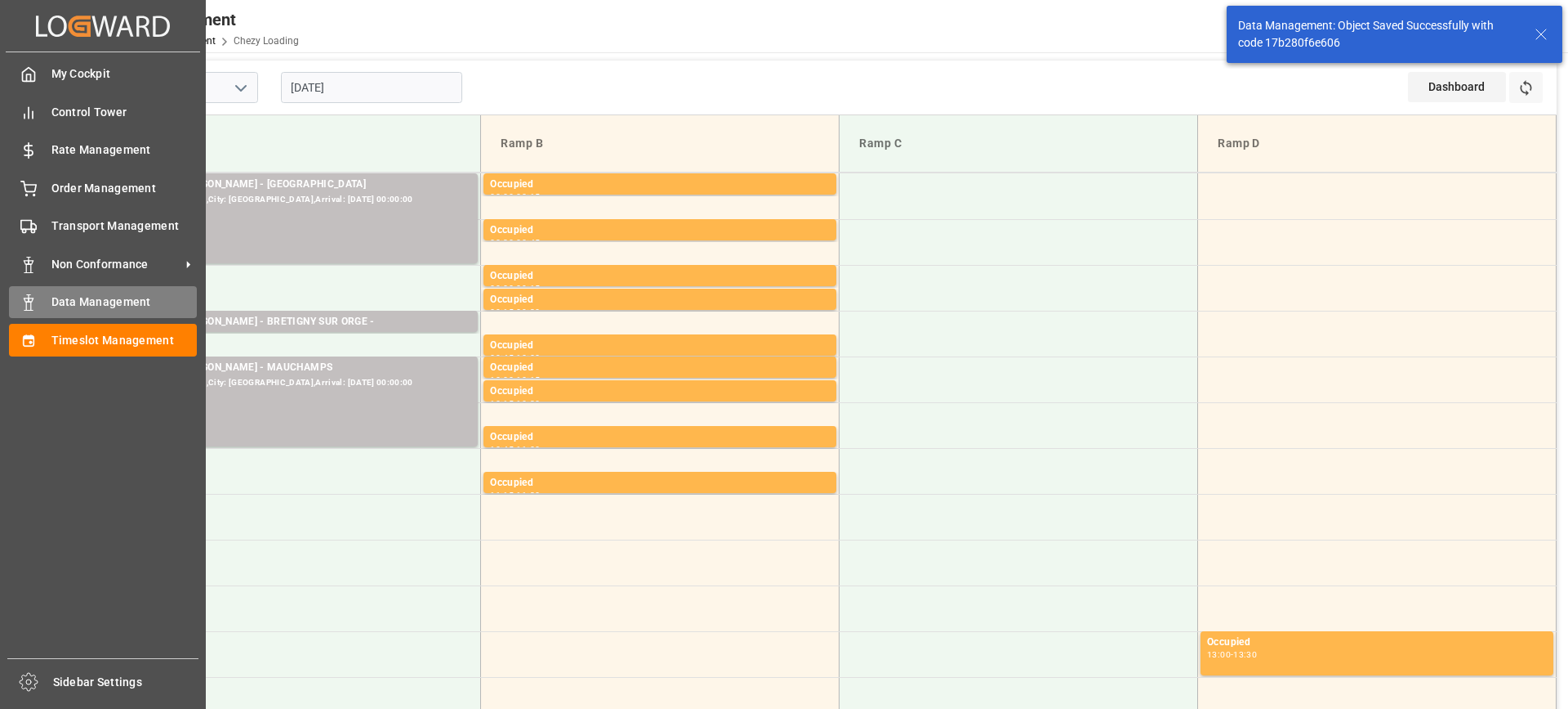
click at [114, 293] on div "Data Management Data Management" at bounding box center [103, 302] width 188 height 32
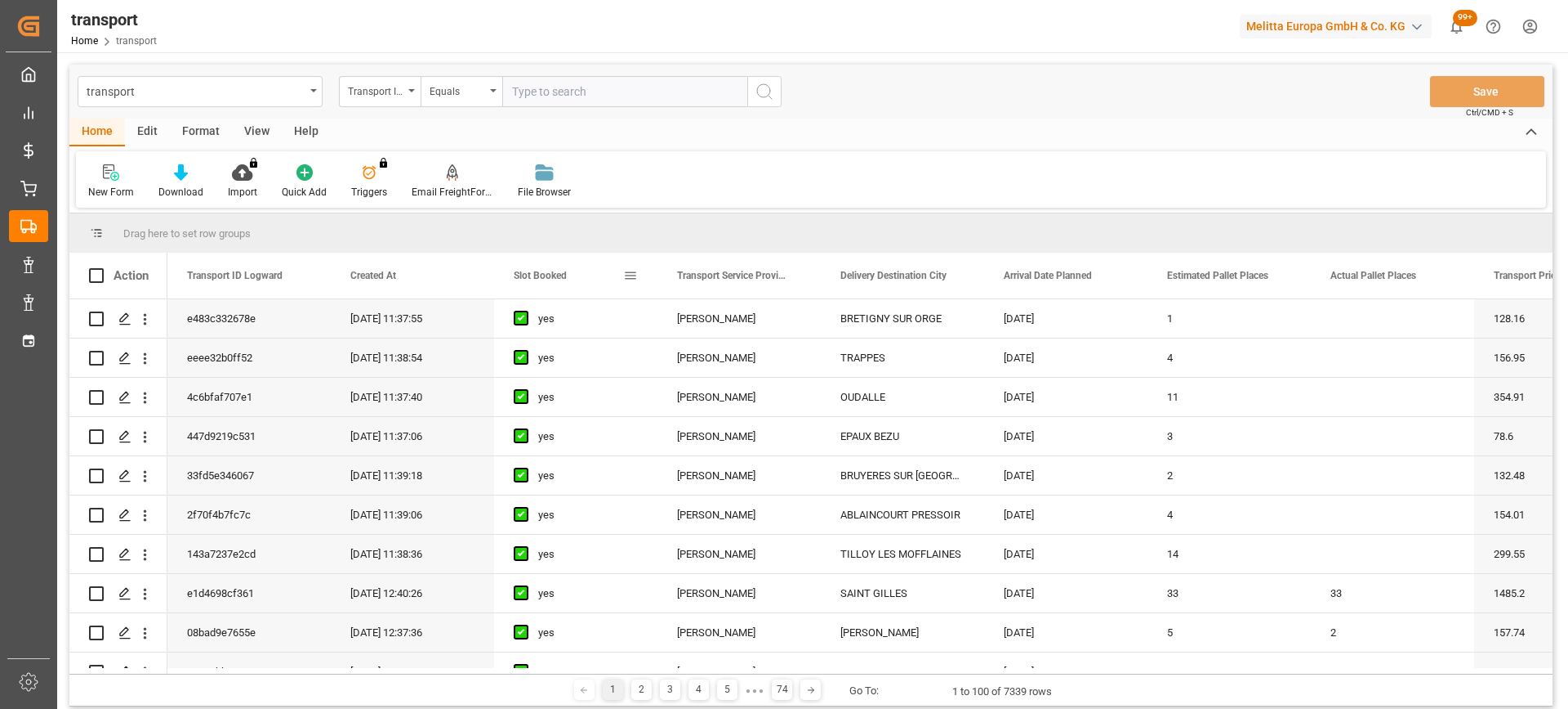
click at [527, 277] on span "Slot Booked" at bounding box center [540, 275] width 53 height 12
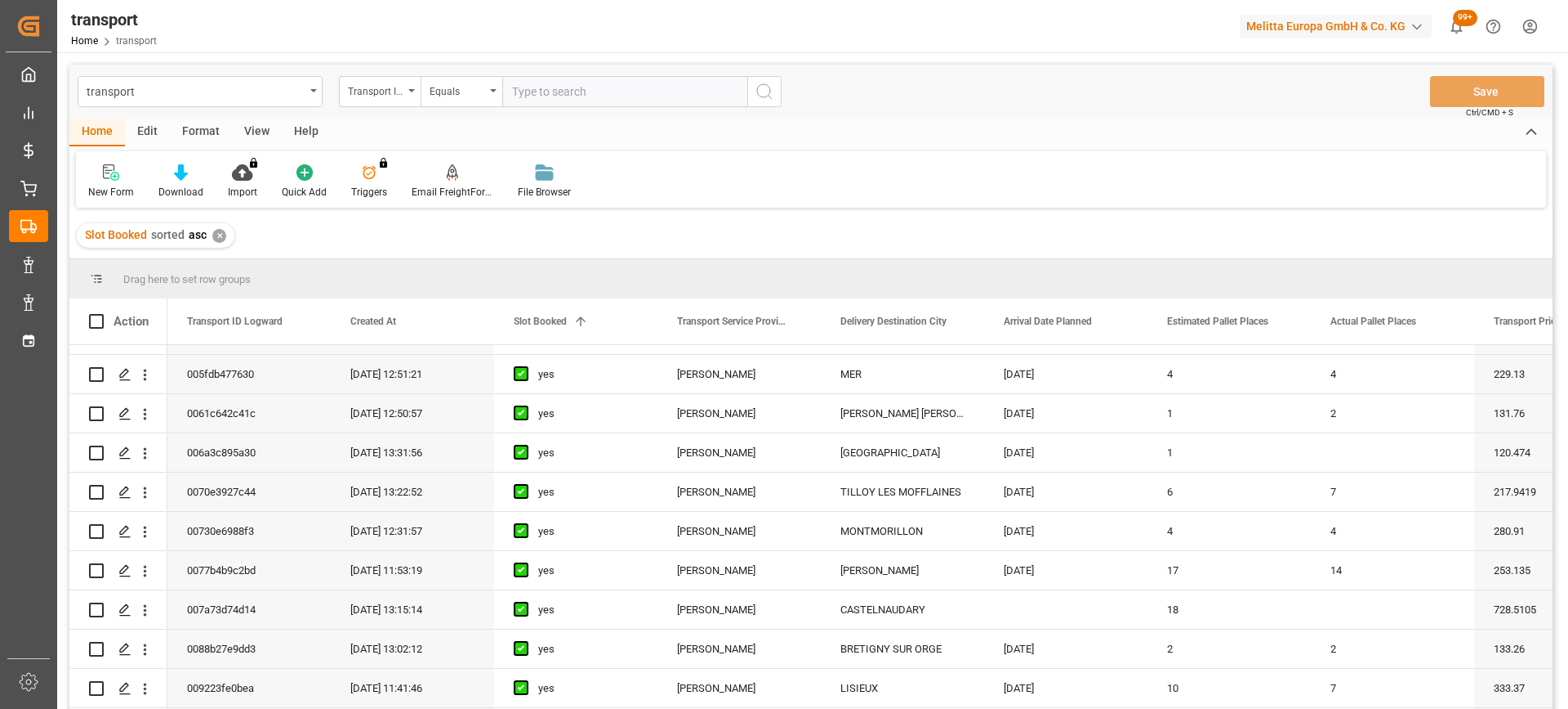
scroll to position [817, 0]
